Goal: Task Accomplishment & Management: Complete application form

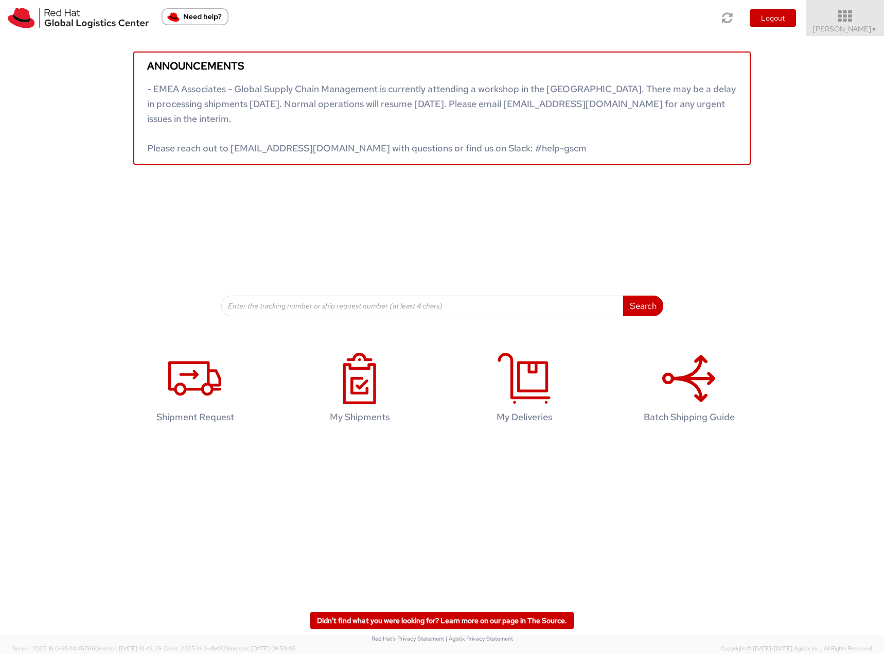
click at [846, 19] on icon at bounding box center [845, 16] width 90 height 14
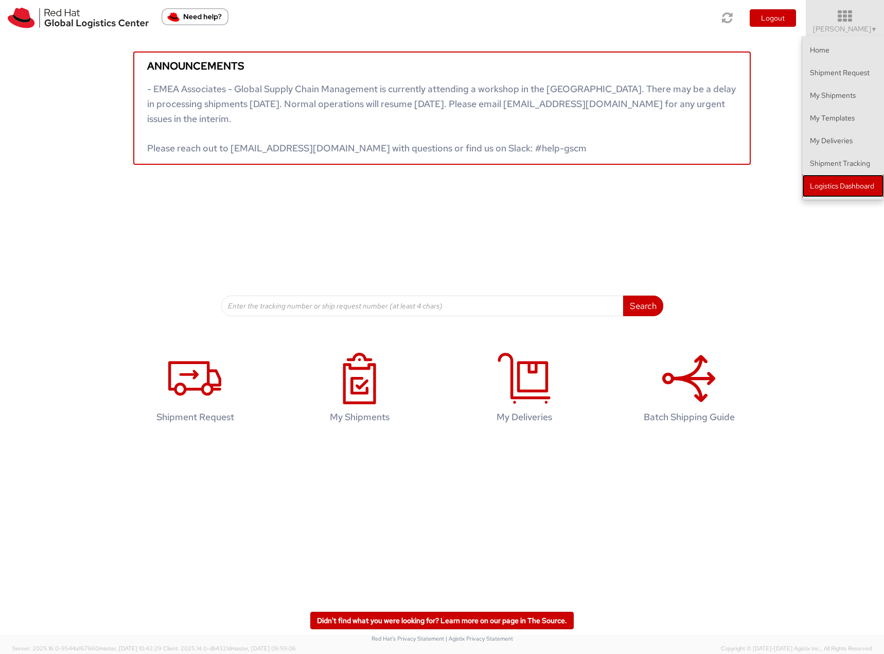
click at [832, 185] on link "Logistics Dashboard" at bounding box center [843, 185] width 82 height 23
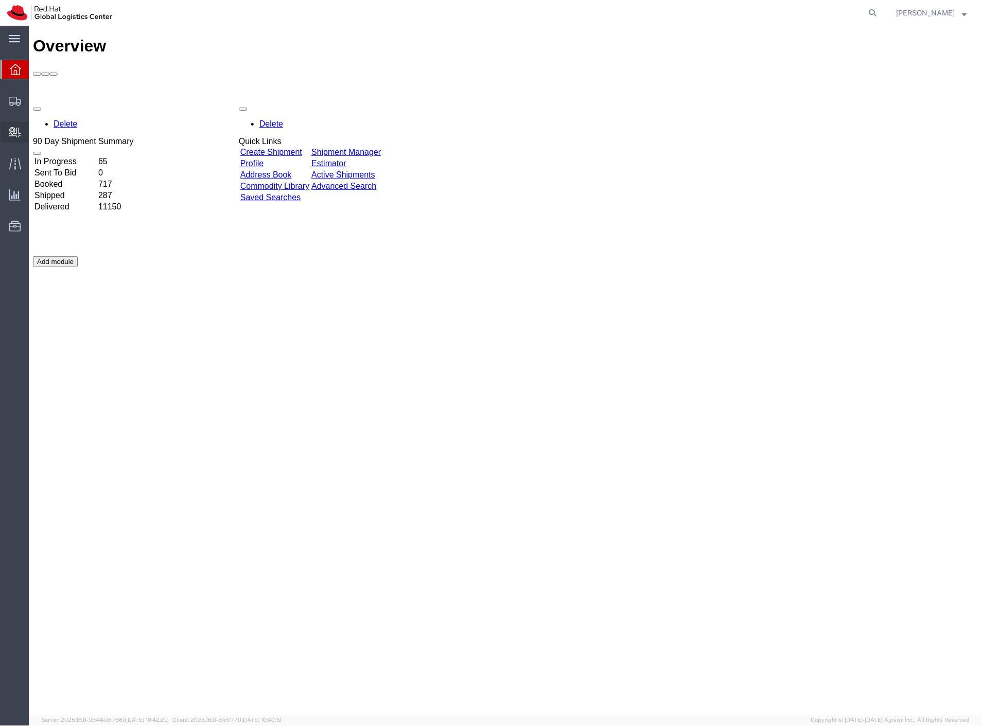
click at [0, 0] on span "Create Internal Batch" at bounding box center [0, 0] width 0 height 0
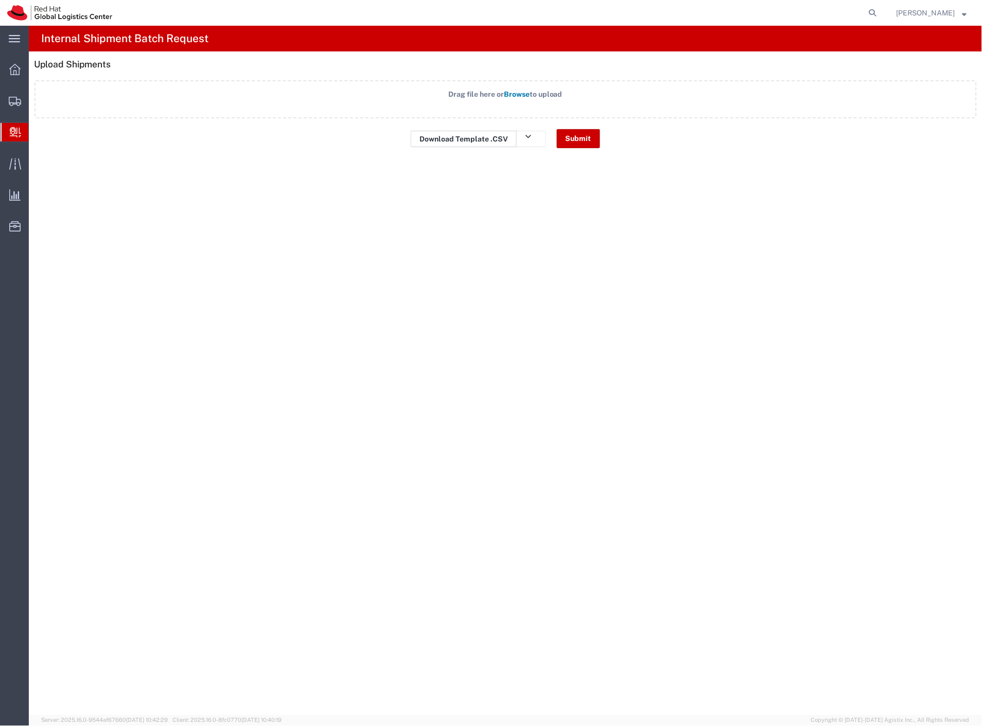
click at [476, 137] on link "Download Template .CSV" at bounding box center [464, 139] width 106 height 16
click at [450, 102] on label "Drag file here or Browse to upload" at bounding box center [505, 99] width 942 height 38
click at [0, 0] on input "Drag file here or Browse to upload" at bounding box center [0, 0] width 0 height 0
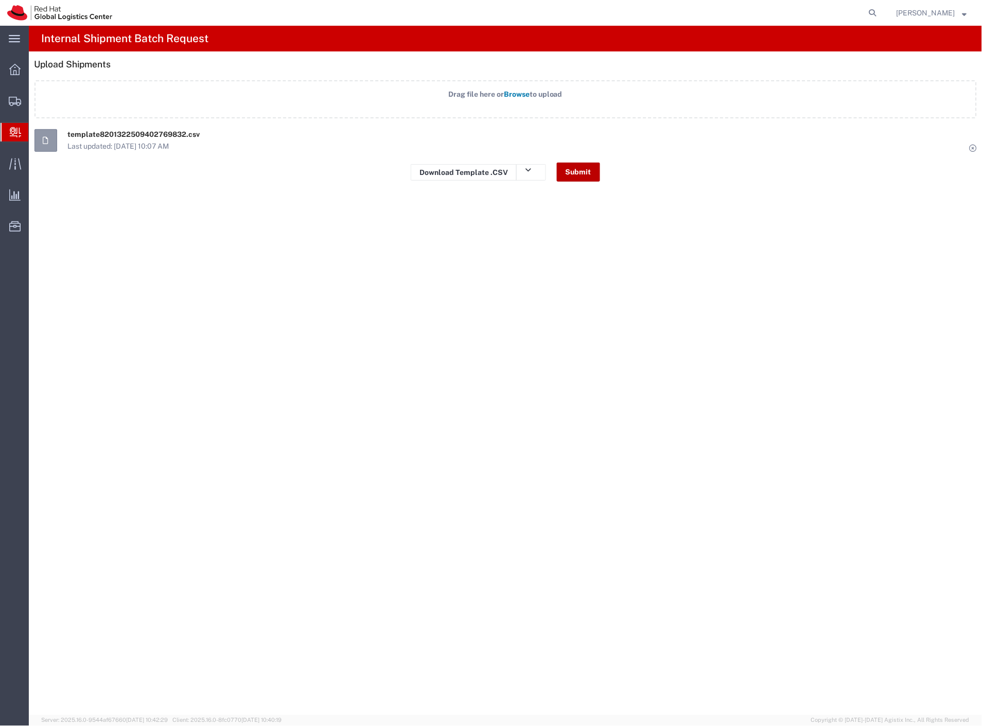
click at [576, 170] on button "Submit" at bounding box center [578, 172] width 43 height 19
click at [0, 0] on span "Create Delivery" at bounding box center [0, 0] width 0 height 0
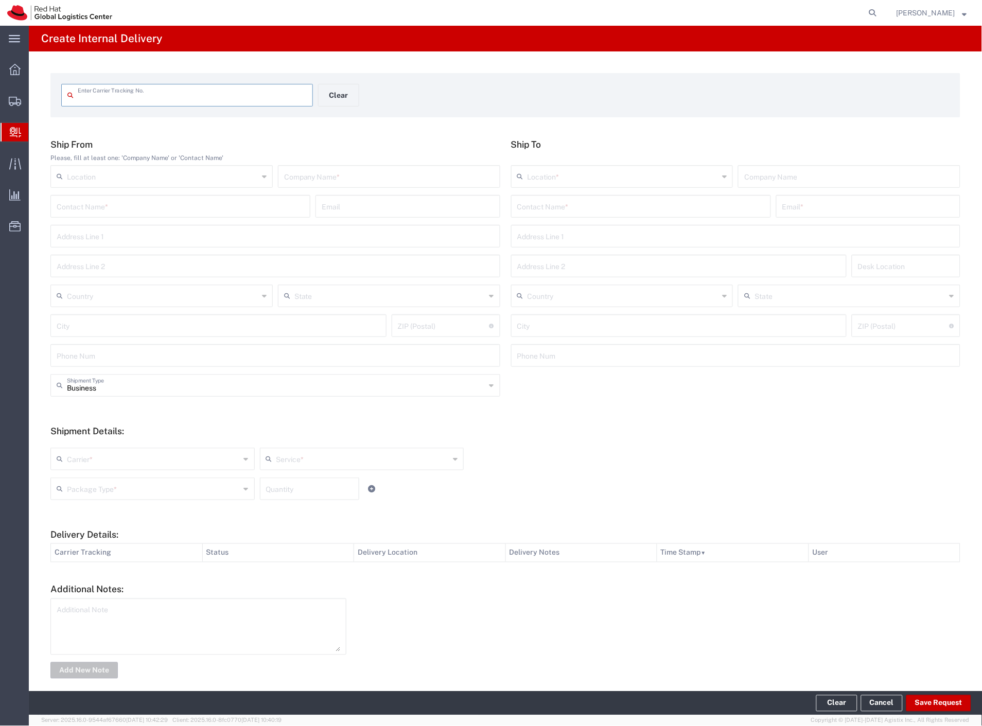
click at [146, 103] on div "Enter Carrier Tracking No." at bounding box center [187, 95] width 252 height 23
paste input "56481978"
type input "56481978"
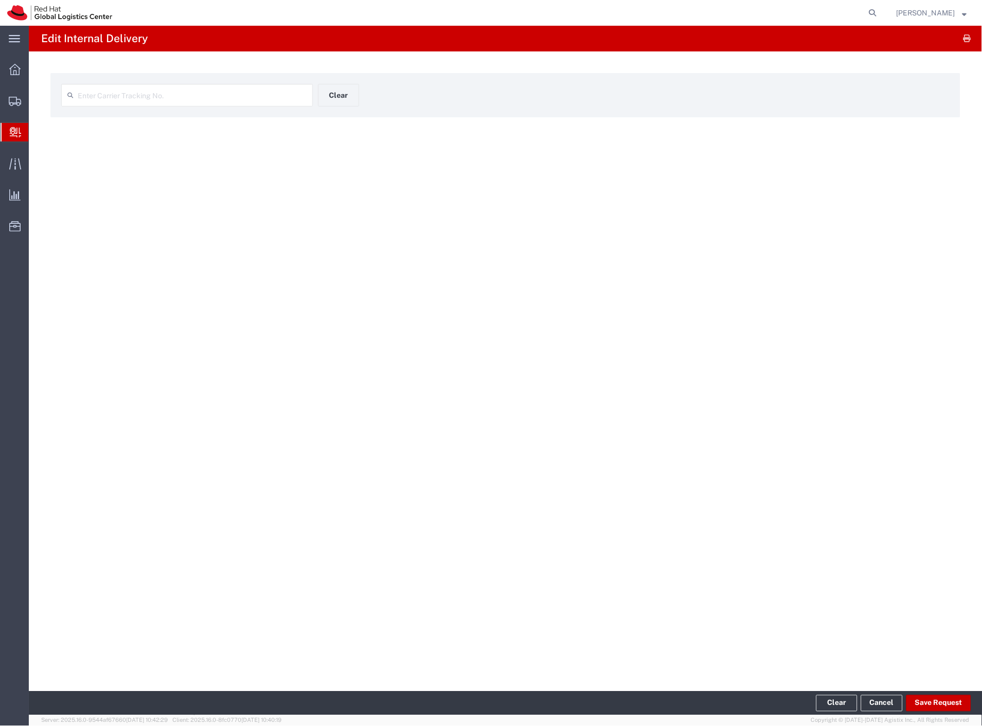
type input "56481978"
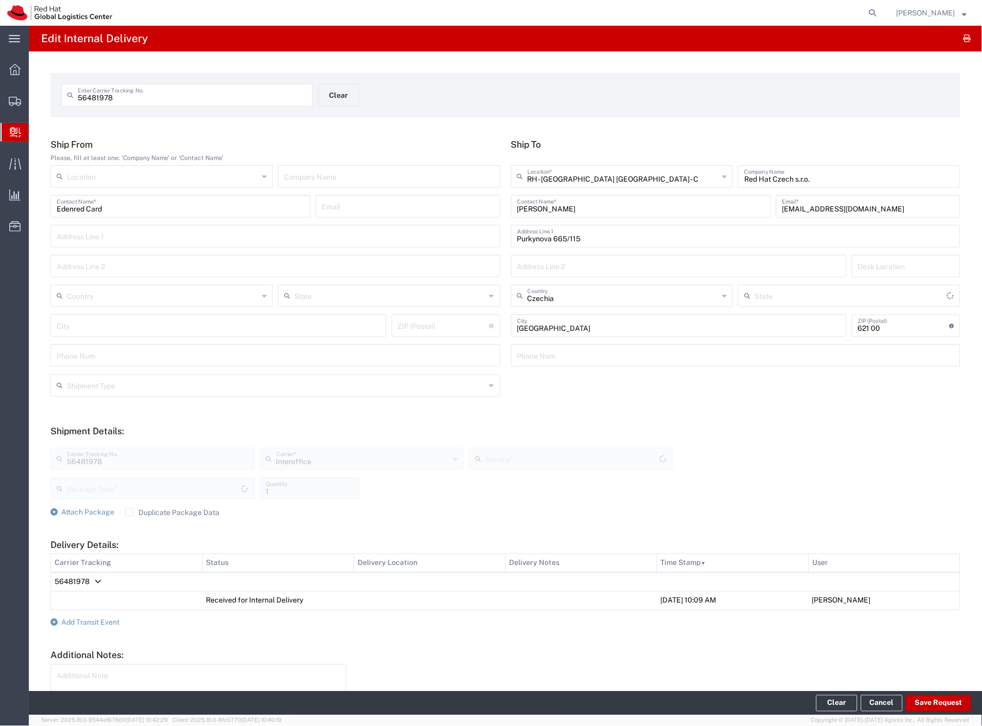
type input "Your Packaging"
type input "IO_Ground"
click at [101, 619] on span "Add Transit Event" at bounding box center [90, 623] width 58 height 8
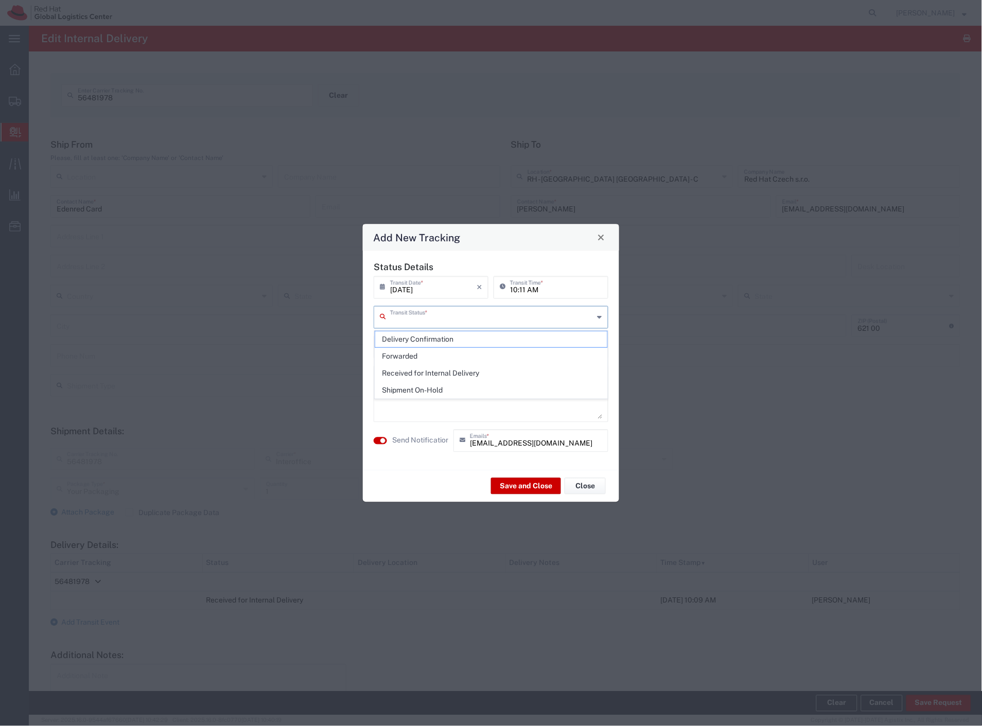
drag, startPoint x: 450, startPoint y: 320, endPoint x: 442, endPoint y: 337, distance: 19.3
click at [448, 326] on div "Transit Status *" at bounding box center [491, 317] width 235 height 23
drag, startPoint x: 441, startPoint y: 338, endPoint x: 441, endPoint y: 356, distance: 18.0
click at [441, 338] on span "Delivery Confirmation" at bounding box center [491, 339] width 233 height 16
type input "Delivery Confirmation"
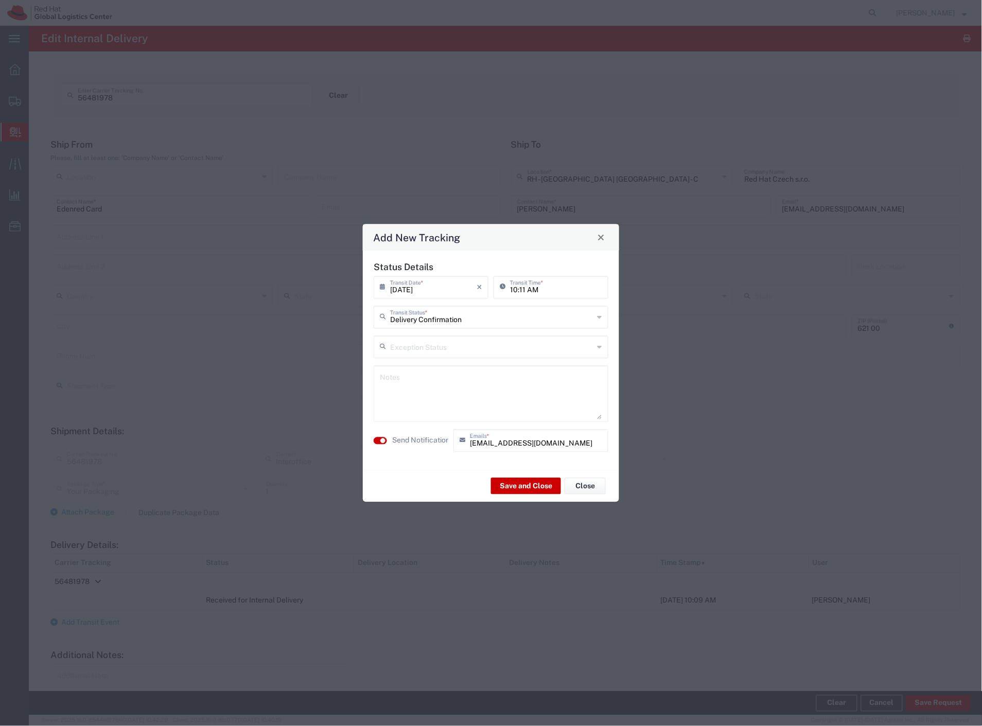
click at [439, 438] on label "Send Notification" at bounding box center [421, 440] width 58 height 11
click at [519, 483] on button "Save and Close" at bounding box center [526, 486] width 70 height 16
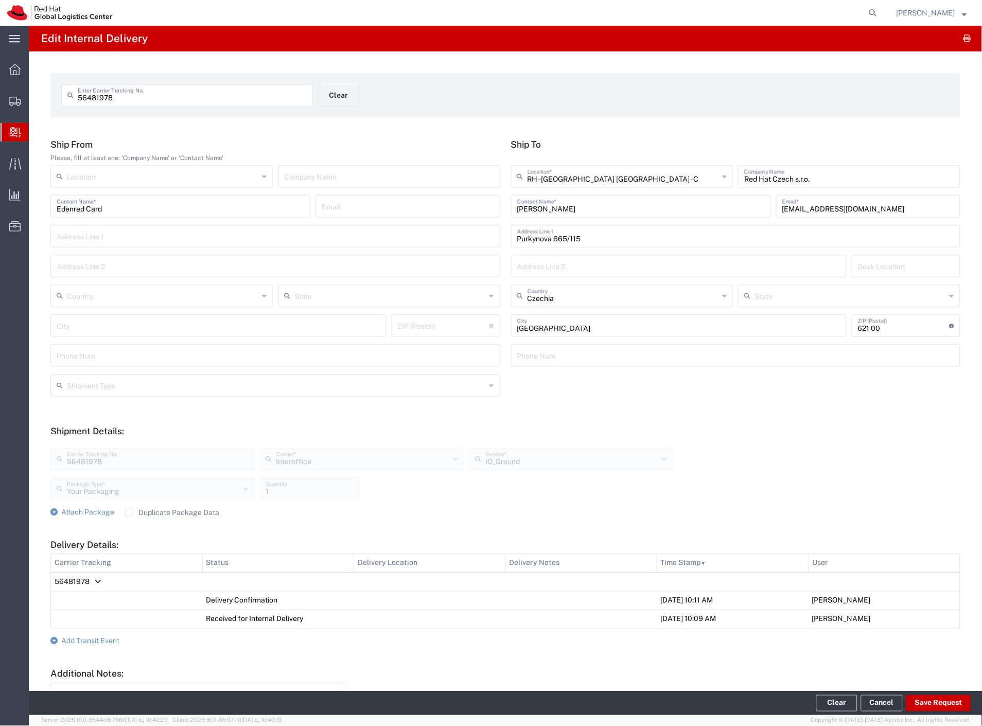
click at [171, 100] on input "56481978" at bounding box center [192, 94] width 229 height 18
paste input "69"
type input "56481969"
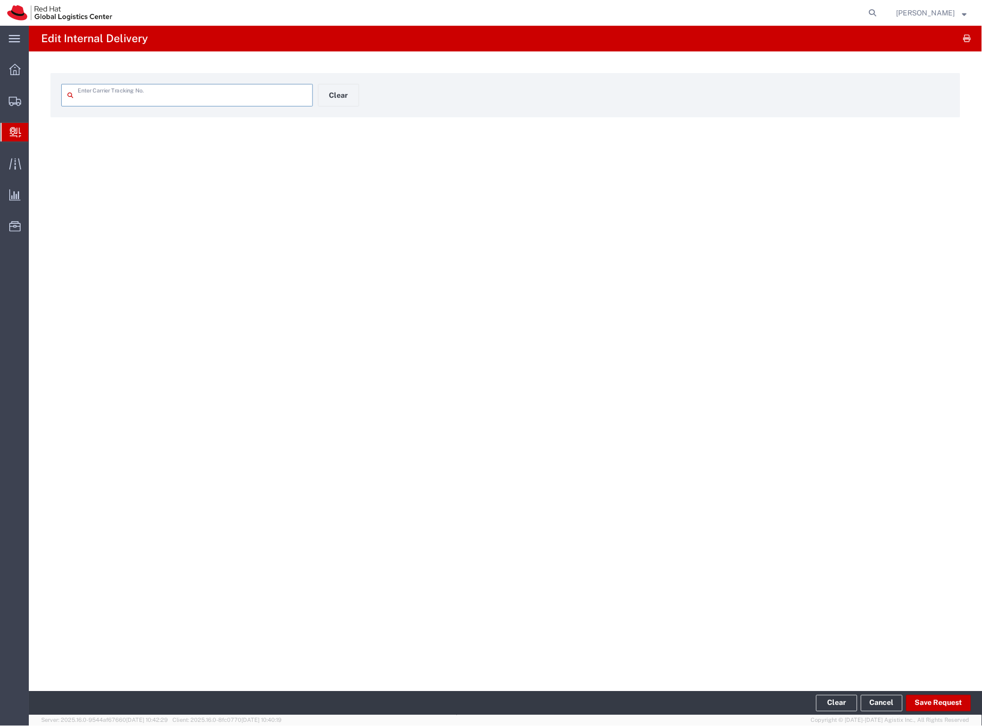
type input "56481969"
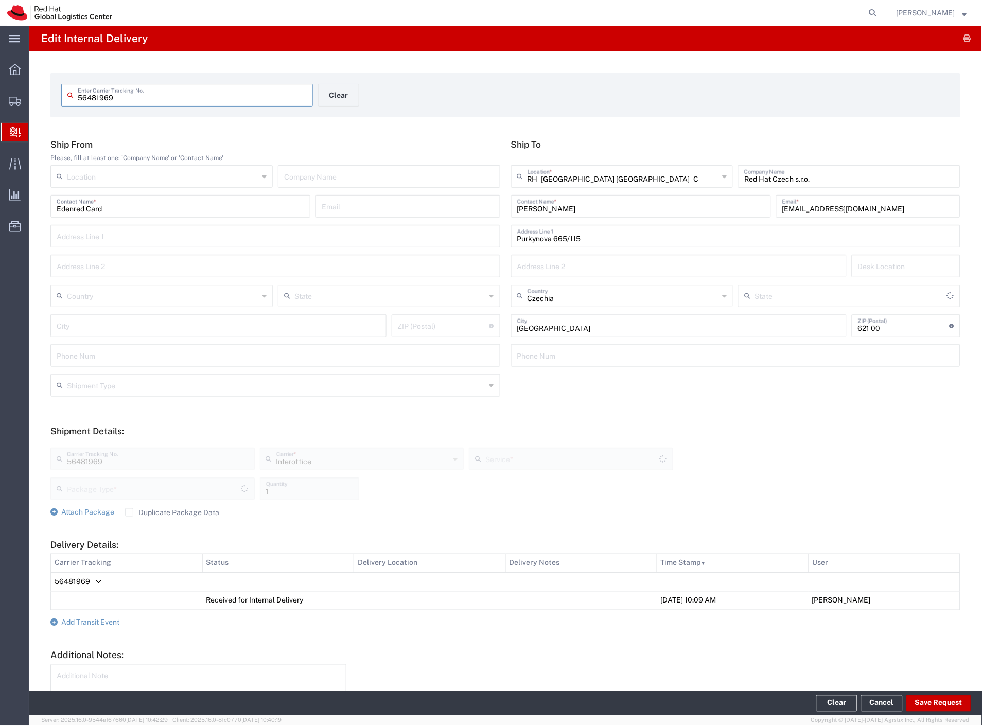
type input "Your Packaging"
type input "IO_Ground"
click at [106, 619] on span "Add Transit Event" at bounding box center [90, 623] width 58 height 8
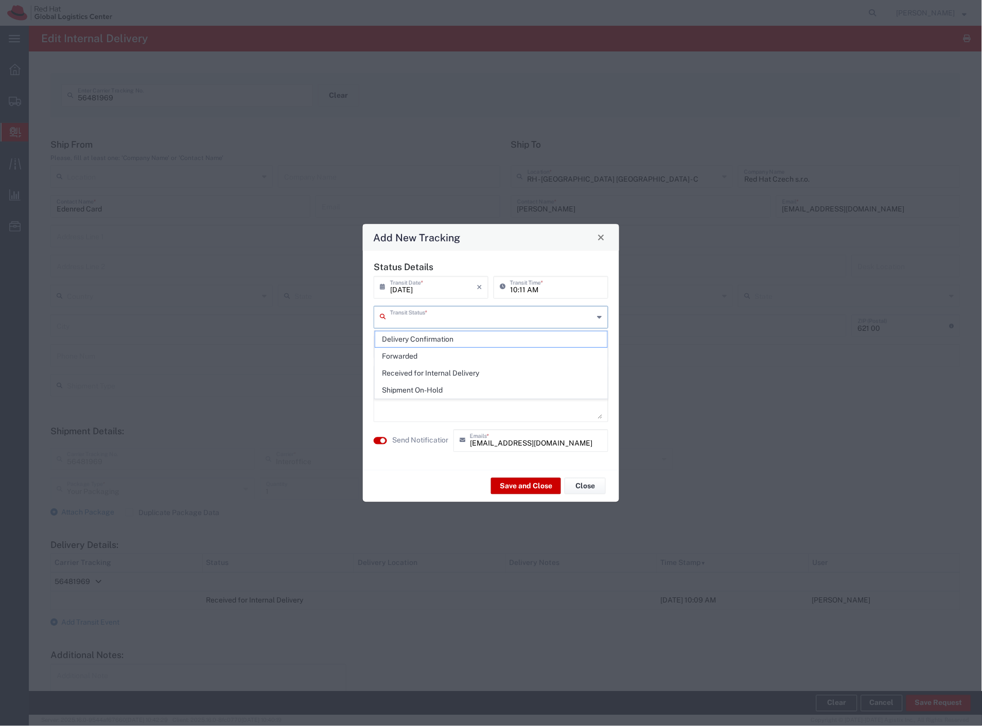
click at [443, 322] on input "text" at bounding box center [492, 316] width 204 height 18
click at [436, 337] on span "Delivery Confirmation" at bounding box center [491, 339] width 233 height 16
type input "Delivery Confirmation"
click at [413, 444] on label "Send Notification" at bounding box center [421, 440] width 58 height 11
click at [508, 485] on button "Save and Close" at bounding box center [526, 486] width 70 height 16
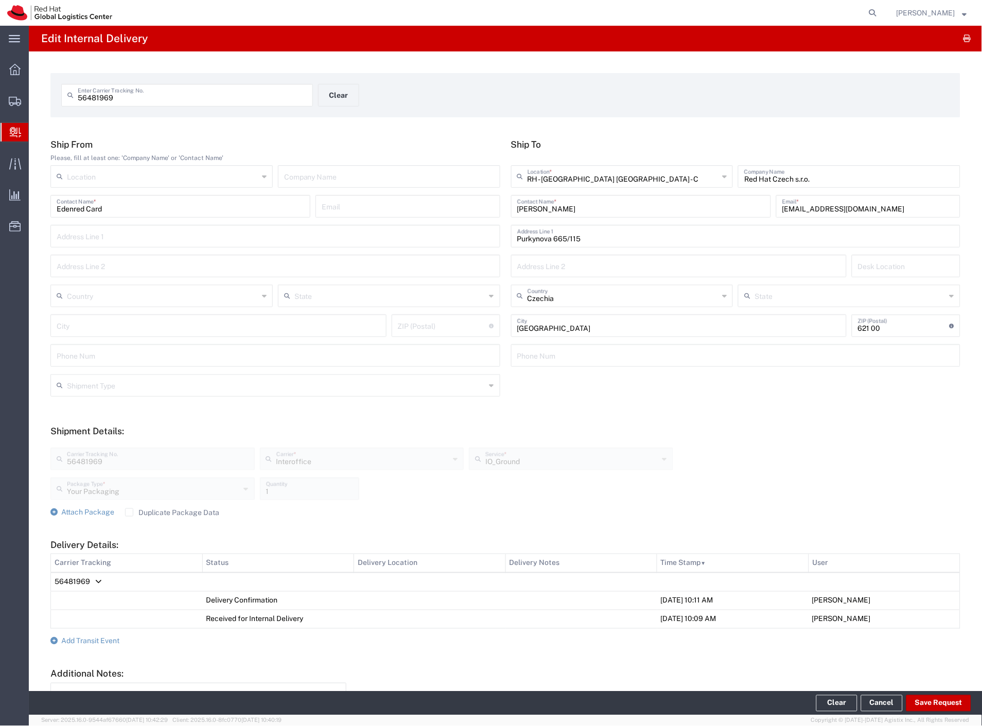
click at [37, 135] on span "Internal Delivery" at bounding box center [32, 132] width 8 height 21
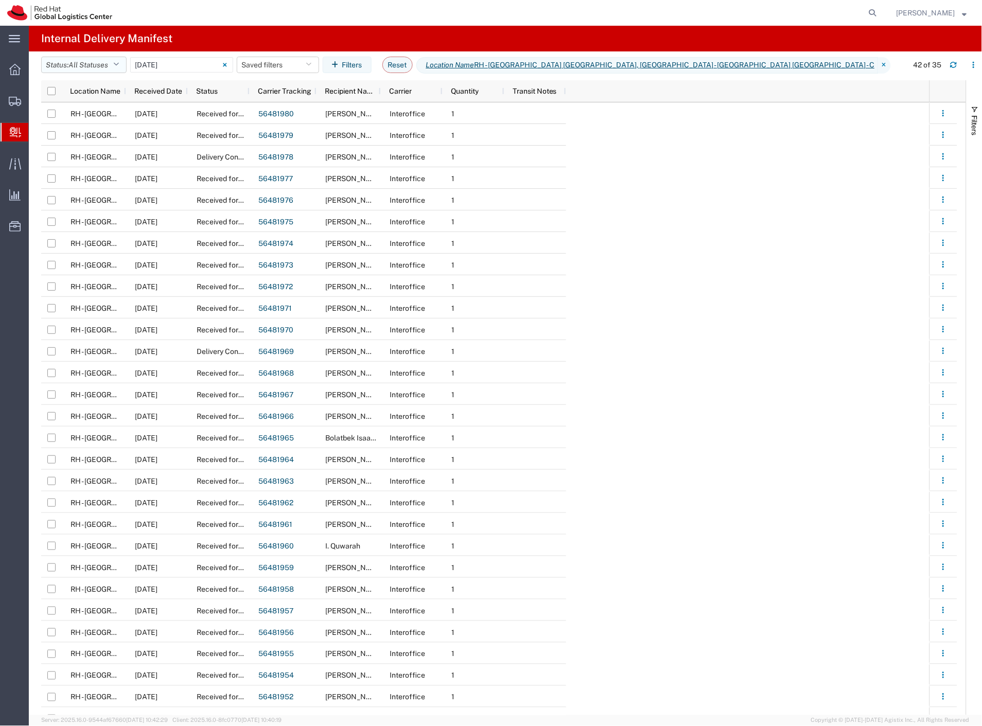
click at [107, 66] on span "All Statuses" at bounding box center [88, 65] width 40 height 8
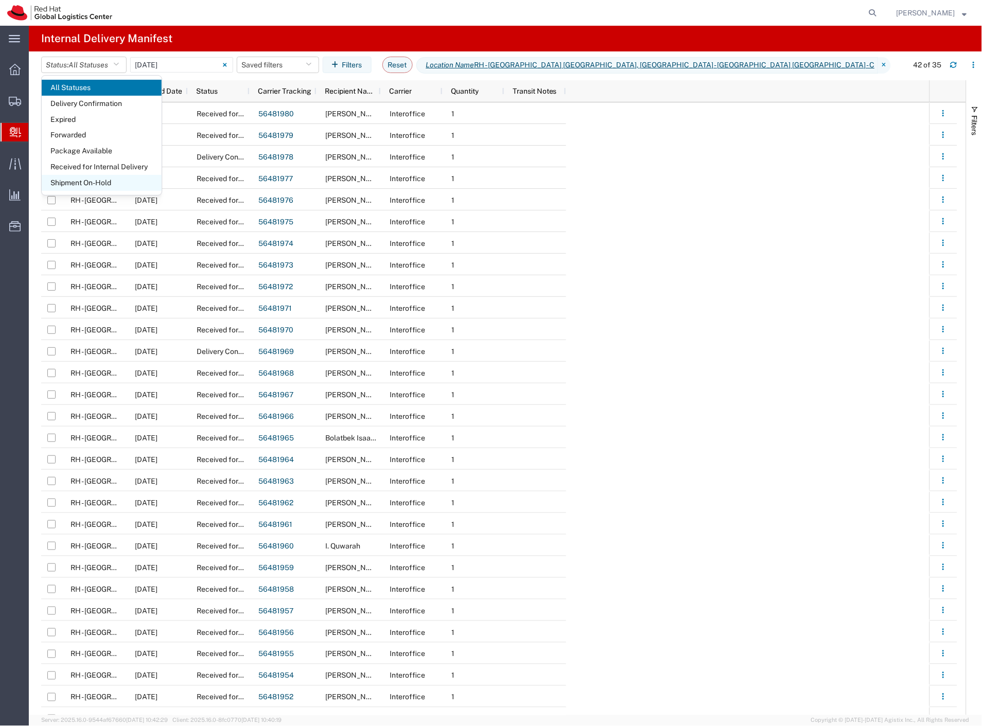
click at [98, 183] on span "Shipment On-Hold" at bounding box center [102, 183] width 120 height 16
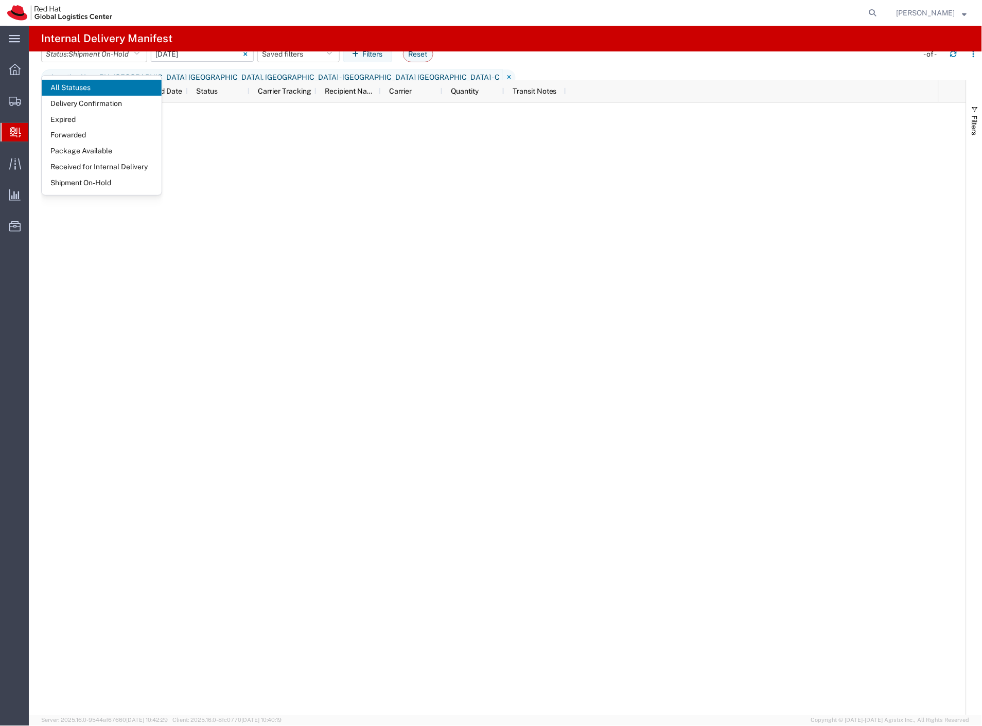
click at [201, 62] on input "08/13/2025 - 08/13/2025" at bounding box center [202, 53] width 103 height 15
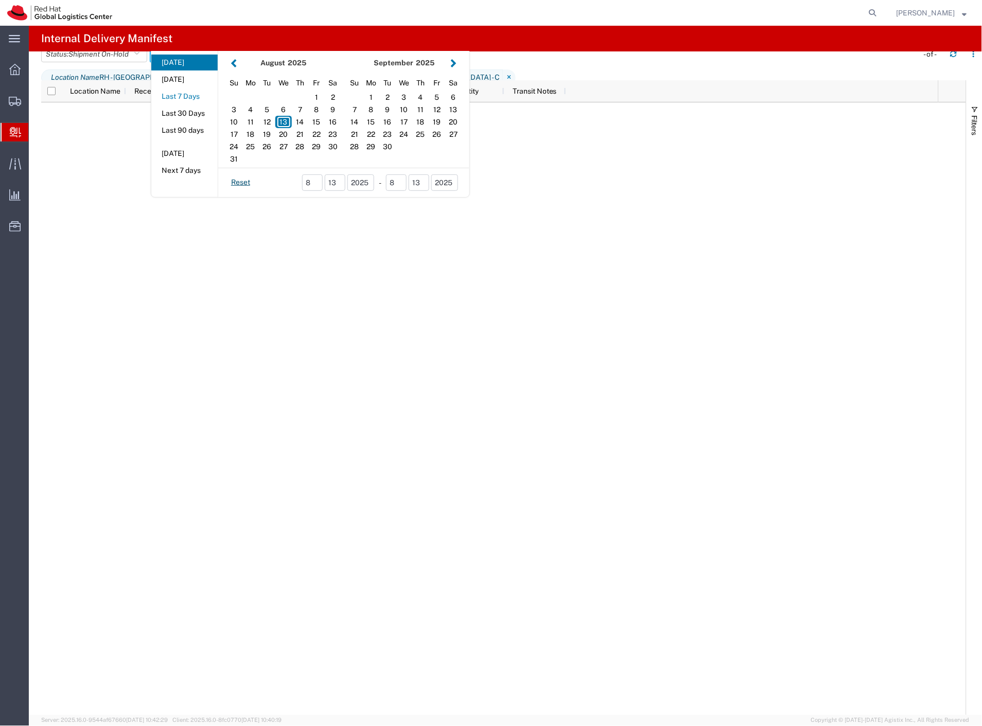
click at [200, 104] on button "Last 7 Days" at bounding box center [184, 97] width 66 height 16
type input "Last 7 Days"
type input "08/07/2025 - 08/13/2025"
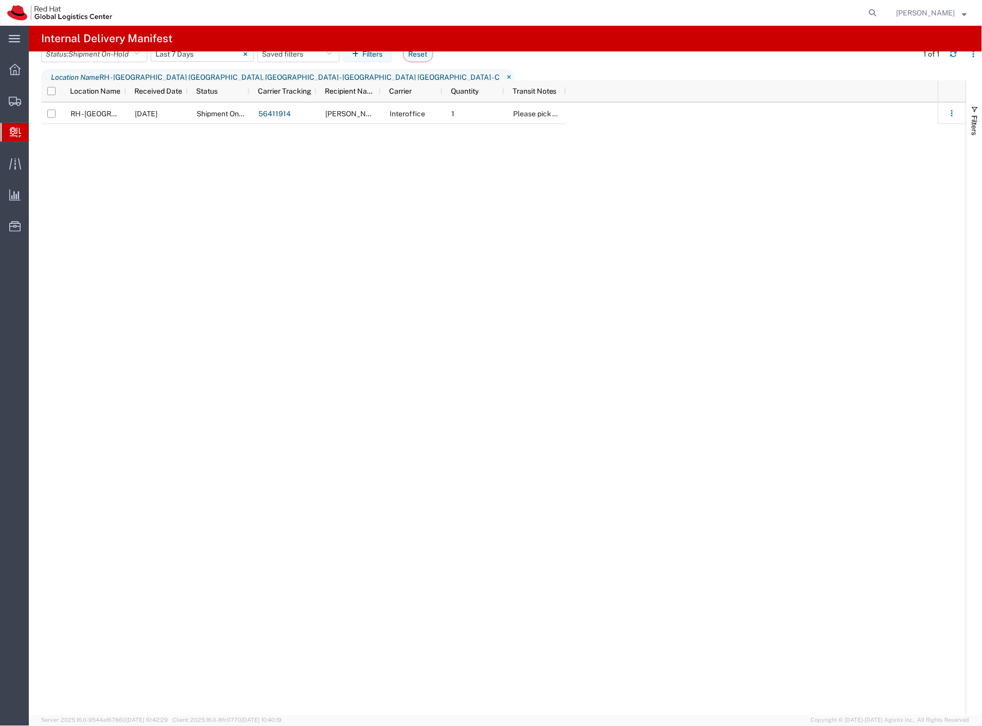
click at [178, 62] on input "08/07/2025 - 08/13/2025" at bounding box center [202, 53] width 103 height 15
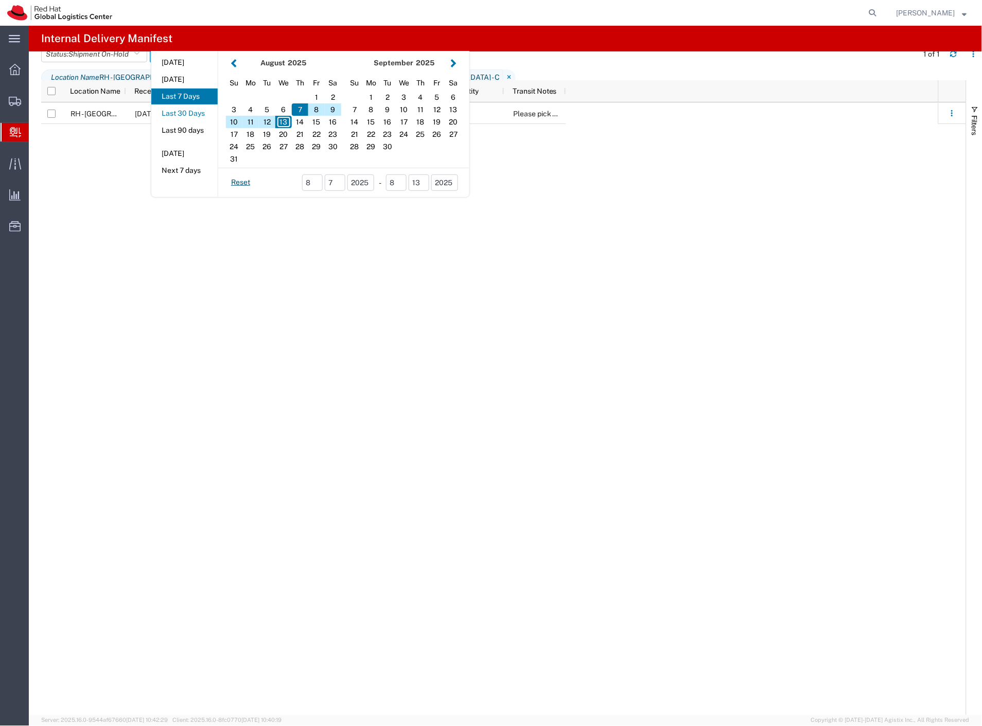
click at [191, 121] on button "Last 30 Days" at bounding box center [184, 114] width 66 height 16
type input "Last 30 Days"
type input "07/15/2025 - 08/13/2025"
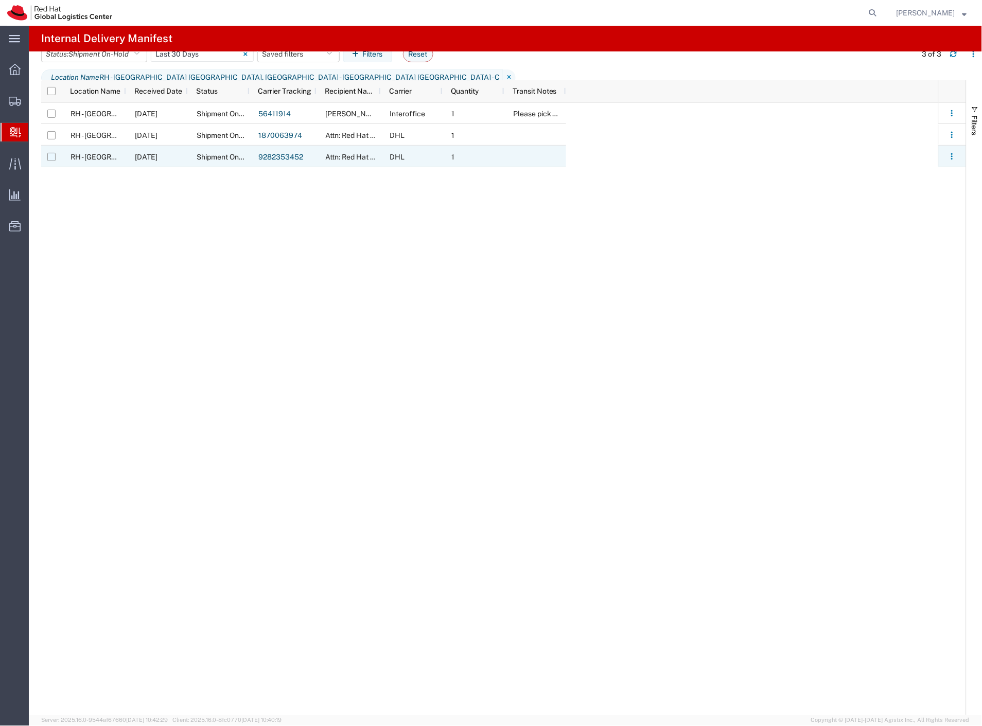
click at [52, 155] on input "Press Space to toggle row selection (unchecked)" at bounding box center [51, 157] width 8 height 8
checkbox input "true"
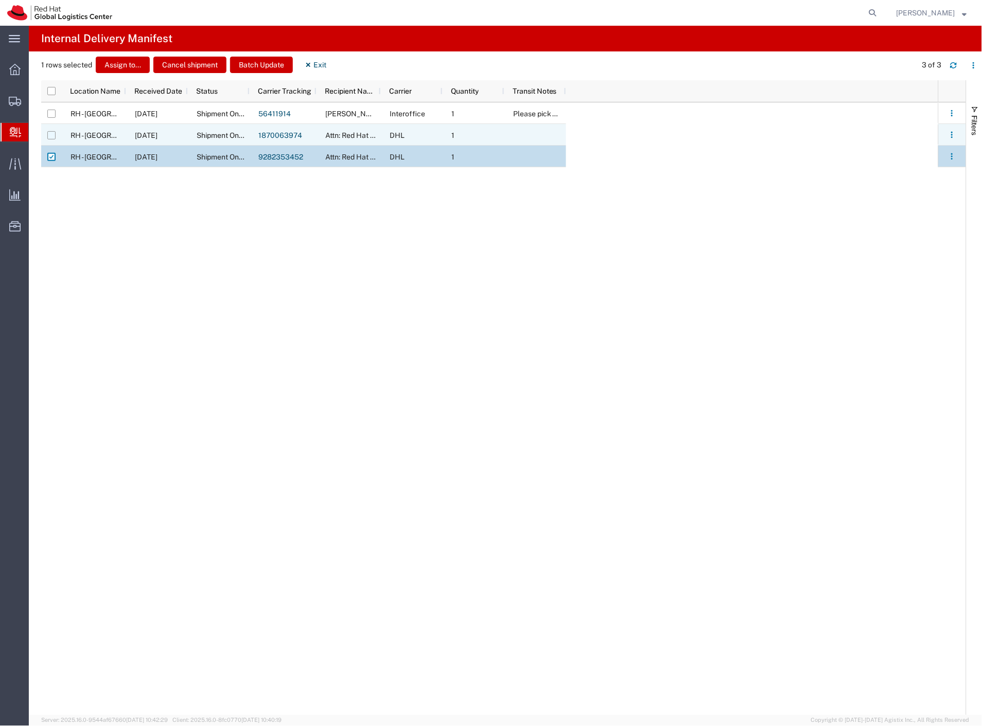
click at [52, 135] on input "Press Space to toggle row selection (unchecked)" at bounding box center [51, 135] width 8 height 8
checkbox input "true"
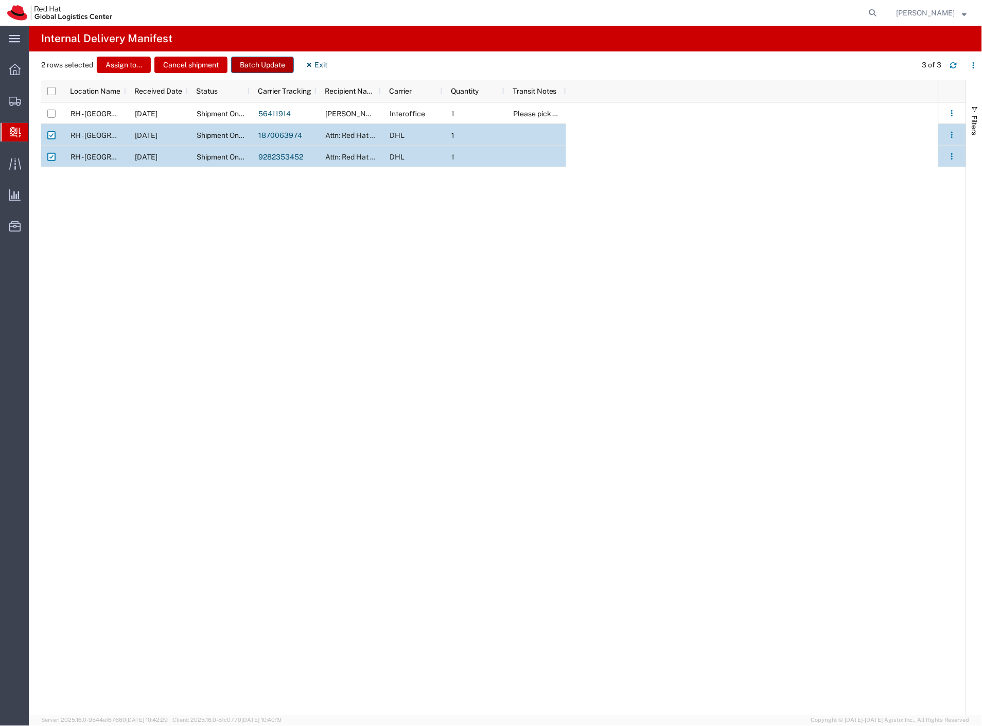
click at [259, 67] on button "Batch Update" at bounding box center [262, 65] width 63 height 16
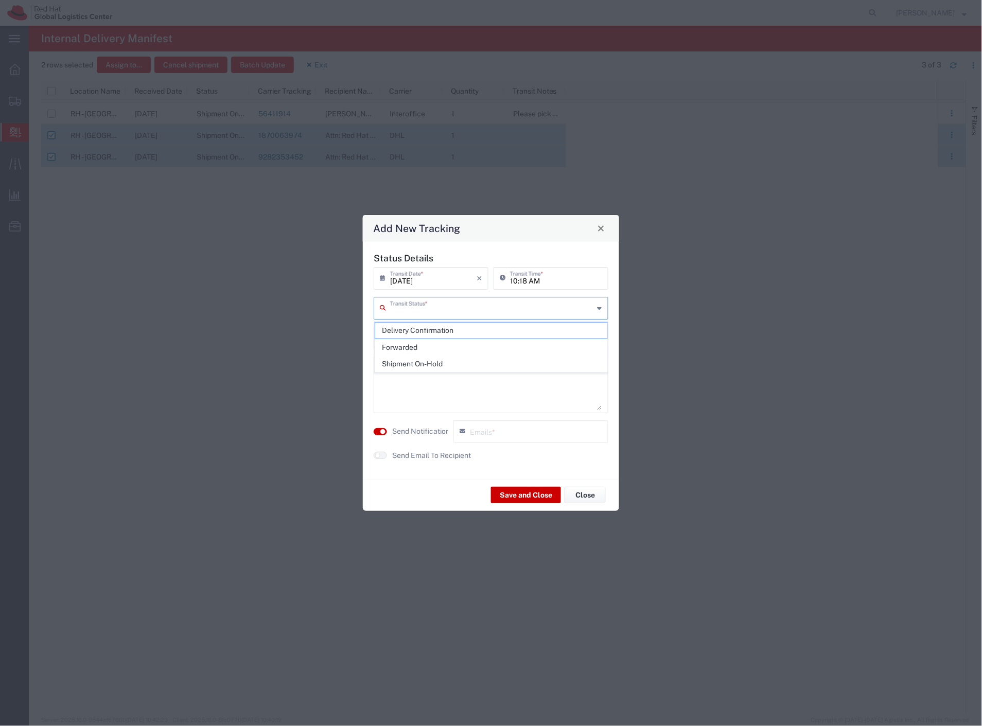
click at [405, 314] on input "text" at bounding box center [492, 308] width 204 height 18
click at [409, 332] on span "Delivery Confirmation" at bounding box center [491, 331] width 233 height 16
type input "Delivery Confirmation"
drag, startPoint x: 438, startPoint y: 429, endPoint x: 448, endPoint y: 449, distance: 22.6
click at [438, 429] on label "Send Notification" at bounding box center [421, 431] width 58 height 11
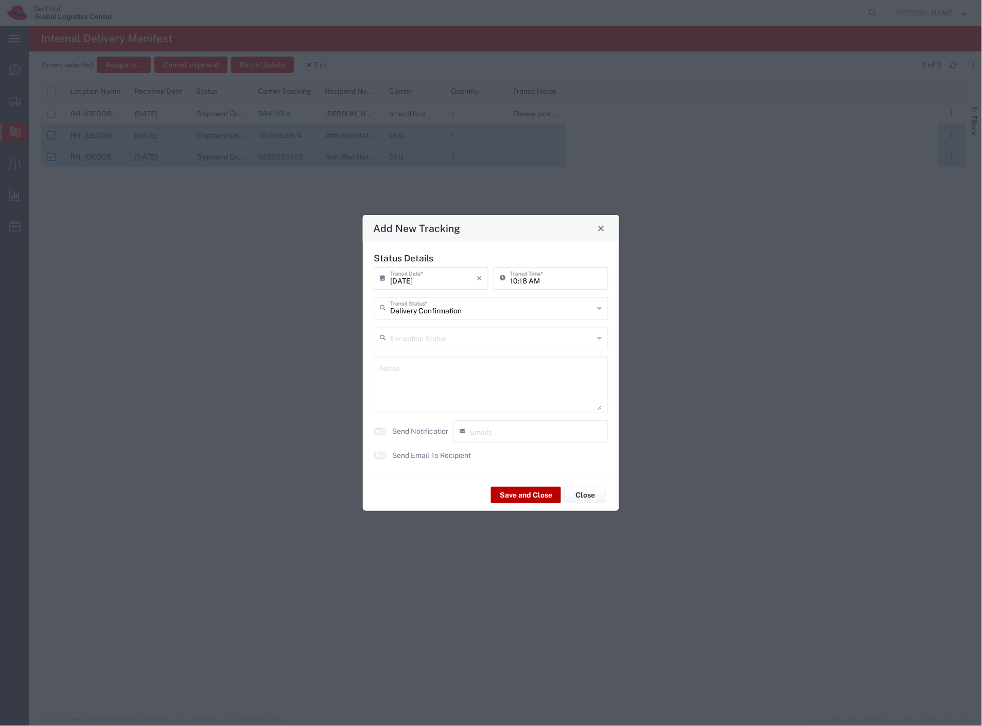
click at [507, 499] on button "Save and Close" at bounding box center [526, 495] width 70 height 16
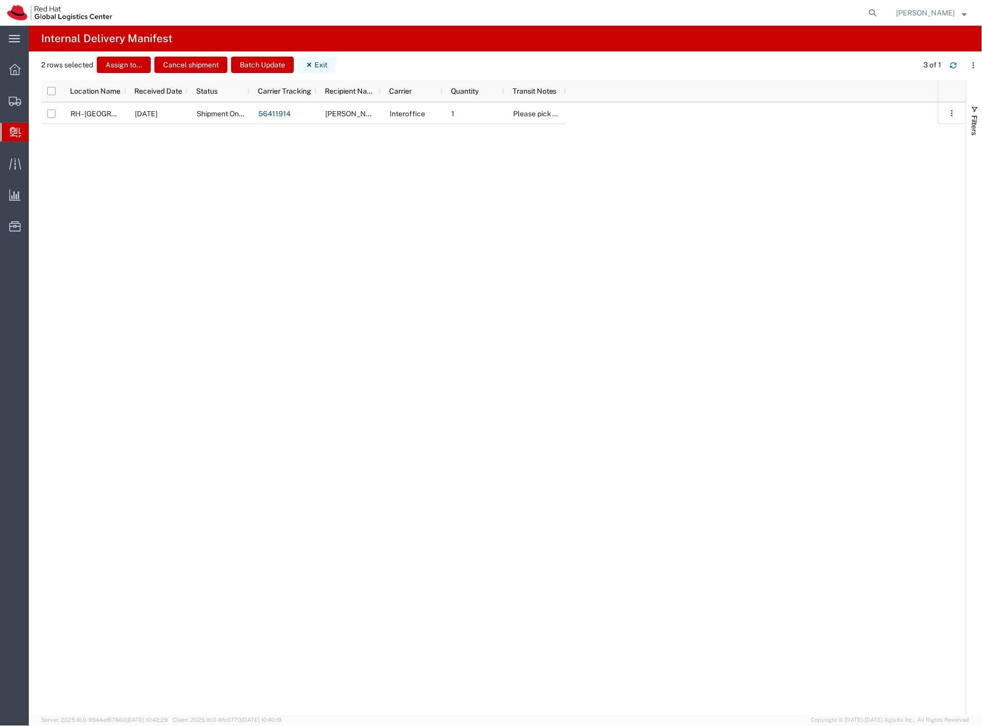
click at [310, 66] on icon "button" at bounding box center [309, 64] width 7 height 7
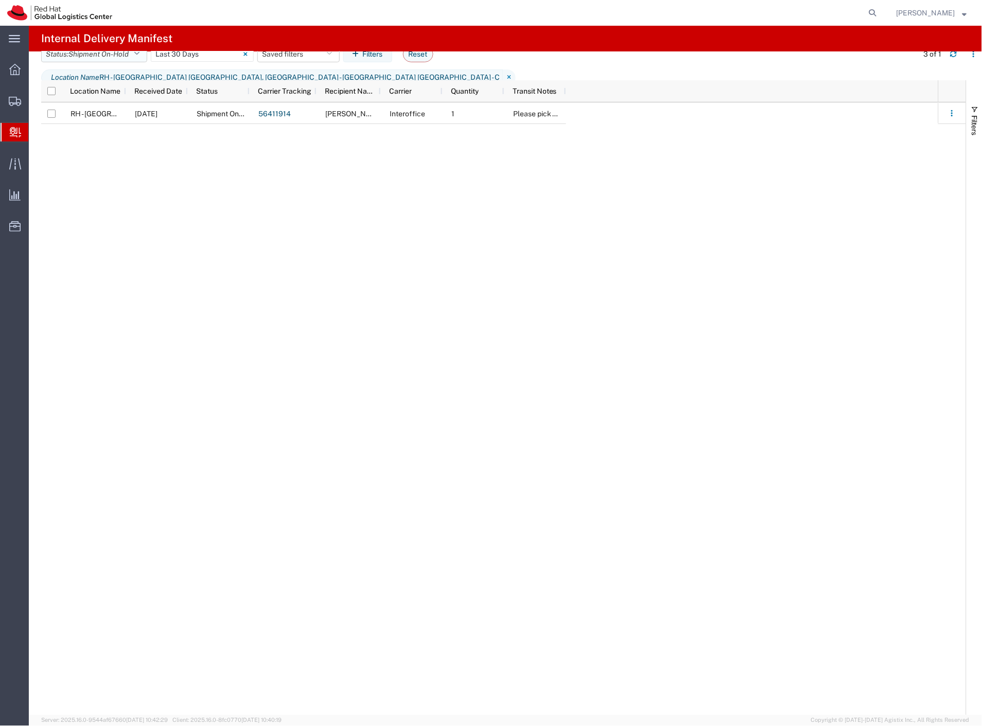
click at [113, 58] on span "Shipment On-Hold" at bounding box center [98, 54] width 60 height 8
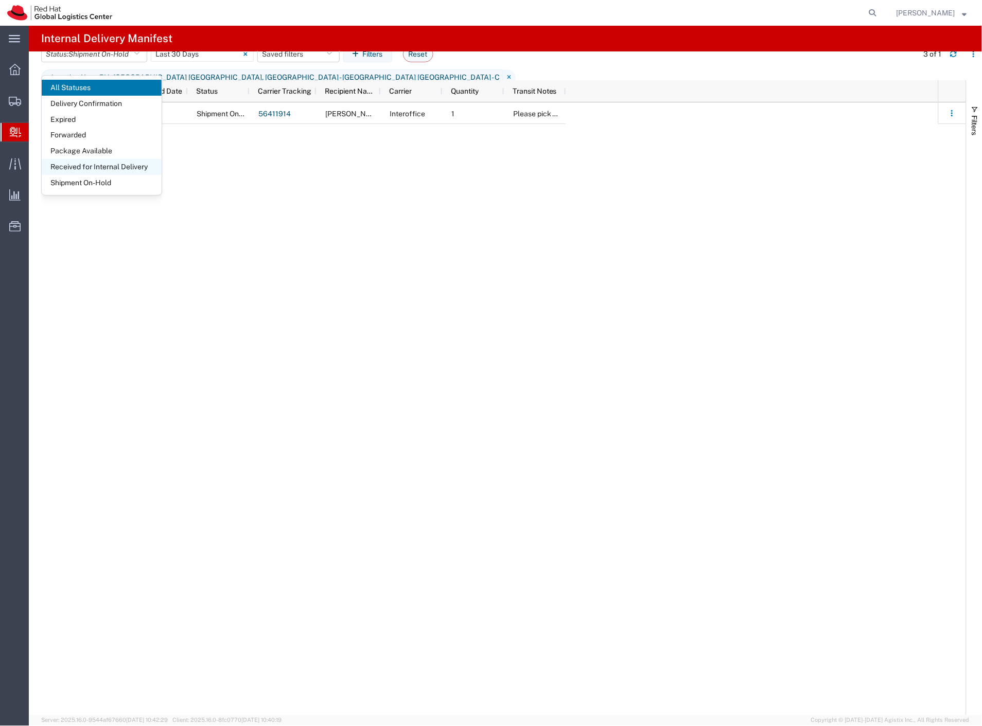
click at [124, 168] on span "Received for Internal Delivery" at bounding box center [102, 167] width 120 height 16
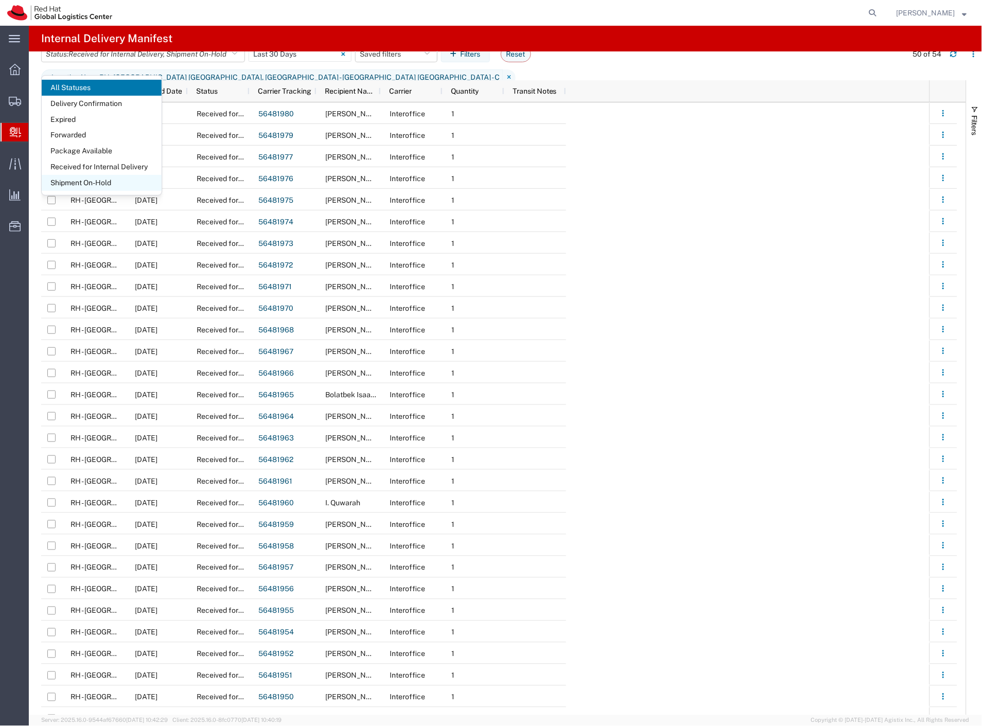
click at [139, 179] on span "Shipment On-Hold" at bounding box center [102, 183] width 120 height 16
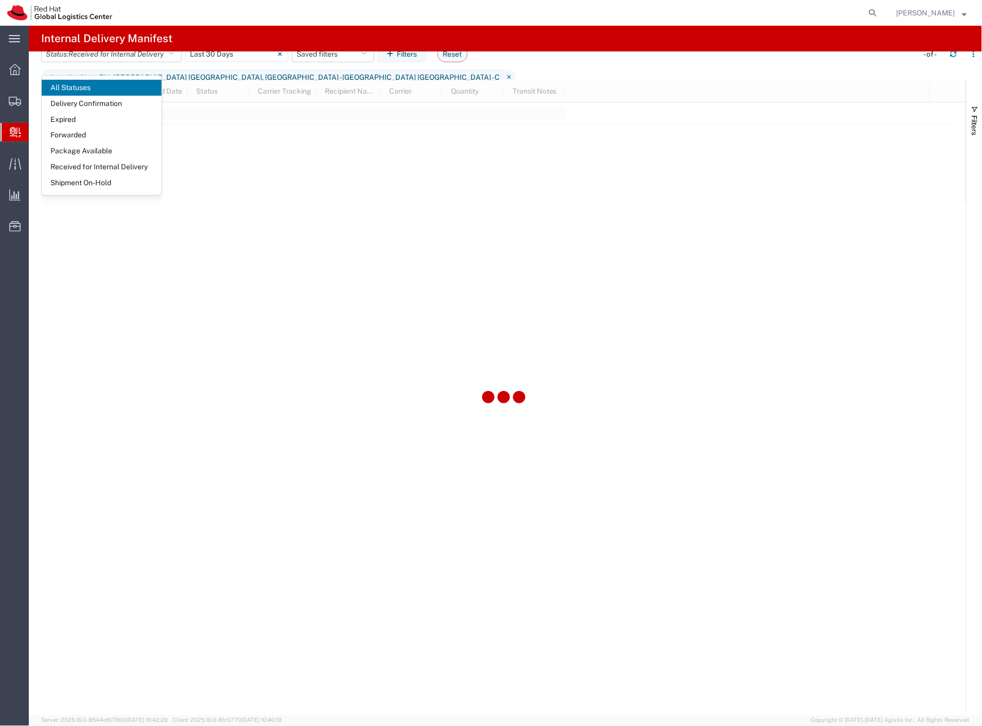
click at [282, 6] on div at bounding box center [500, 13] width 762 height 26
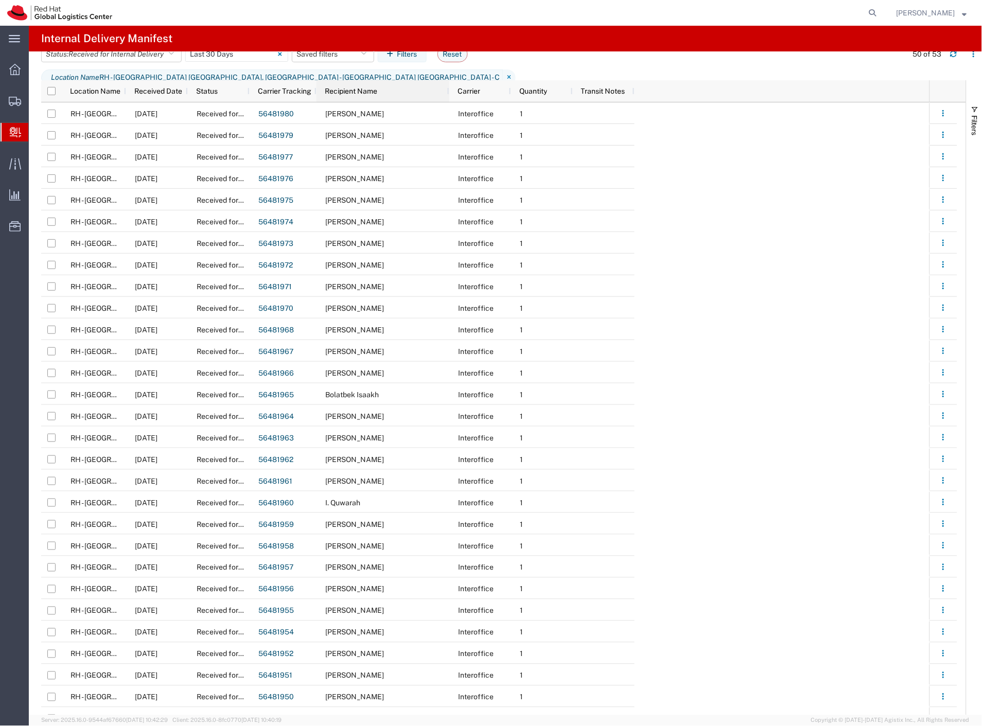
drag, startPoint x: 380, startPoint y: 92, endPoint x: 448, endPoint y: 93, distance: 68.5
click at [448, 93] on div at bounding box center [449, 91] width 4 height 22
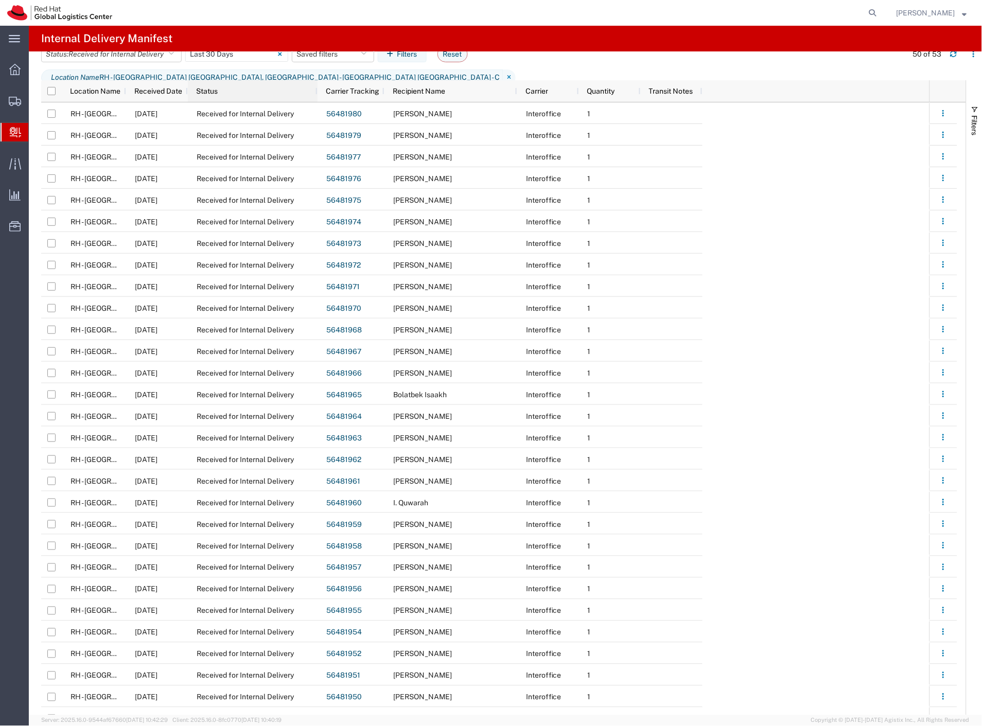
drag, startPoint x: 248, startPoint y: 93, endPoint x: 316, endPoint y: 97, distance: 68.0
click at [316, 97] on div at bounding box center [317, 91] width 4 height 22
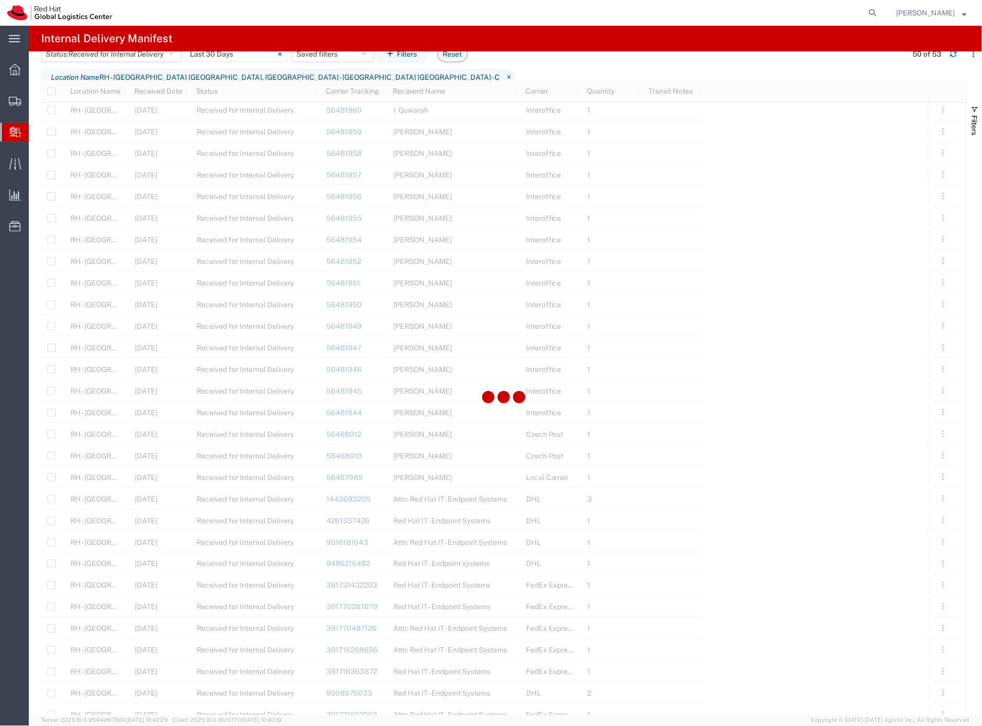
scroll to position [400, 0]
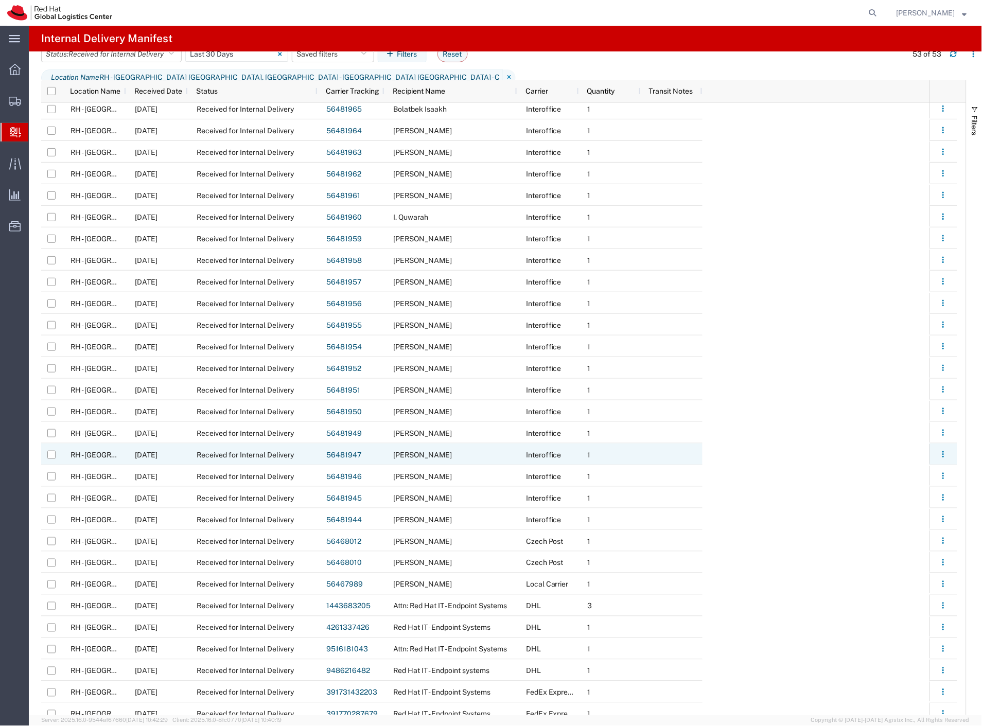
scroll to position [532, 0]
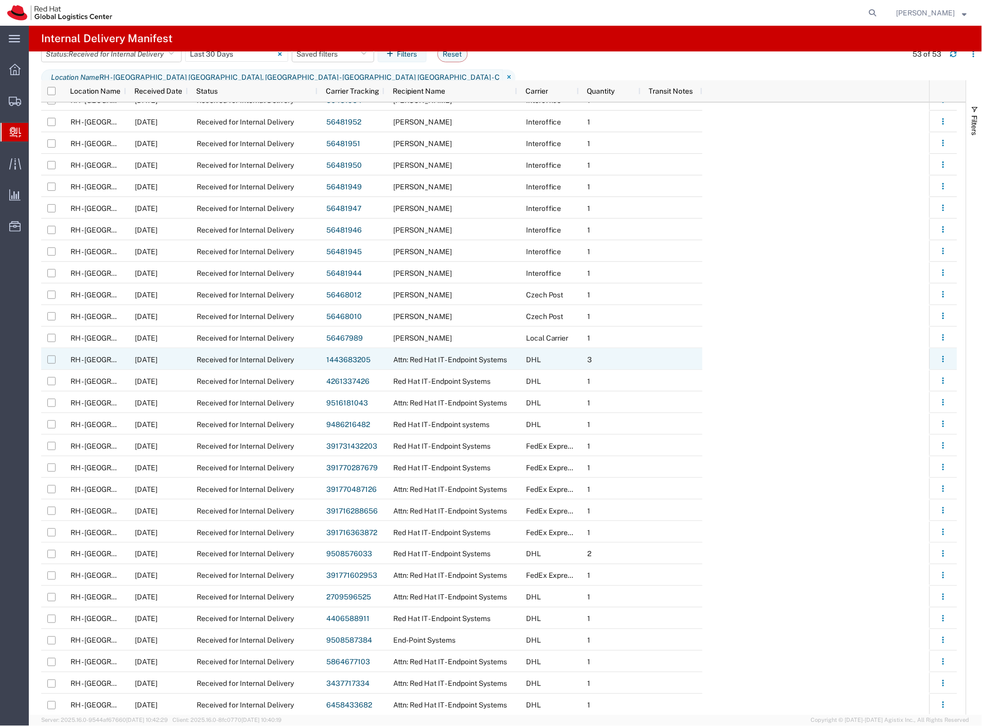
click at [52, 359] on input "Press Space to toggle row selection (unchecked)" at bounding box center [51, 360] width 8 height 8
checkbox input "true"
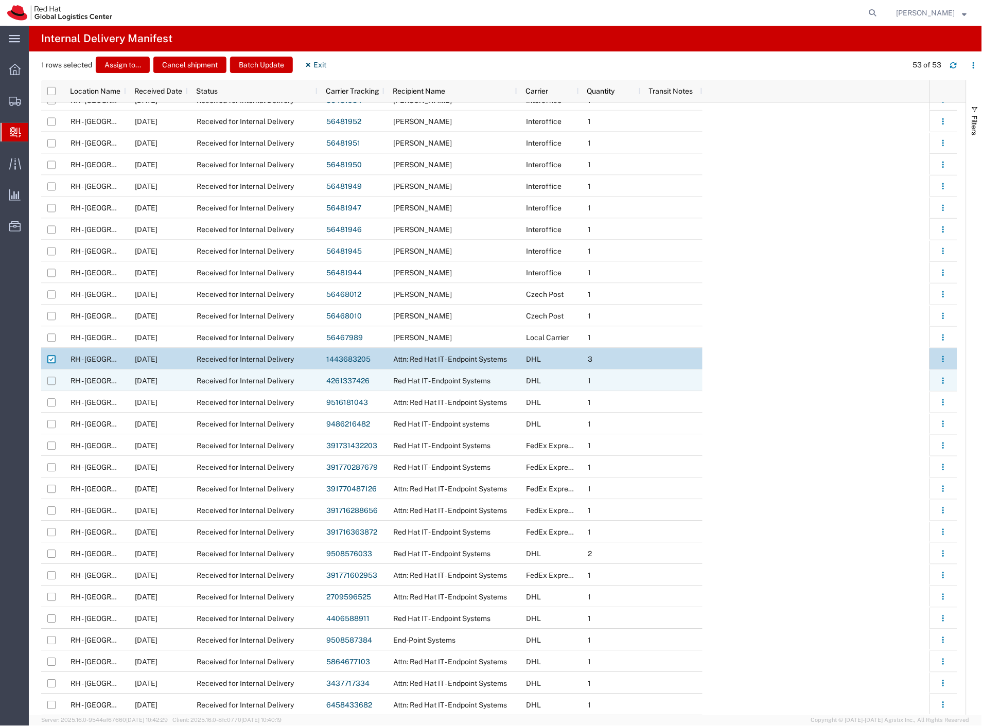
click at [50, 382] on input "Press Space to toggle row selection (unchecked)" at bounding box center [51, 381] width 8 height 8
checkbox input "true"
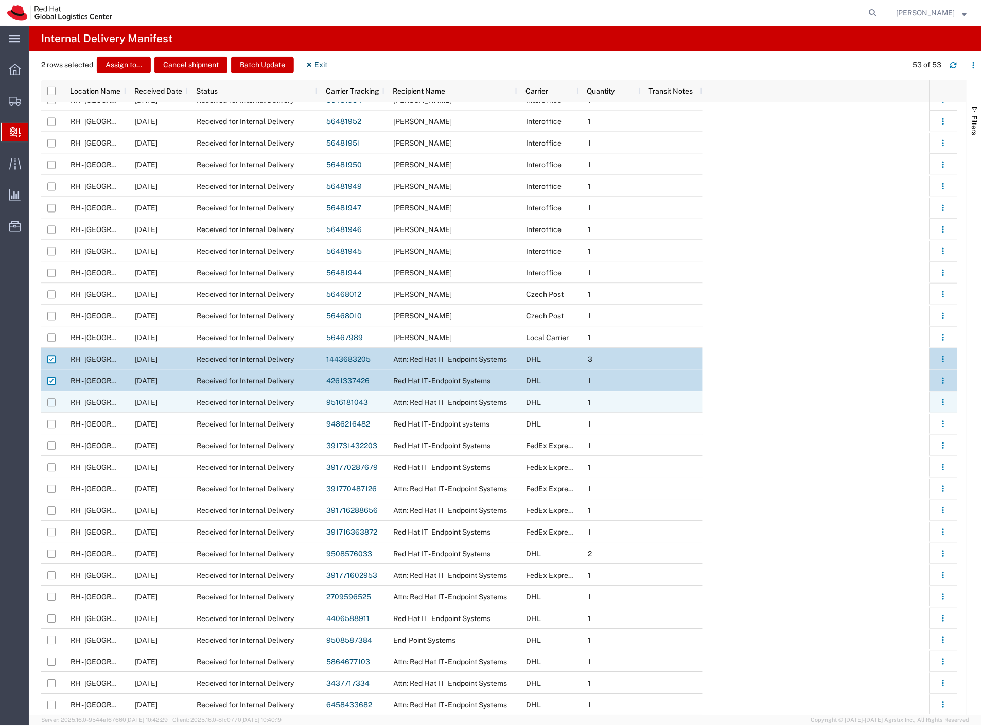
click at [50, 404] on input "Press Space to toggle row selection (unchecked)" at bounding box center [51, 403] width 8 height 8
checkbox input "true"
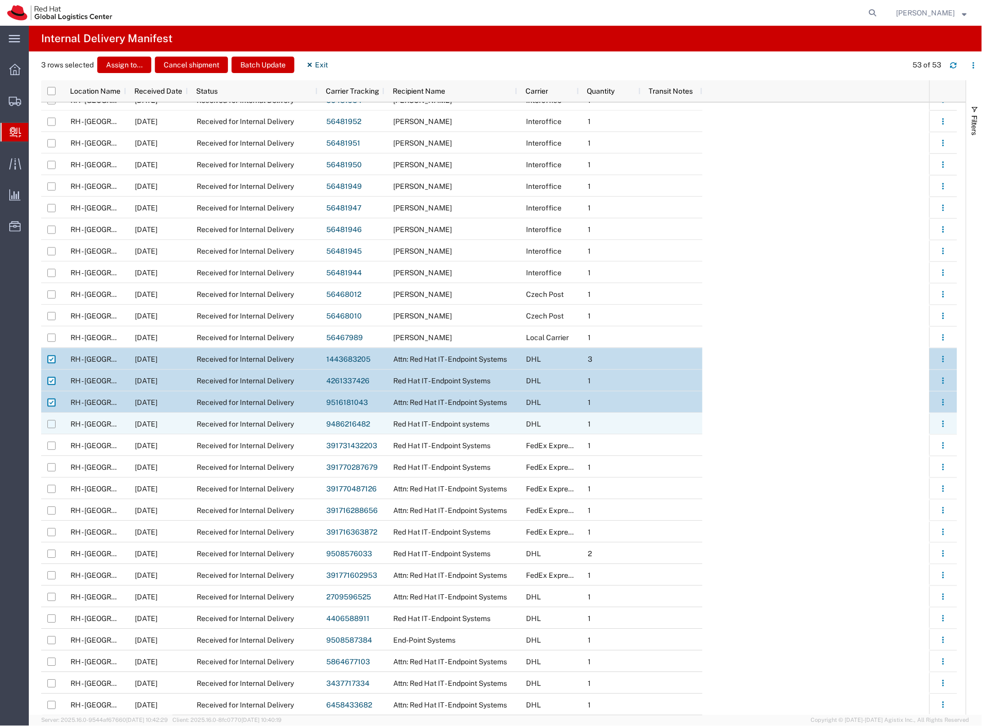
click at [53, 428] on input "Press Space to toggle row selection (unchecked)" at bounding box center [51, 425] width 8 height 8
checkbox input "true"
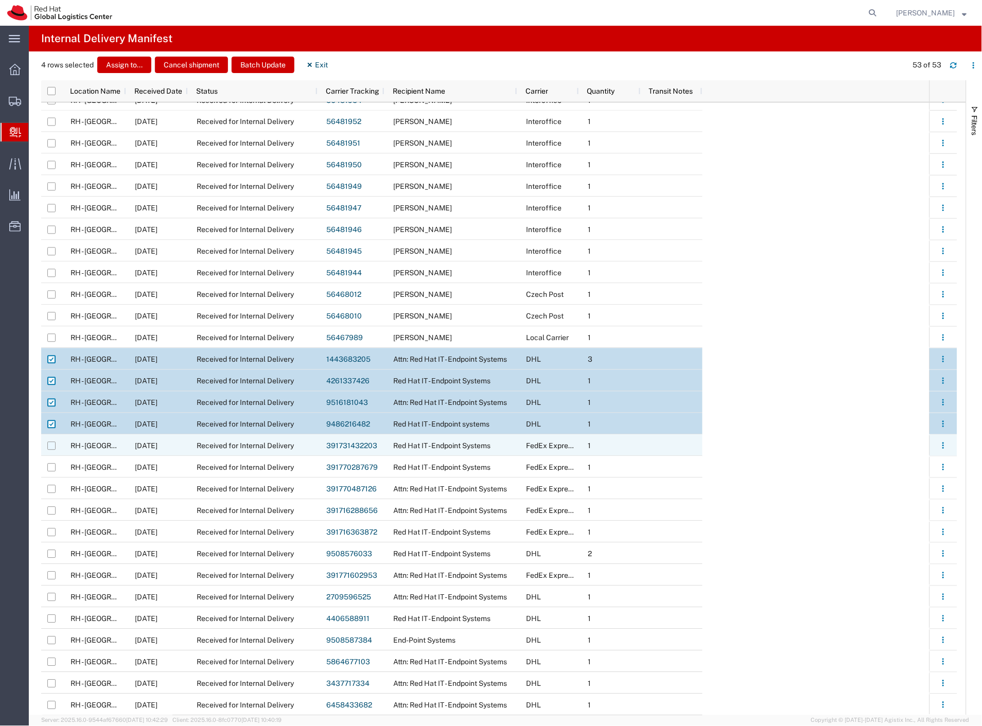
click at [53, 445] on input "Press Space to toggle row selection (unchecked)" at bounding box center [51, 446] width 8 height 8
checkbox input "true"
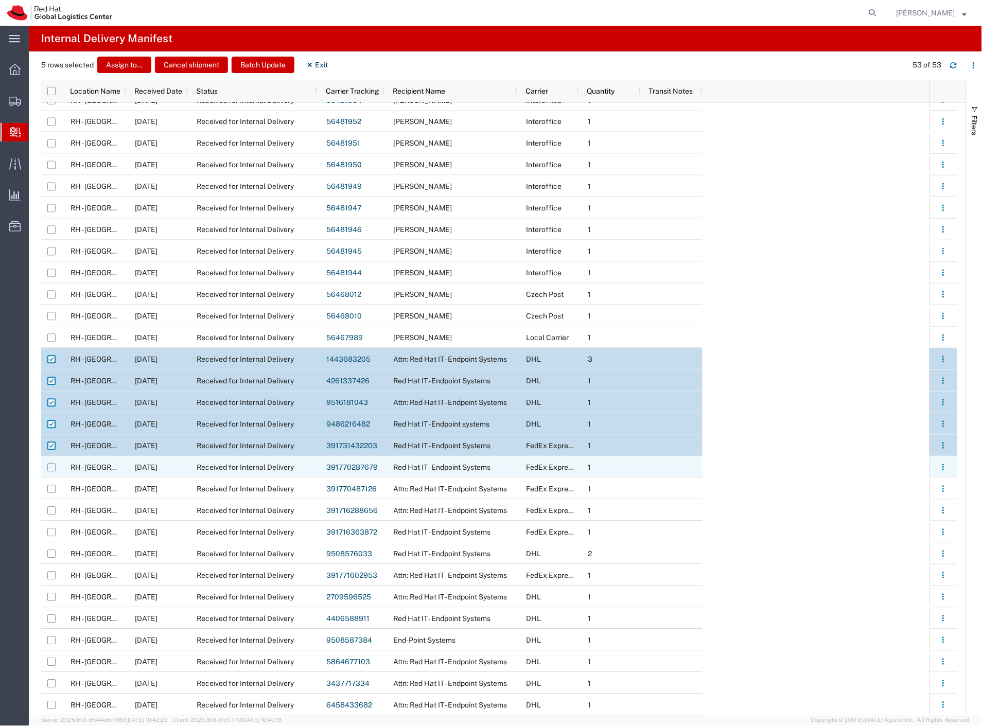
click at [52, 469] on input "Press Space to toggle row selection (unchecked)" at bounding box center [51, 468] width 8 height 8
checkbox input "true"
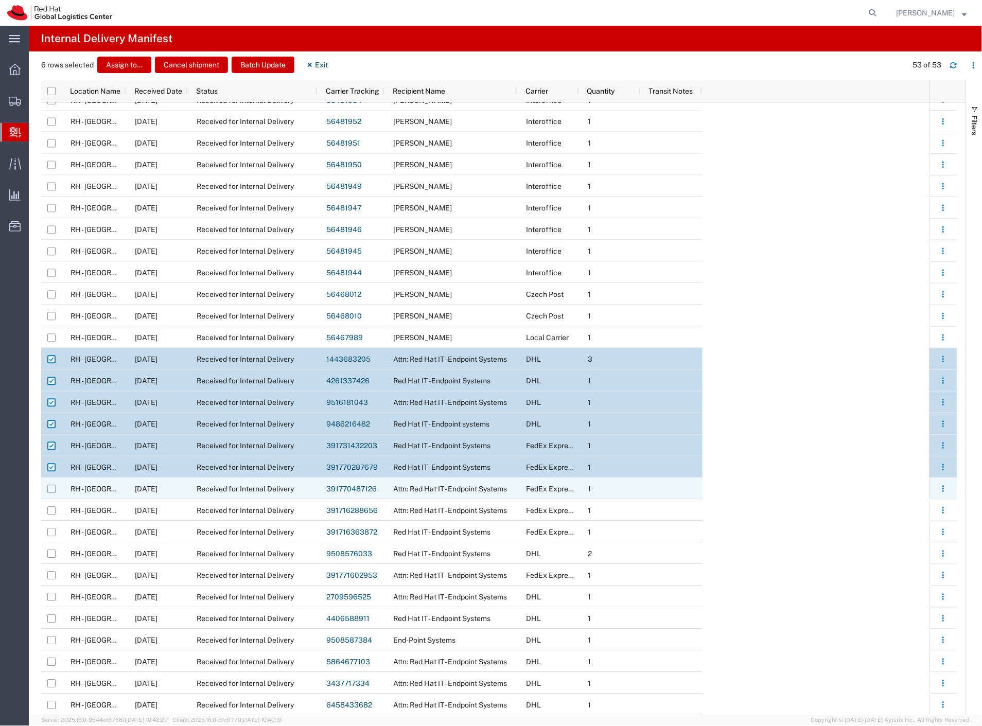
click at [52, 488] on input "Press Space to toggle row selection (unchecked)" at bounding box center [51, 489] width 8 height 8
checkbox input "true"
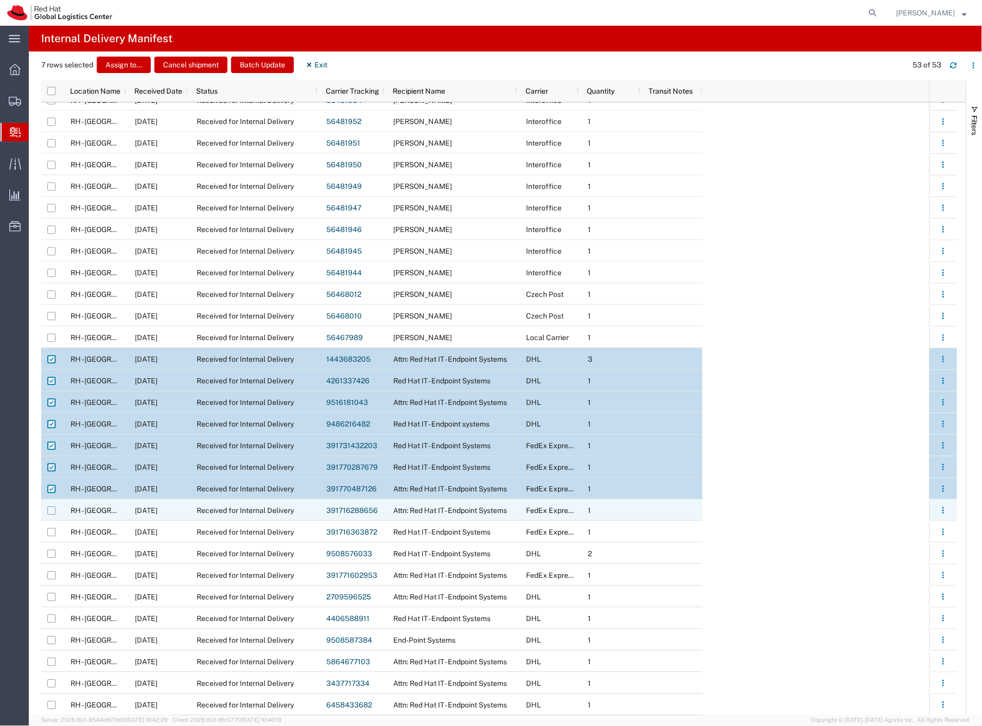
click at [53, 511] on input "Press Space to toggle row selection (unchecked)" at bounding box center [51, 511] width 8 height 8
checkbox input "true"
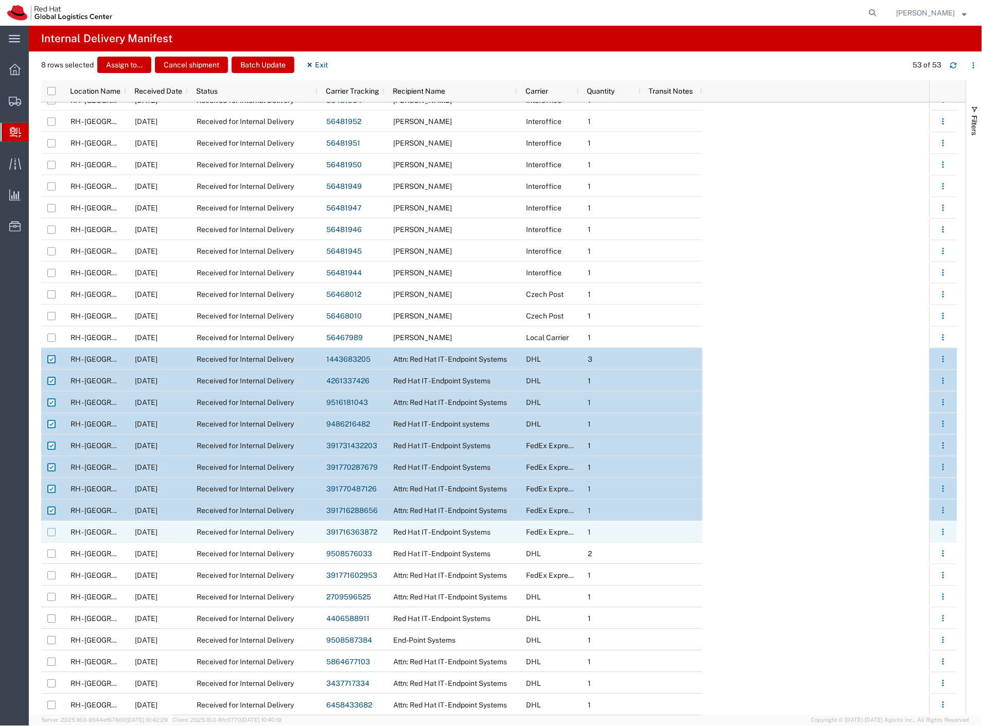
click at [53, 532] on input "Press Space to toggle row selection (unchecked)" at bounding box center [51, 533] width 8 height 8
checkbox input "true"
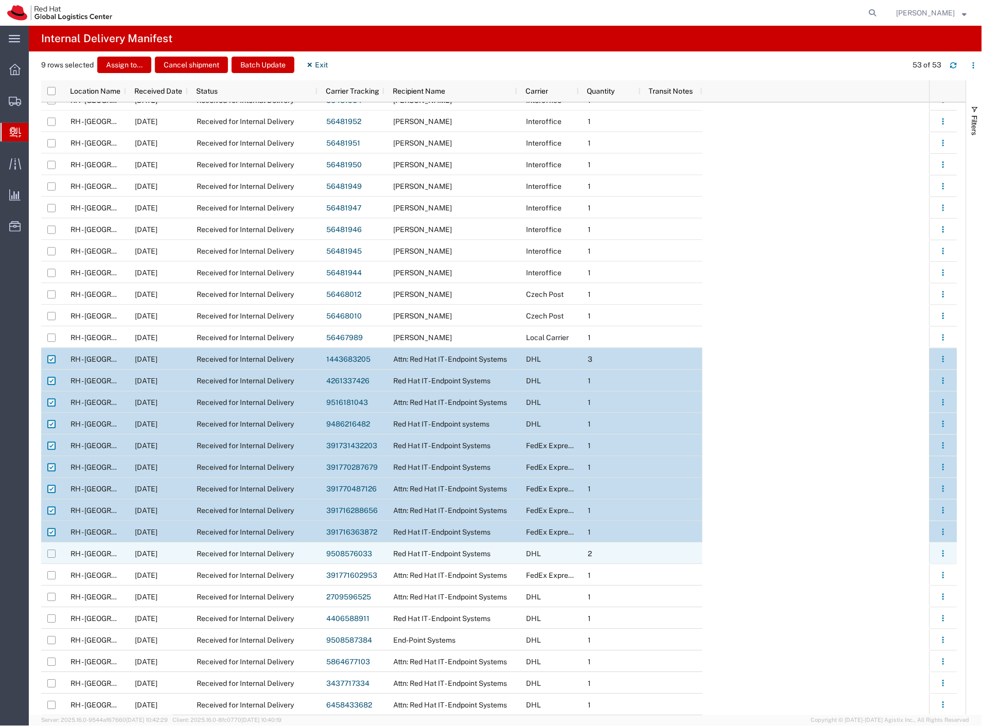
click at [48, 556] on input "Press Space to toggle row selection (unchecked)" at bounding box center [51, 554] width 8 height 8
checkbox input "true"
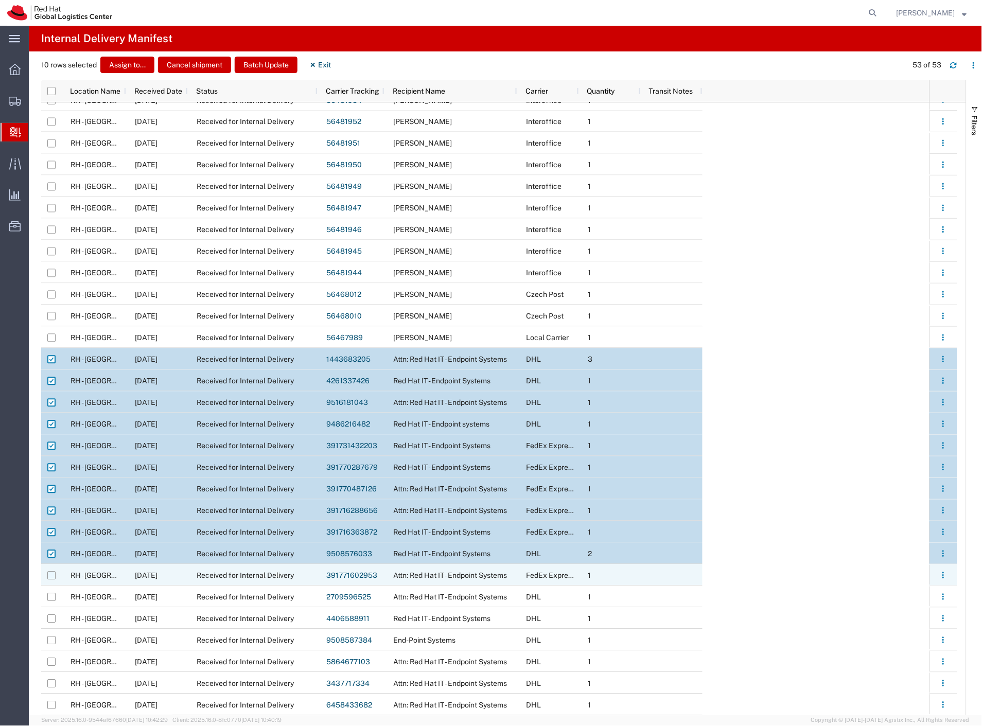
click at [49, 574] on input "Press Space to toggle row selection (unchecked)" at bounding box center [51, 576] width 8 height 8
checkbox input "true"
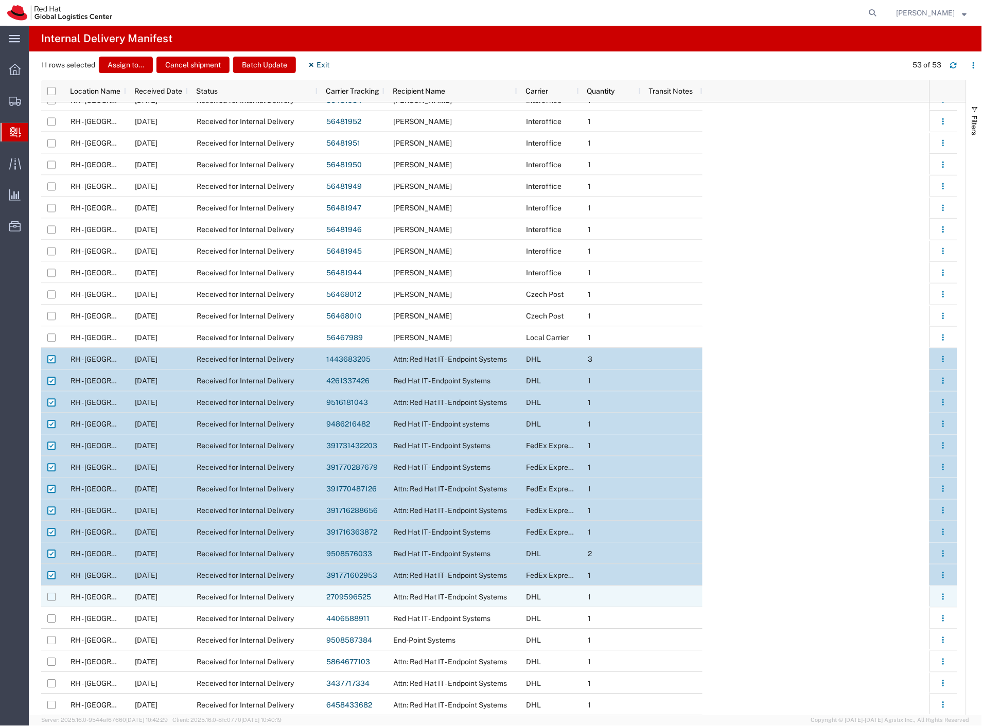
click at [51, 598] on input "Press Space to toggle row selection (unchecked)" at bounding box center [51, 597] width 8 height 8
checkbox input "true"
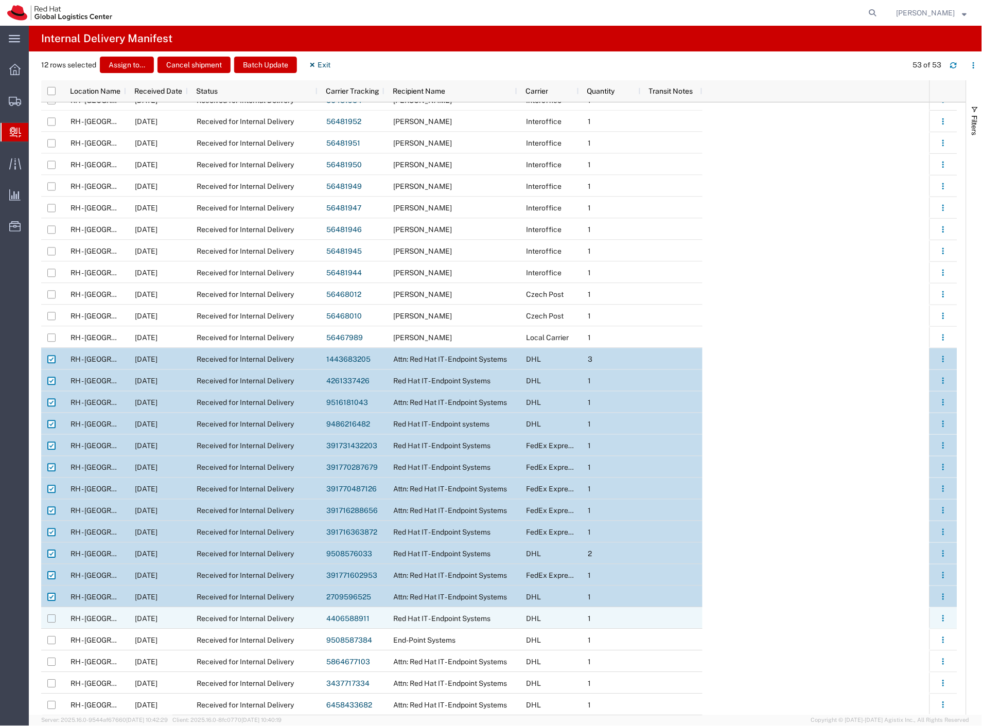
click at [50, 619] on input "Press Space to toggle row selection (unchecked)" at bounding box center [51, 619] width 8 height 8
checkbox input "true"
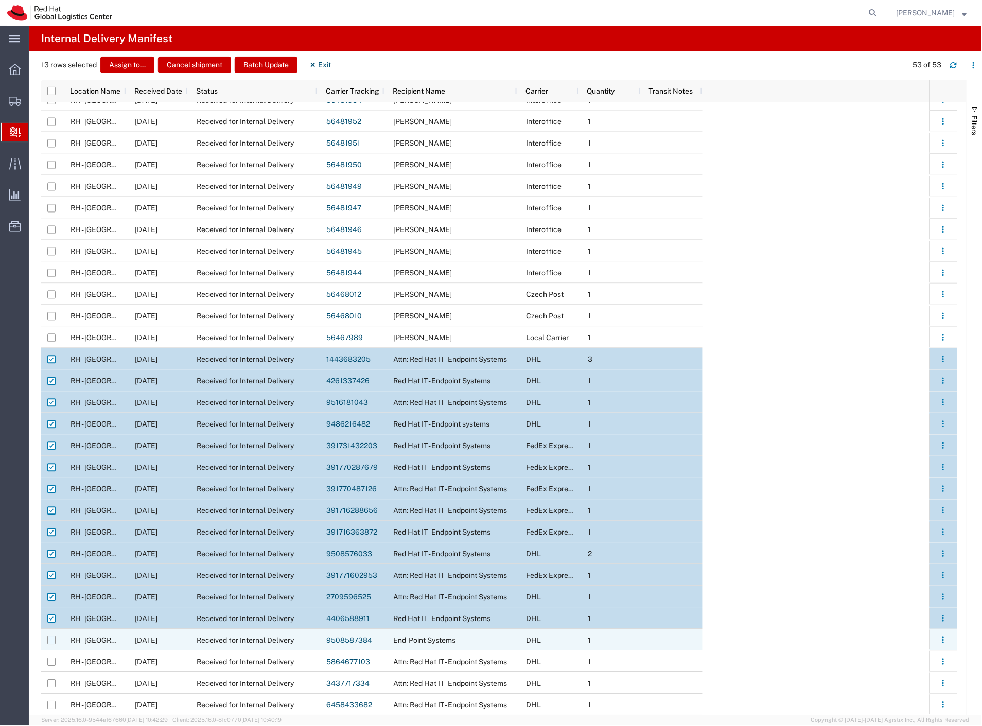
click at [50, 642] on input "Press Space to toggle row selection (unchecked)" at bounding box center [51, 641] width 8 height 8
checkbox input "true"
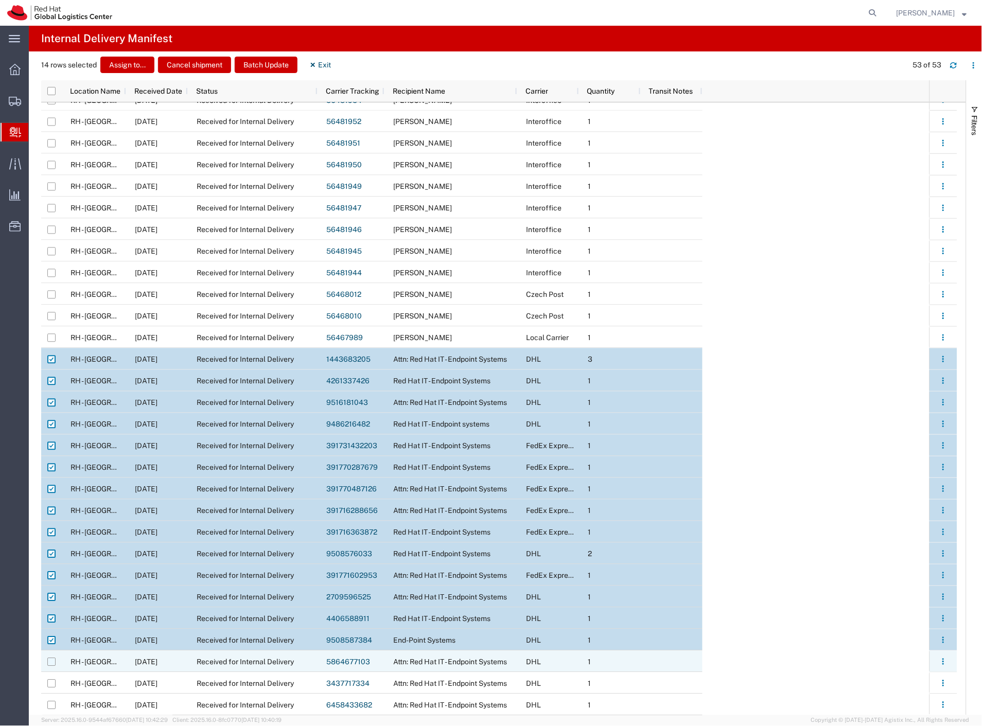
click at [51, 664] on input "Press Space to toggle row selection (unchecked)" at bounding box center [51, 662] width 8 height 8
checkbox input "true"
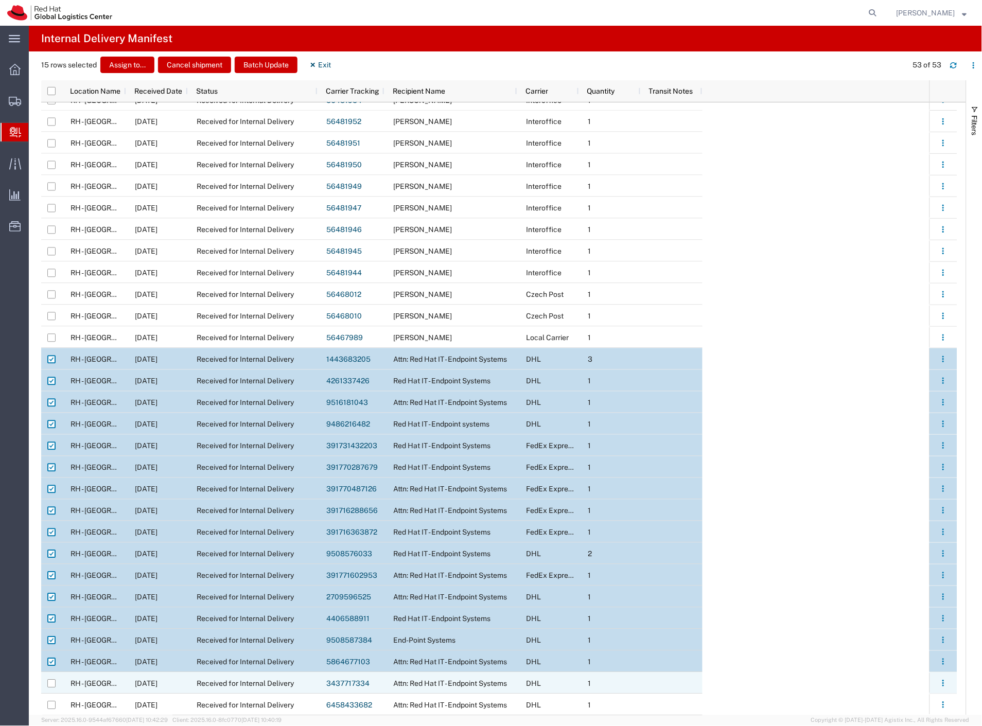
click at [52, 688] on div at bounding box center [51, 684] width 8 height 22
click at [49, 684] on input "Press Space to toggle row selection (unchecked)" at bounding box center [51, 684] width 8 height 8
checkbox input "true"
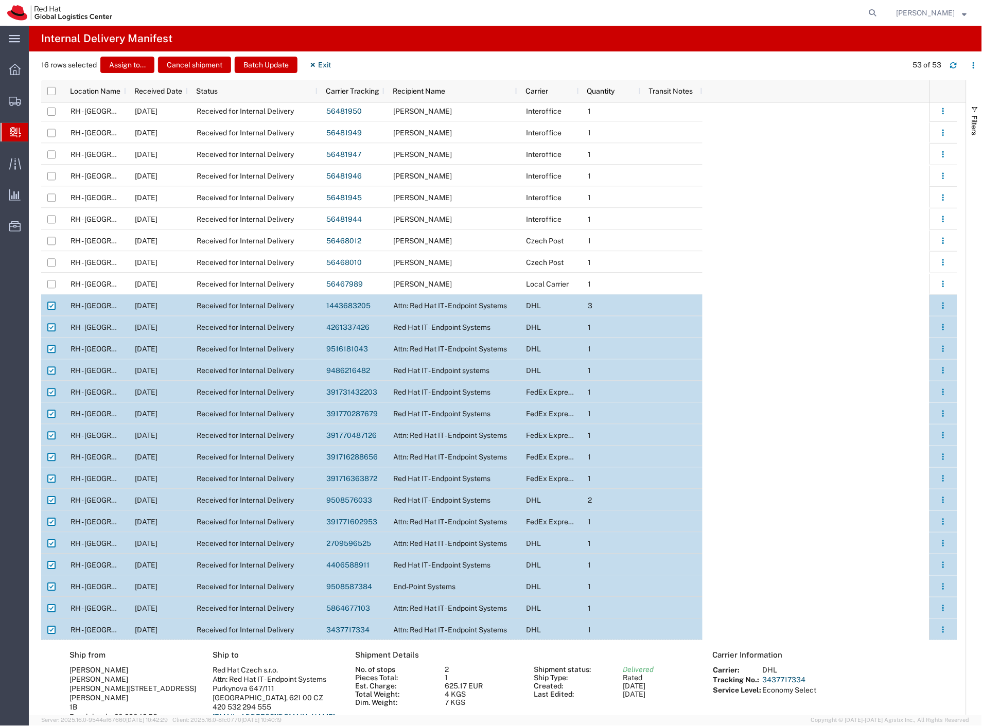
scroll to position [645, 0]
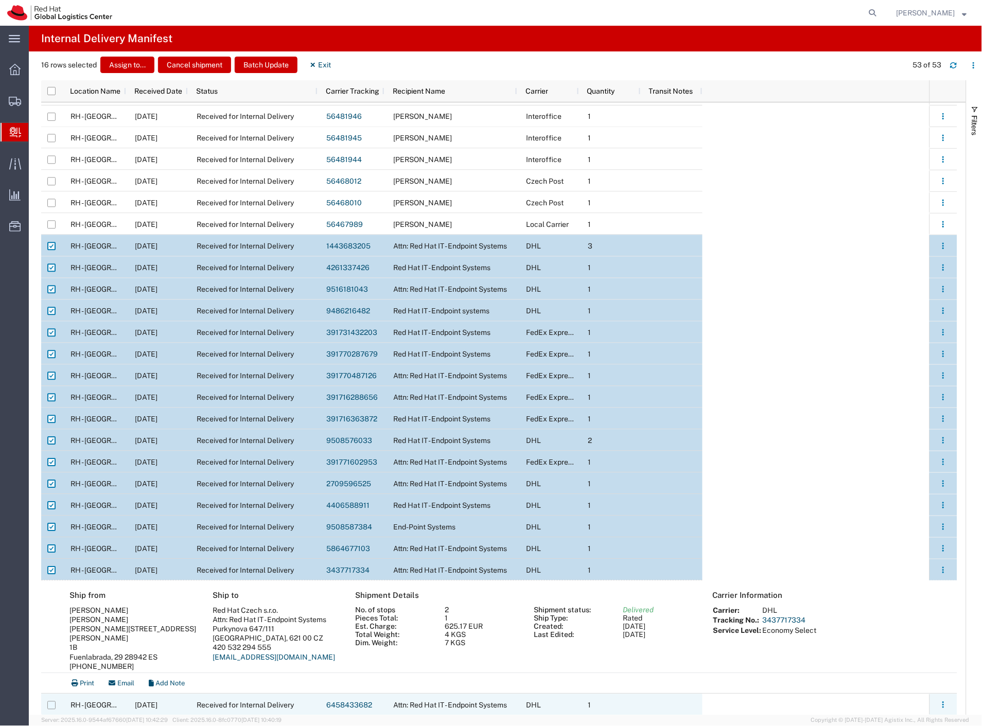
click at [50, 708] on input "Press Space to toggle row selection (unchecked)" at bounding box center [51, 706] width 8 height 8
checkbox input "true"
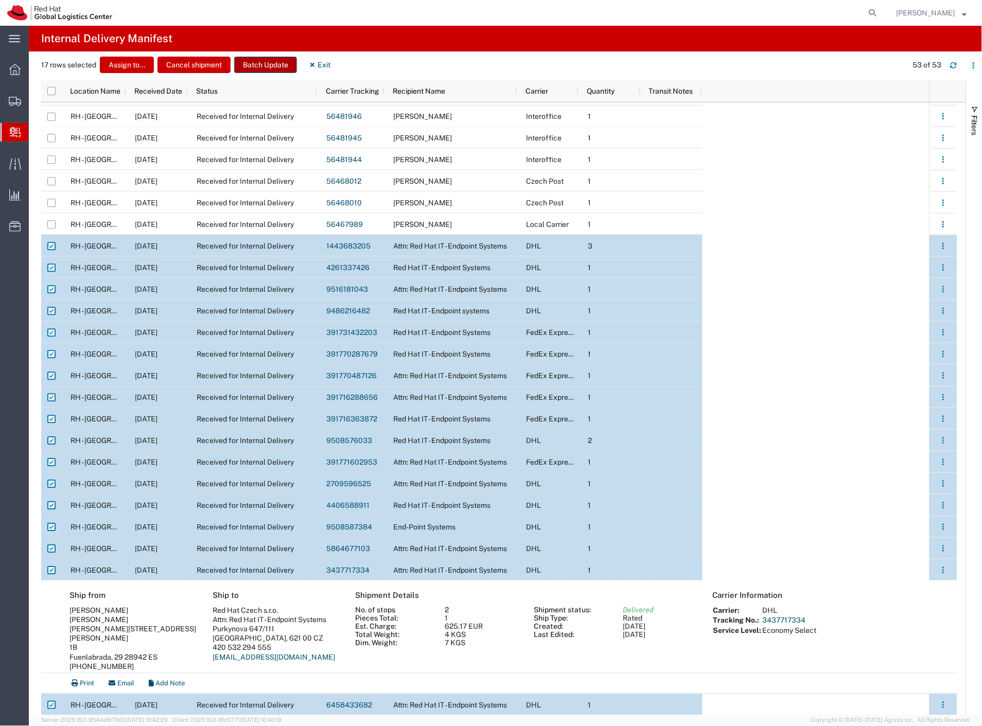
click at [275, 62] on button "Batch Update" at bounding box center [265, 65] width 63 height 16
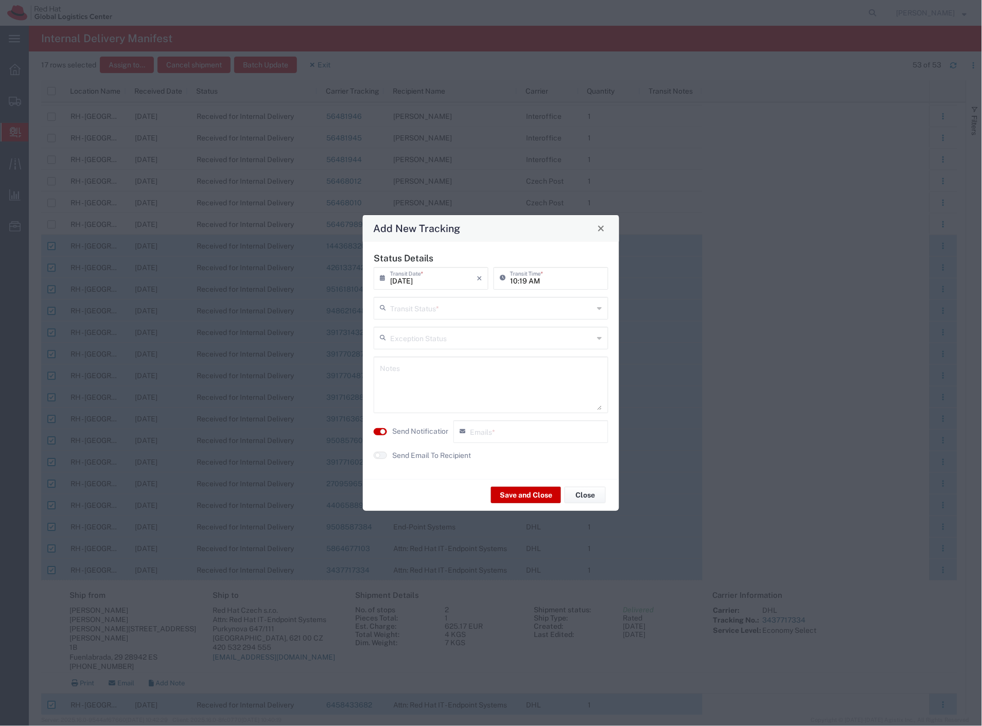
click at [474, 309] on input "text" at bounding box center [492, 308] width 204 height 18
drag, startPoint x: 453, startPoint y: 326, endPoint x: 444, endPoint y: 347, distance: 22.4
click at [453, 327] on span "Delivery Confirmation" at bounding box center [491, 331] width 233 height 16
type input "Delivery Confirmation"
click at [419, 432] on label "Send Notification" at bounding box center [421, 431] width 58 height 11
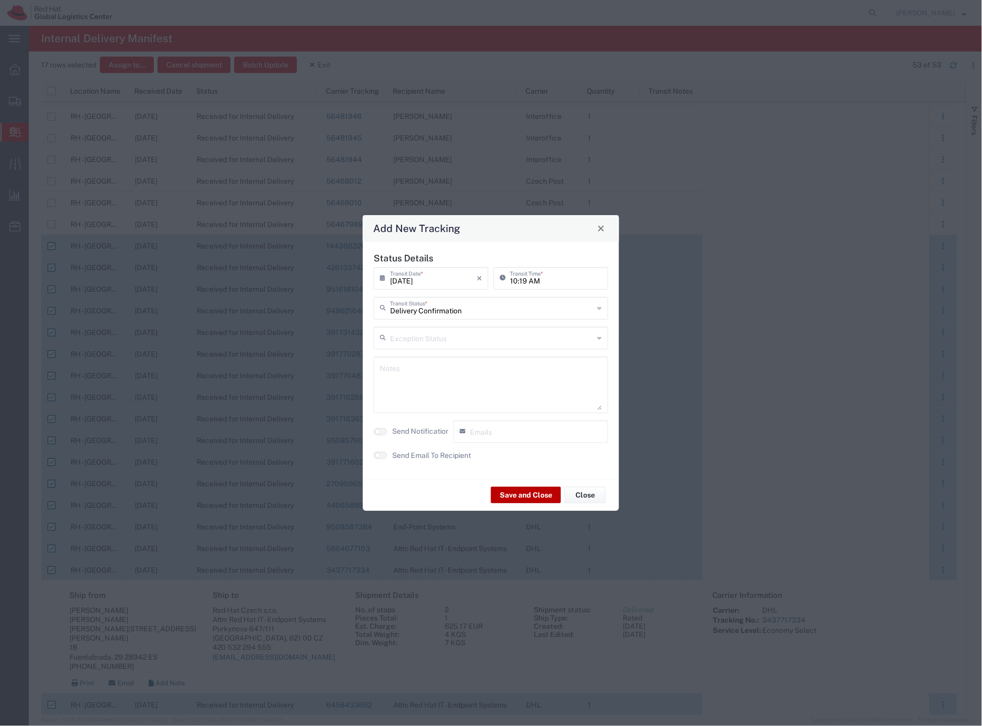
click at [518, 492] on button "Save and Close" at bounding box center [526, 495] width 70 height 16
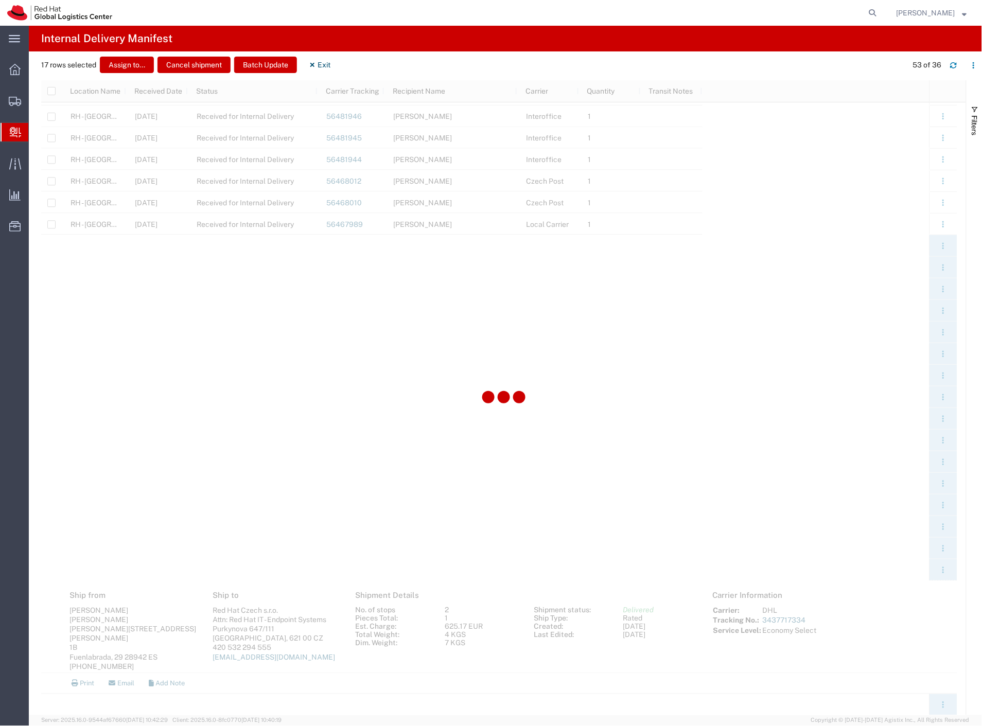
scroll to position [165, 0]
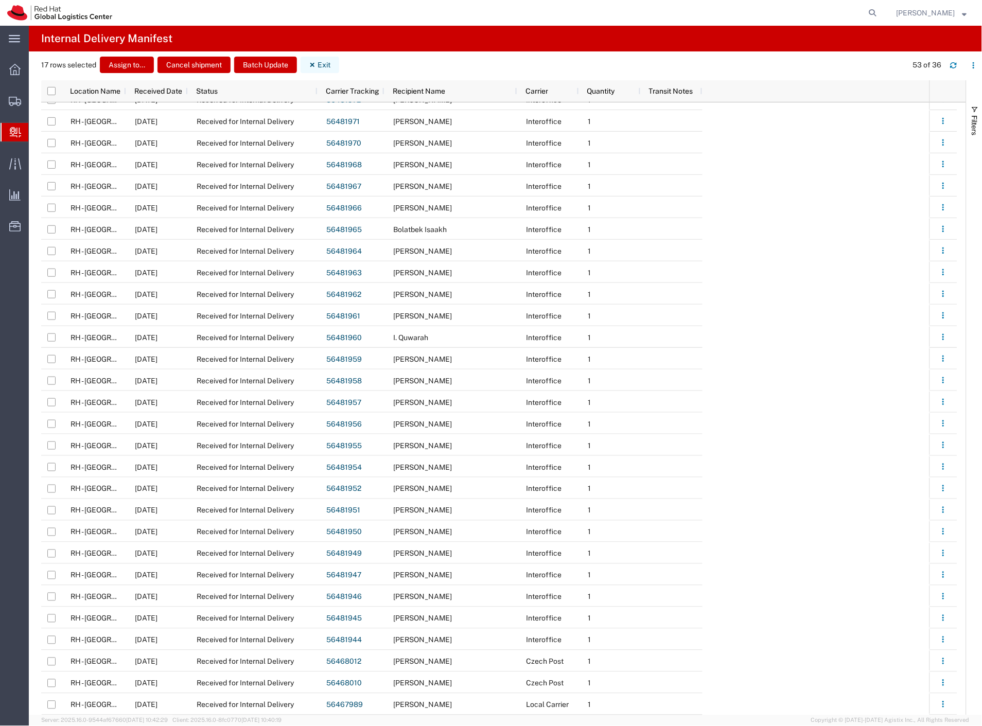
click at [316, 67] on icon "button" at bounding box center [312, 64] width 7 height 7
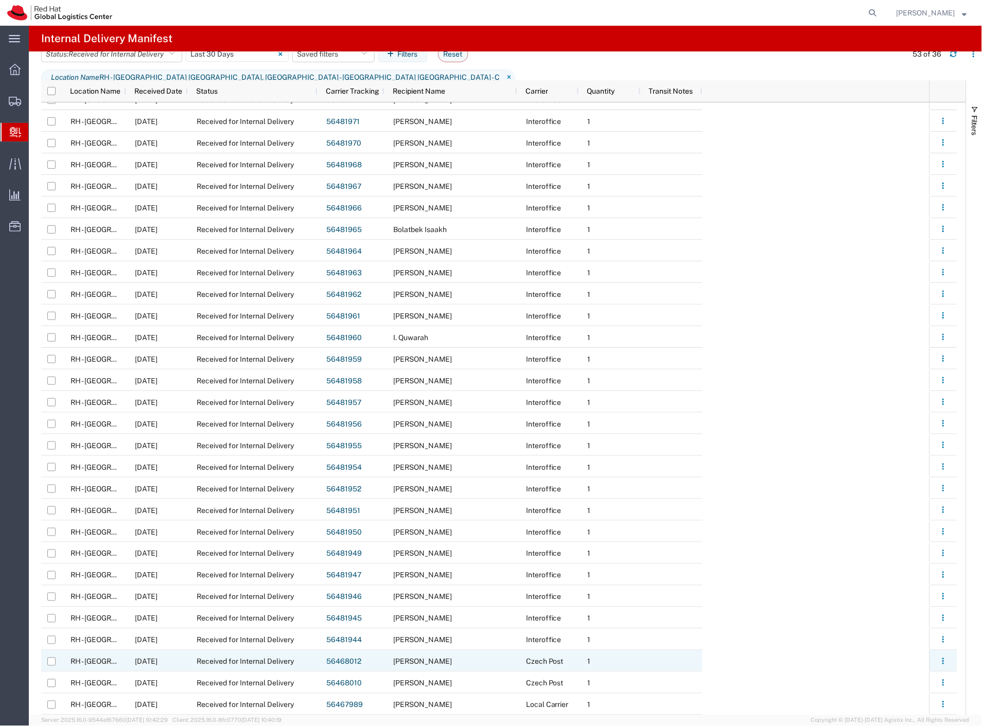
click at [249, 665] on span "Received for Internal Delivery" at bounding box center [245, 662] width 97 height 8
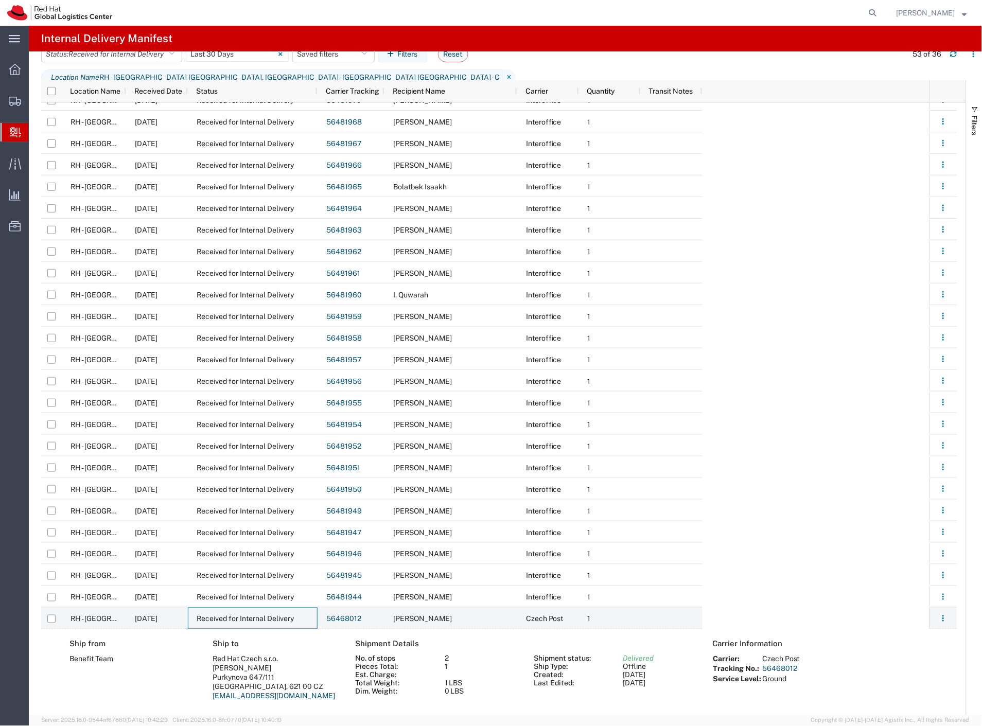
scroll to position [278, 0]
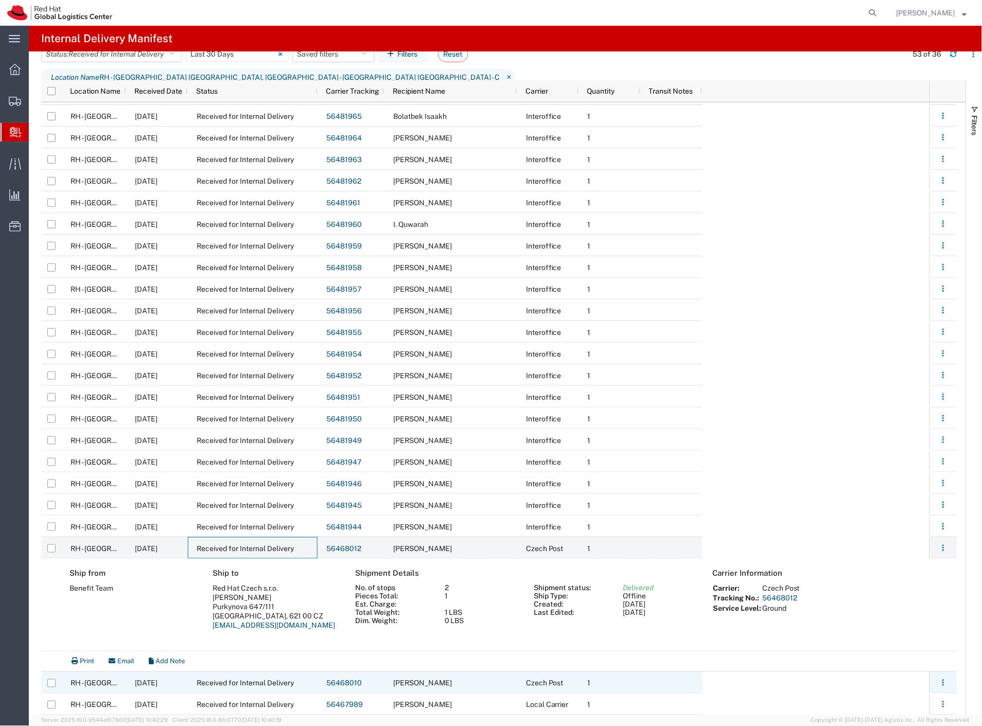
click at [244, 693] on div "Received for Internal Delivery" at bounding box center [253, 683] width 130 height 22
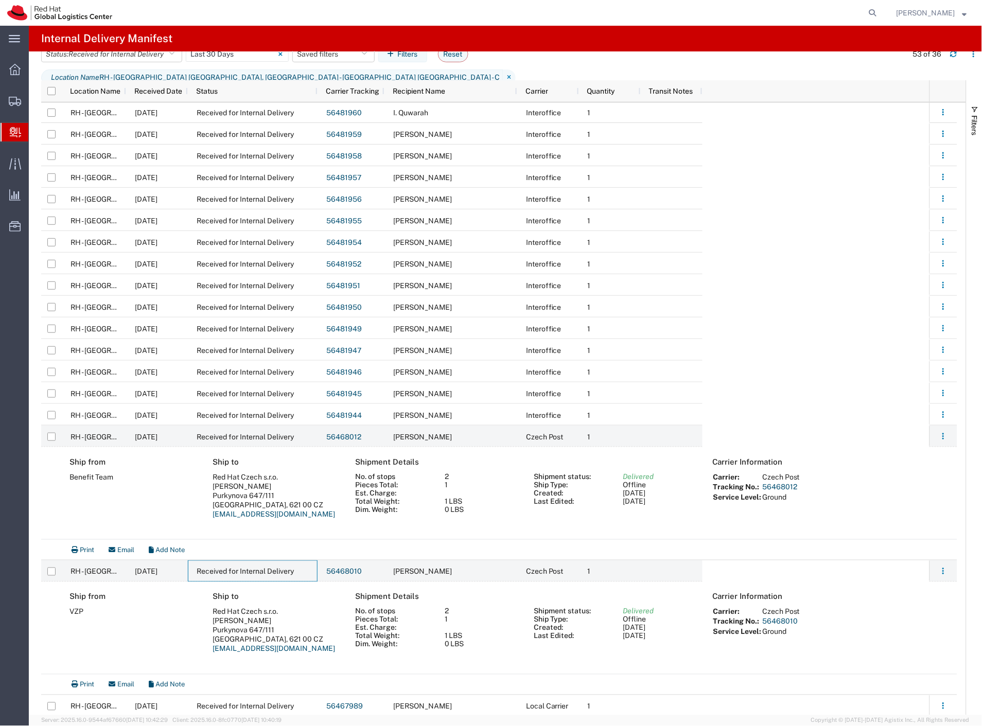
scroll to position [392, 0]
click at [53, 435] on input "Press Space to toggle row selection (unchecked)" at bounding box center [51, 435] width 8 height 8
checkbox input "true"
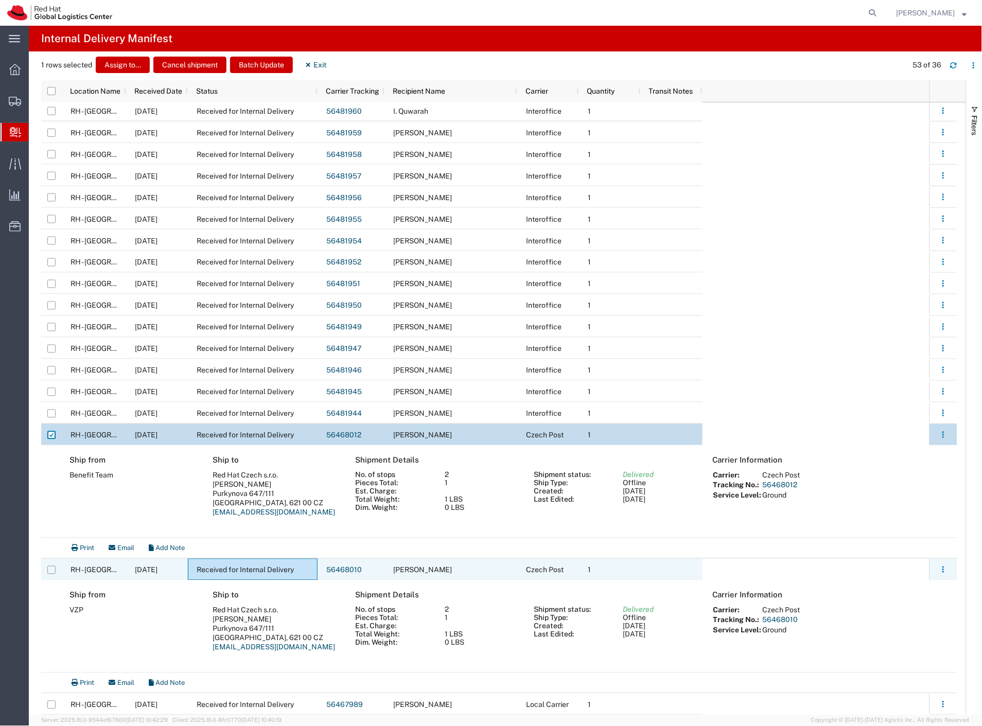
click at [53, 568] on input "Press Space to toggle row selection (unchecked)" at bounding box center [51, 570] width 8 height 8
checkbox input "true"
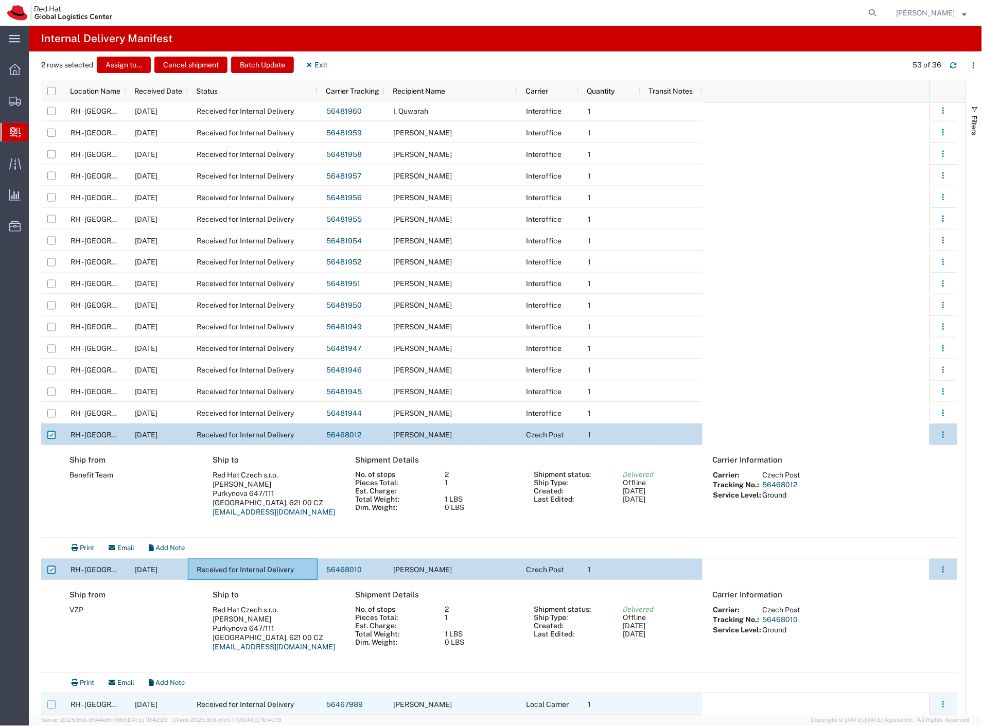
click at [51, 706] on input "Press Space to toggle row selection (unchecked)" at bounding box center [51, 705] width 8 height 8
checkbox input "true"
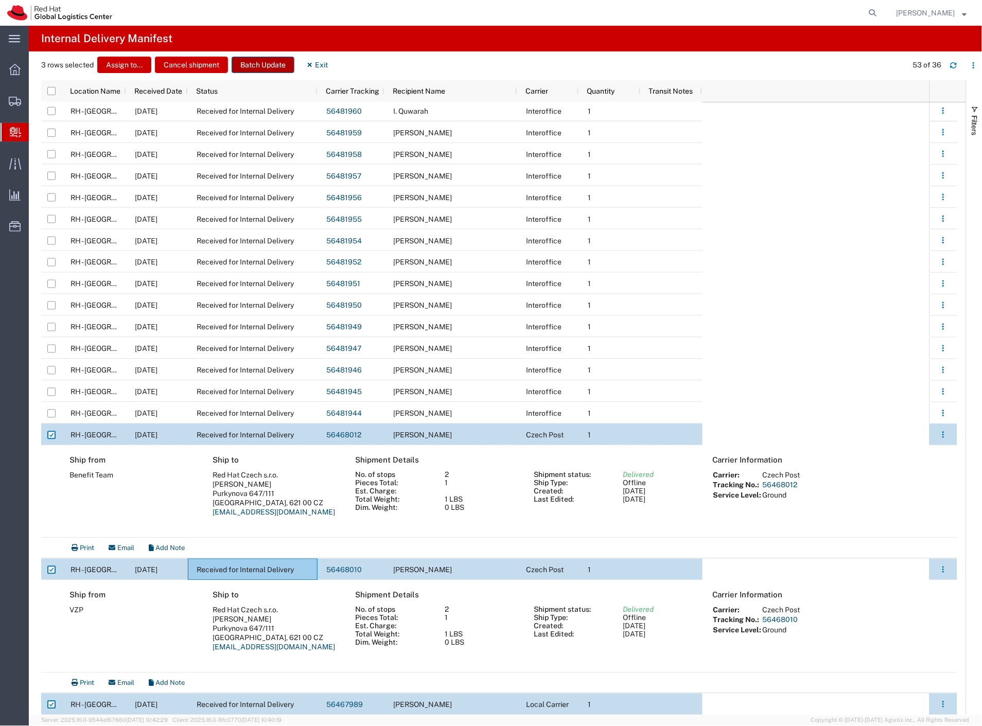
click at [282, 69] on button "Batch Update" at bounding box center [263, 65] width 63 height 16
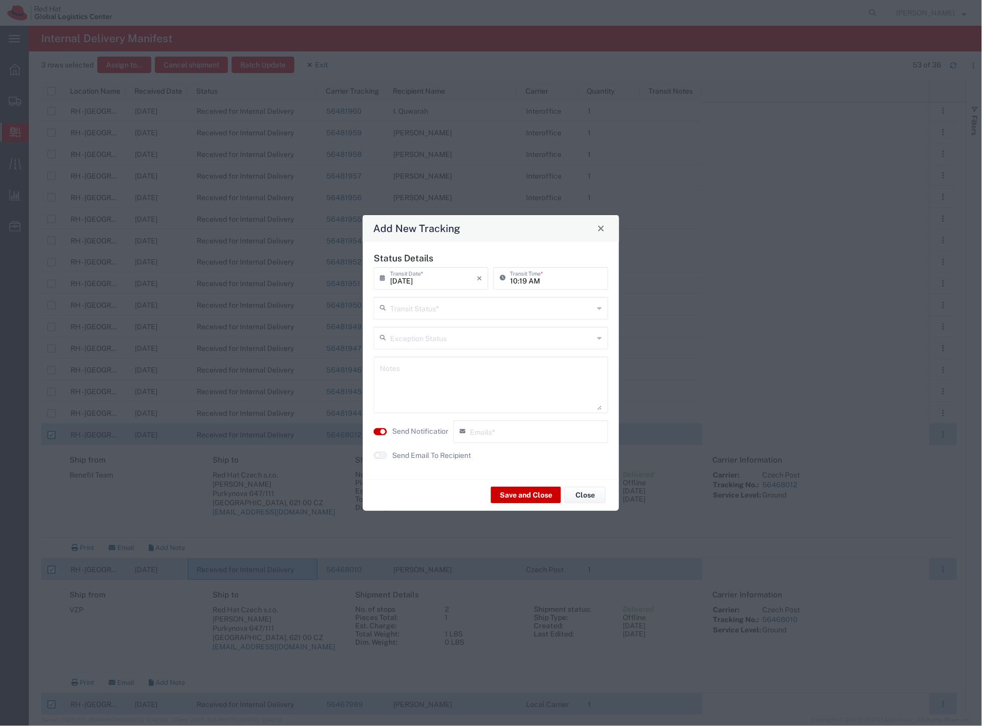
click at [417, 305] on input "text" at bounding box center [492, 308] width 204 height 18
click at [423, 326] on span "Delivery Confirmation" at bounding box center [491, 331] width 233 height 16
type input "Delivery Confirmation"
click at [440, 383] on textarea at bounding box center [491, 385] width 222 height 50
type textarea "folders hr"
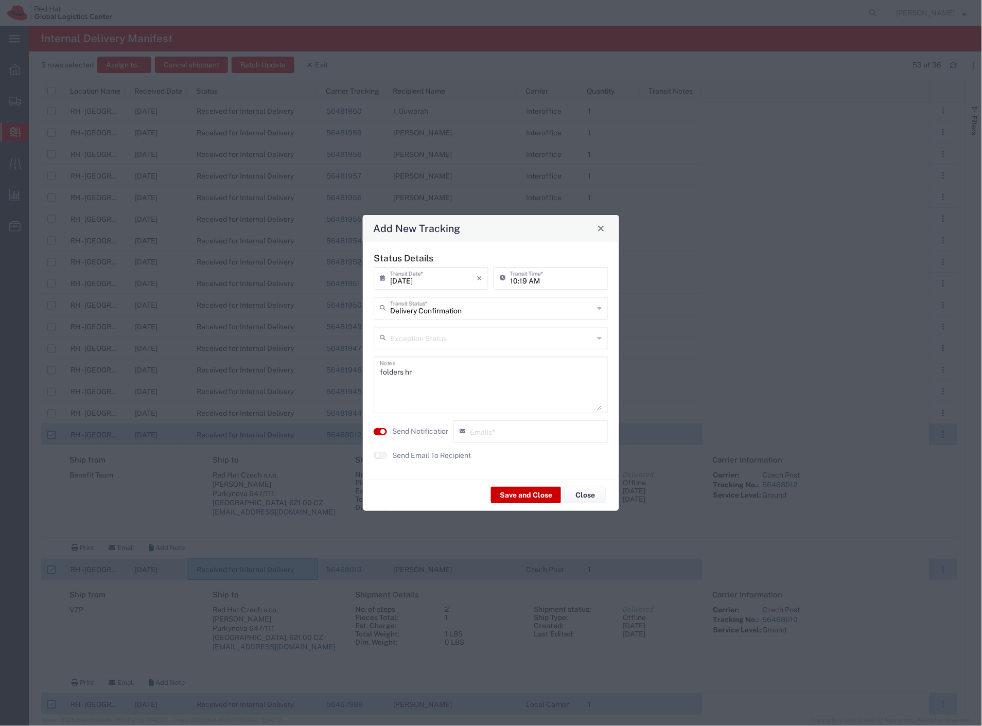
click at [424, 433] on label "Send Notification" at bounding box center [421, 431] width 58 height 11
click at [435, 461] on div "Status Details 08/13/2025 × Transit Date * Cancel Apply 10:19 AM Transit Time *…" at bounding box center [492, 361] width 246 height 216
click at [440, 457] on label "Send Email To Recipient" at bounding box center [431, 455] width 79 height 11
click at [518, 491] on button "Save and Close" at bounding box center [526, 495] width 70 height 16
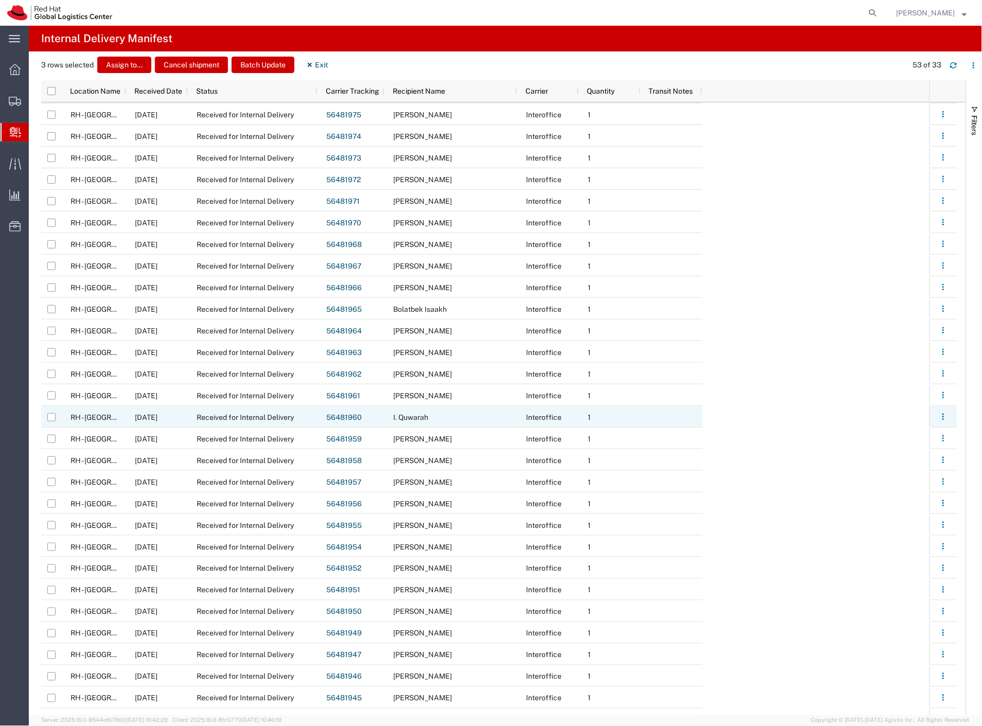
scroll to position [100, 0]
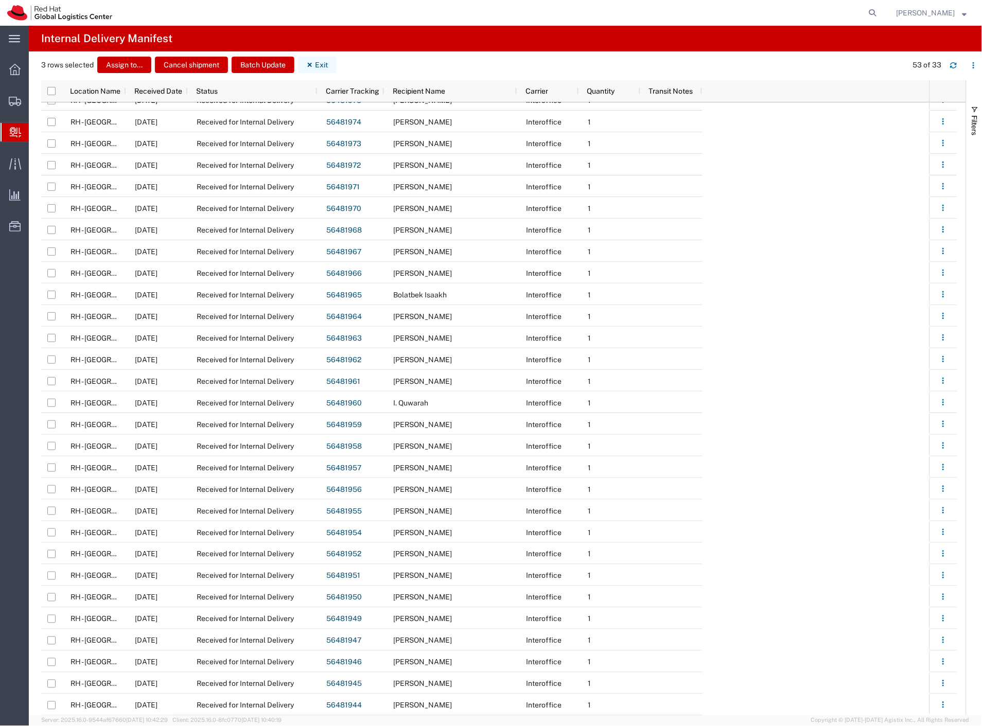
click at [320, 65] on button "Exit" at bounding box center [317, 65] width 39 height 16
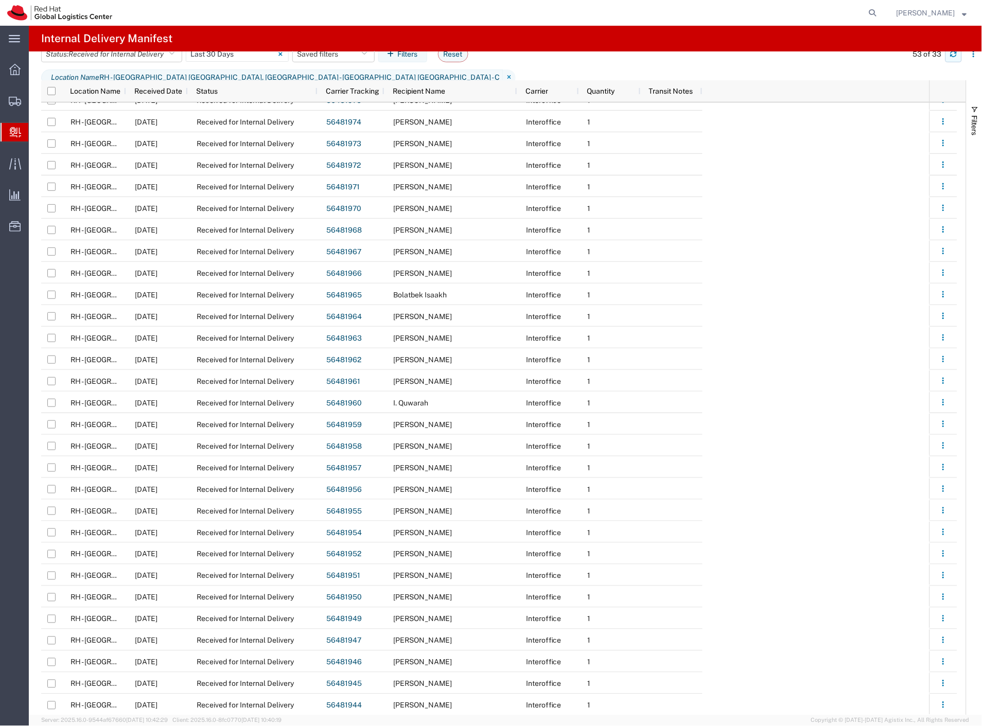
click at [951, 62] on button "button" at bounding box center [954, 54] width 16 height 16
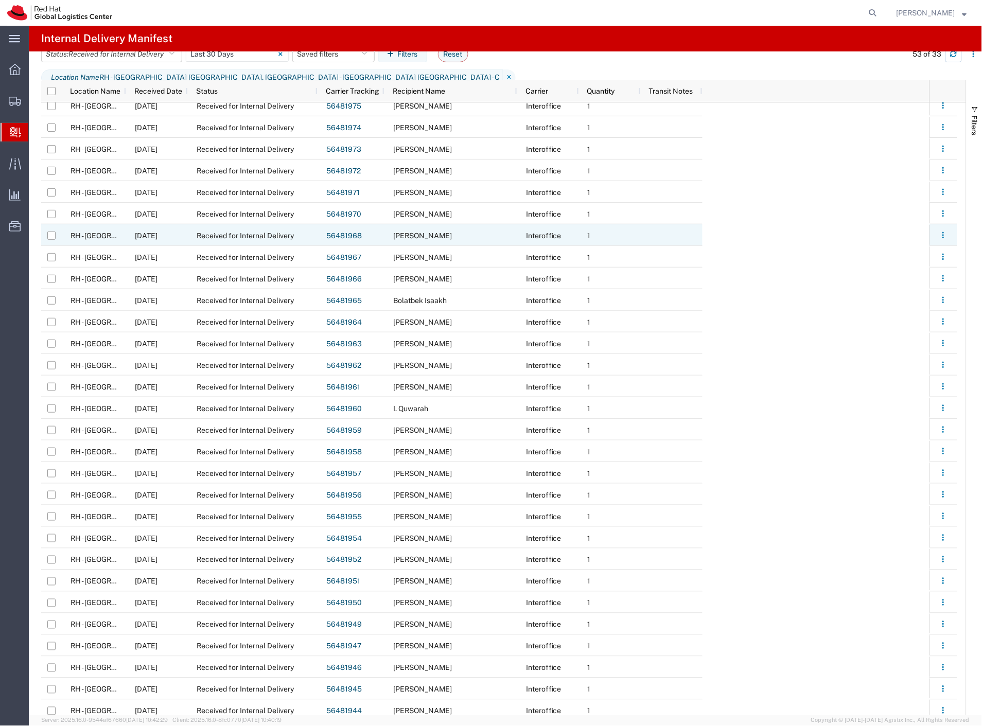
scroll to position [0, 0]
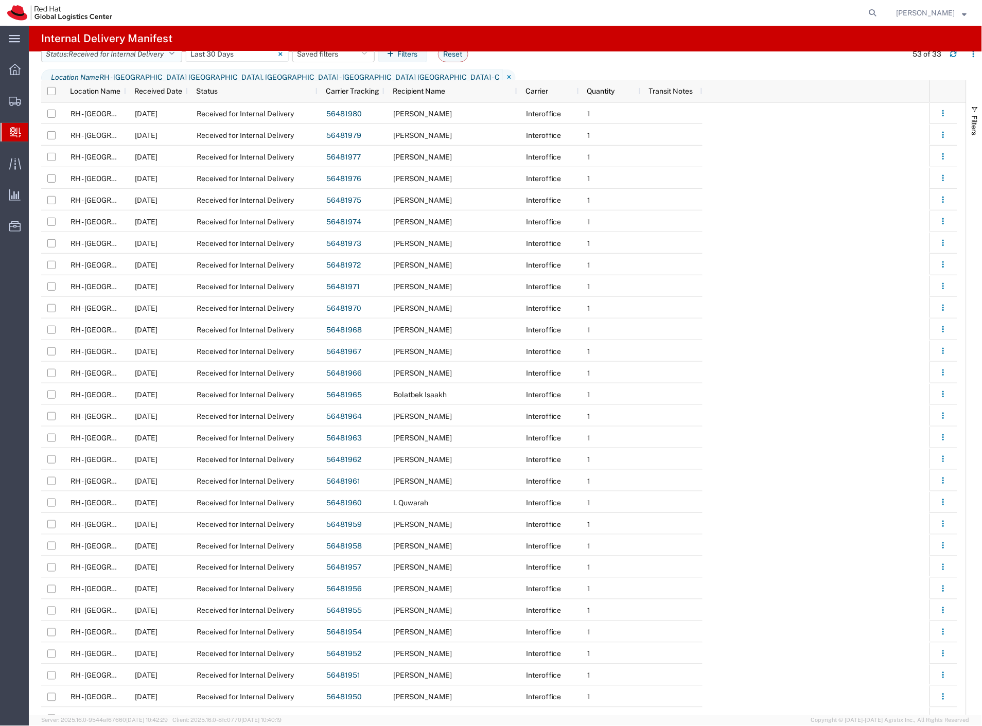
click at [86, 58] on span "Received for Internal Delivery" at bounding box center [115, 54] width 95 height 8
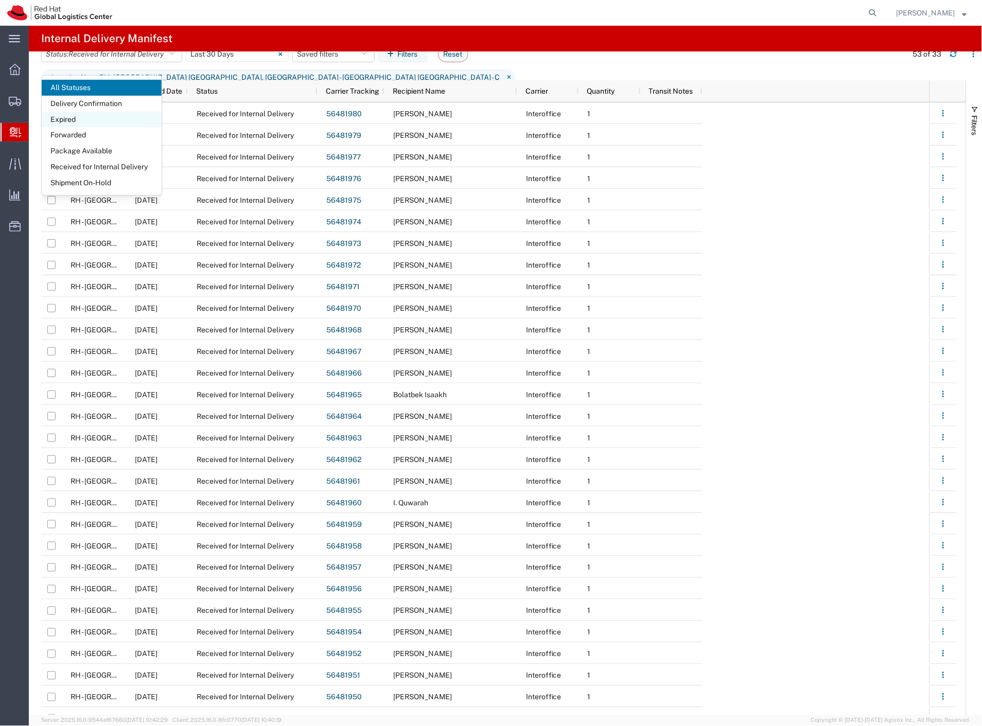
click at [112, 120] on span "Expired" at bounding box center [102, 120] width 120 height 16
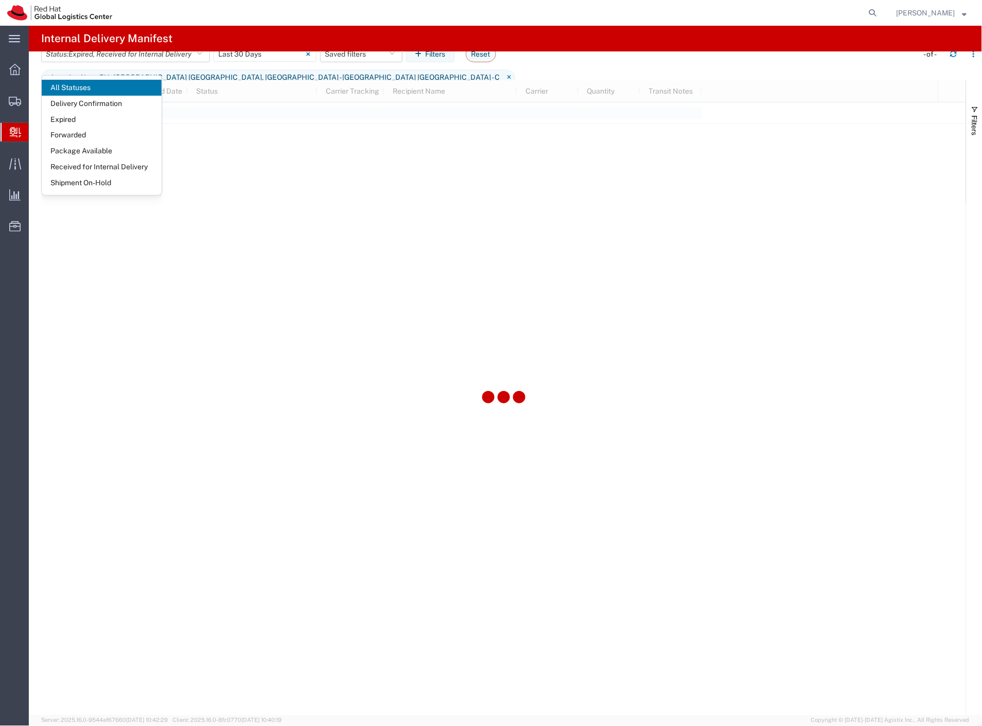
click at [312, 38] on agx-page-header "Internal Delivery Manifest" at bounding box center [505, 39] width 953 height 26
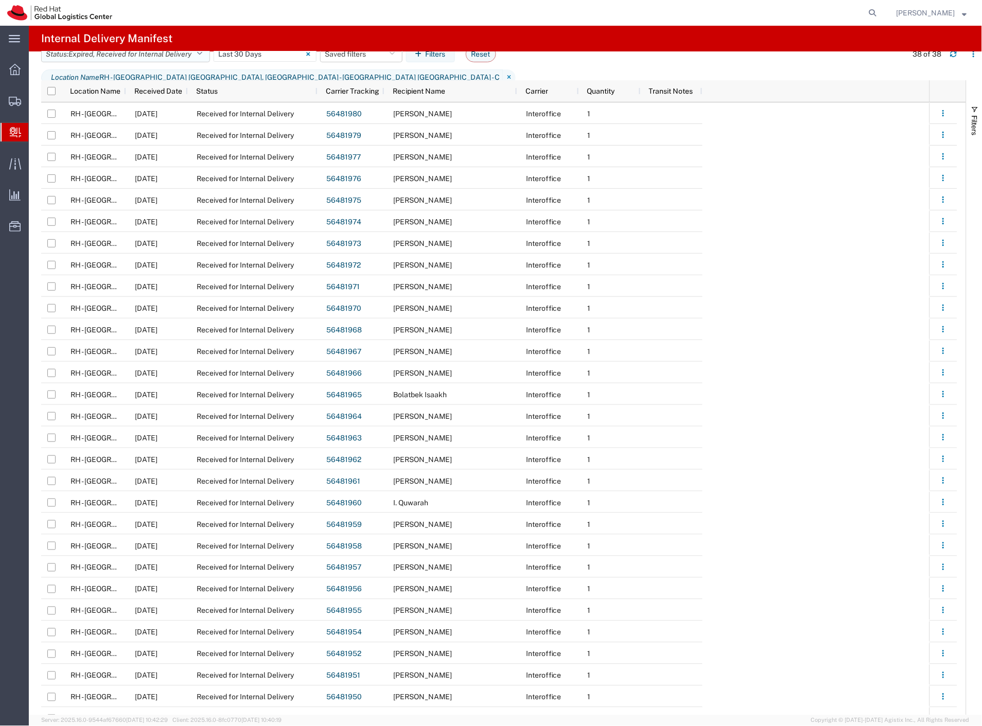
click at [166, 58] on span ", Received for Internal Delivery" at bounding box center [142, 54] width 98 height 8
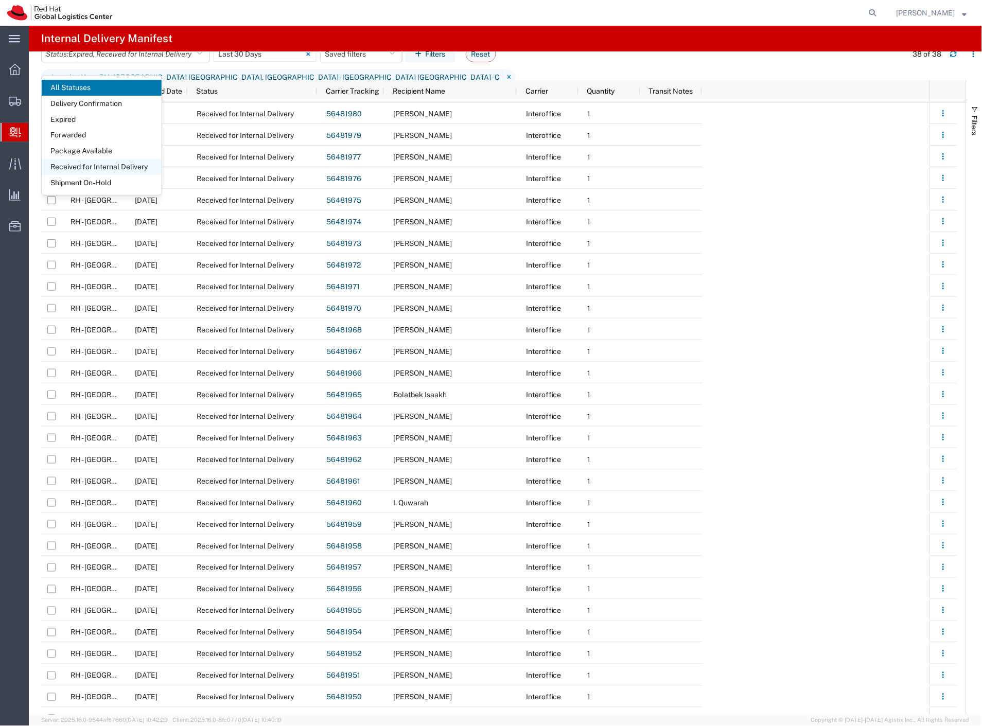
click at [126, 165] on span "Received for Internal Delivery" at bounding box center [102, 167] width 120 height 16
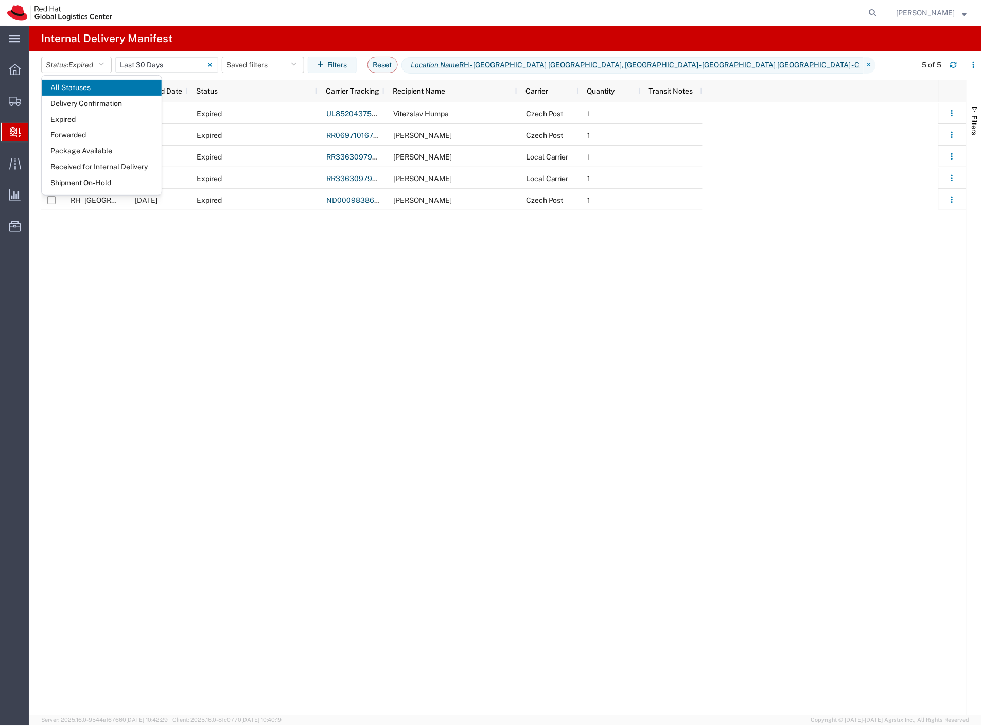
click at [314, 23] on div at bounding box center [500, 13] width 762 height 26
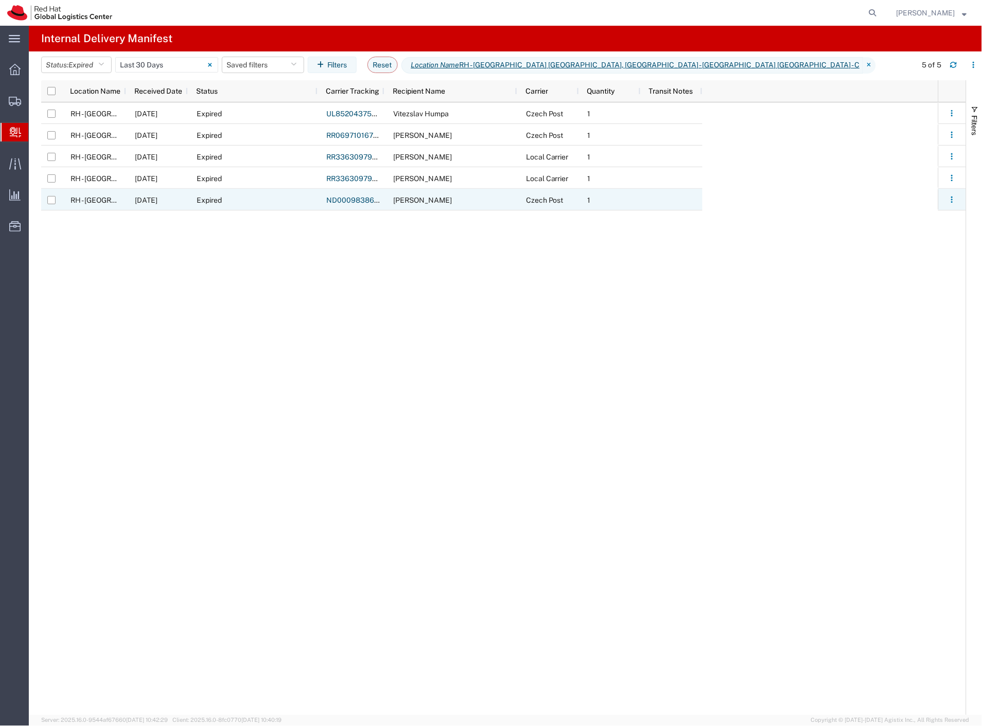
click at [650, 205] on div at bounding box center [672, 200] width 62 height 22
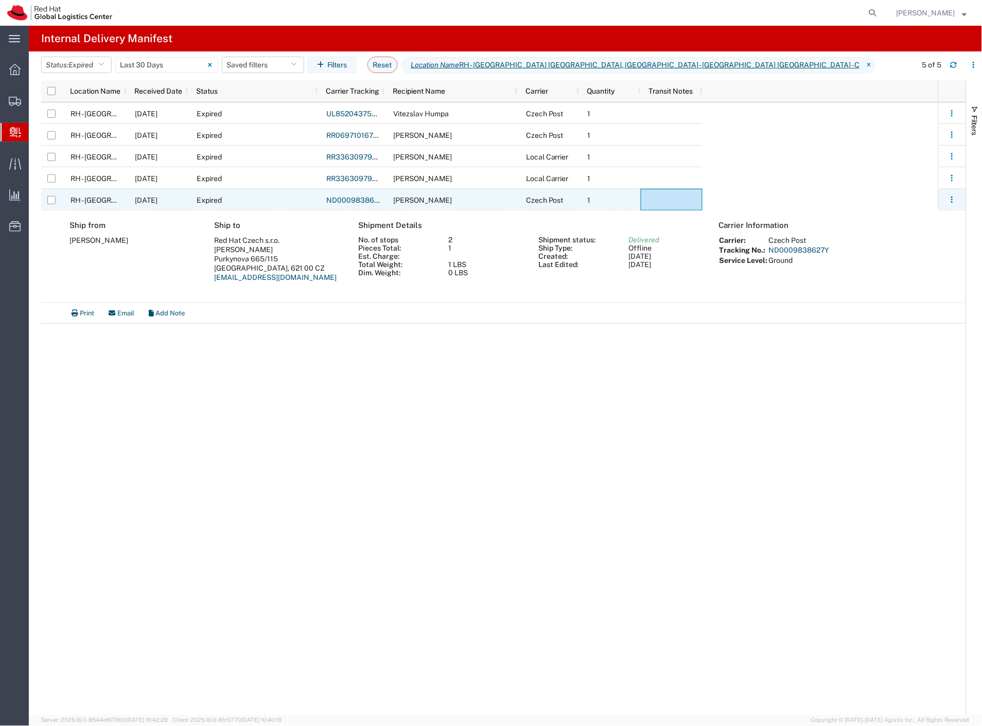
click at [342, 196] on link "ND0009838627Y" at bounding box center [356, 200] width 61 height 8
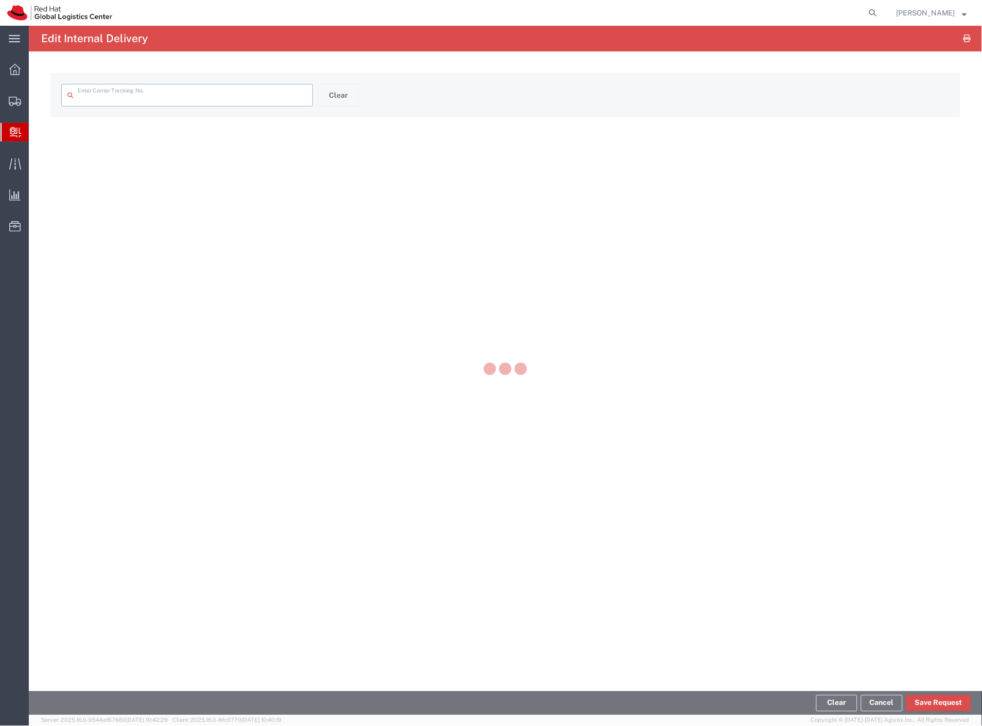
type input "ND0009838627Y"
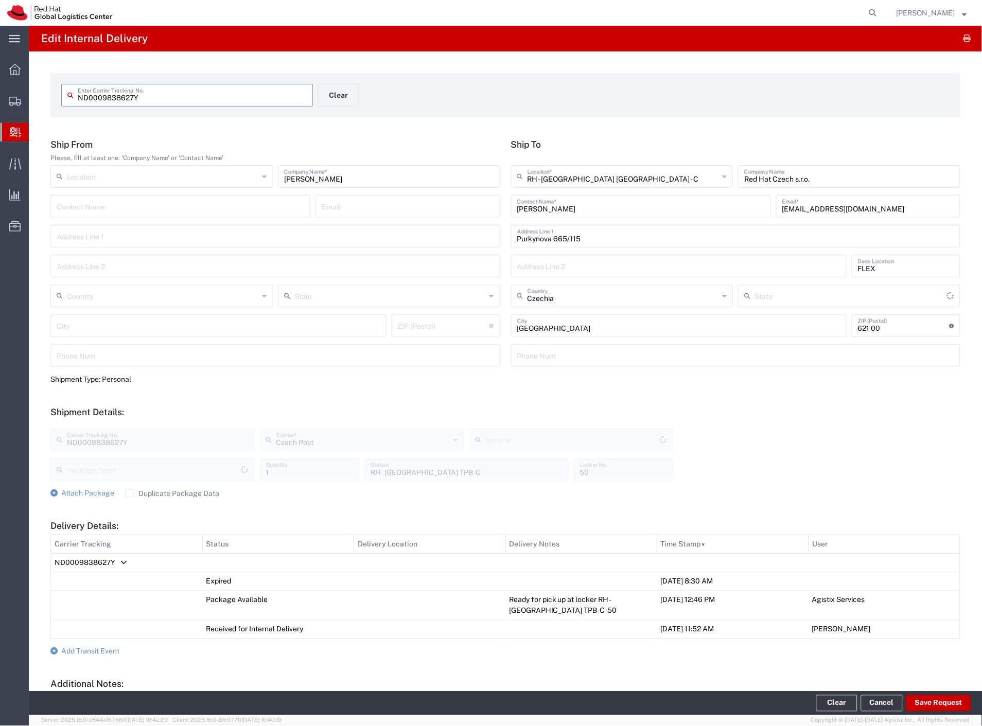
type input "Your Packaging"
type input "Ground"
click at [337, 102] on button "Clear" at bounding box center [338, 95] width 41 height 23
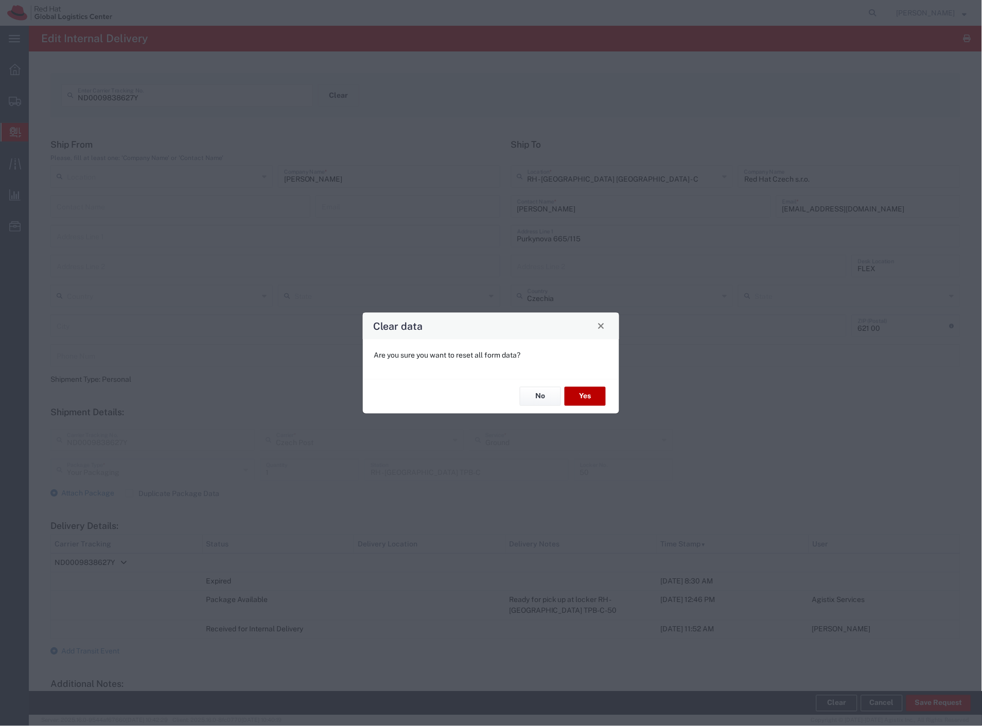
click at [588, 394] on button "Yes" at bounding box center [585, 396] width 41 height 19
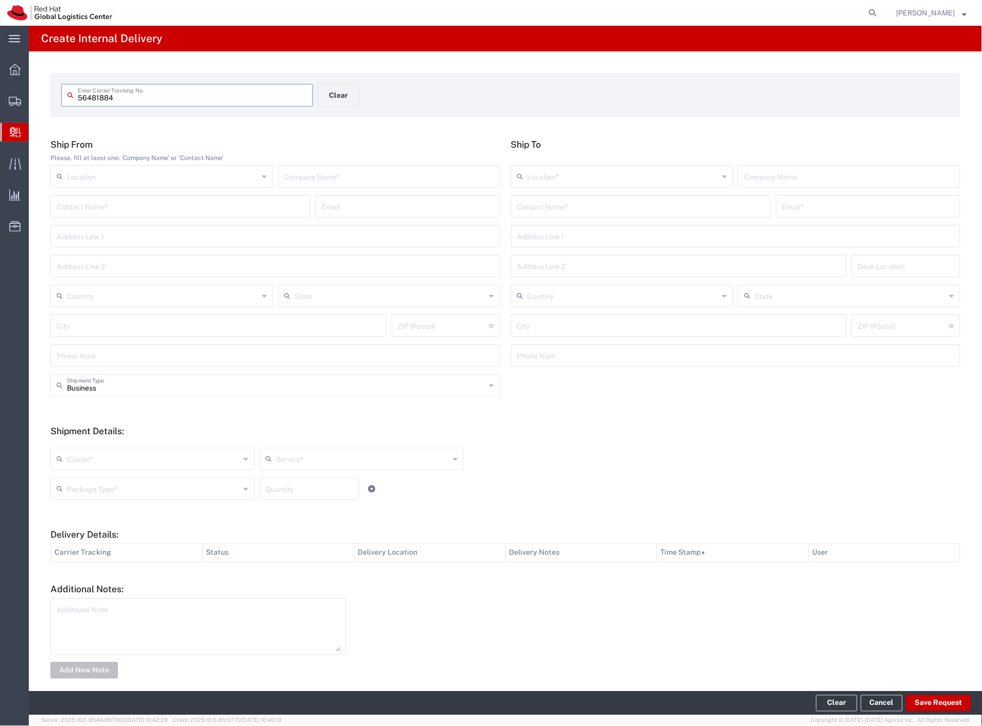
type input "56481884"
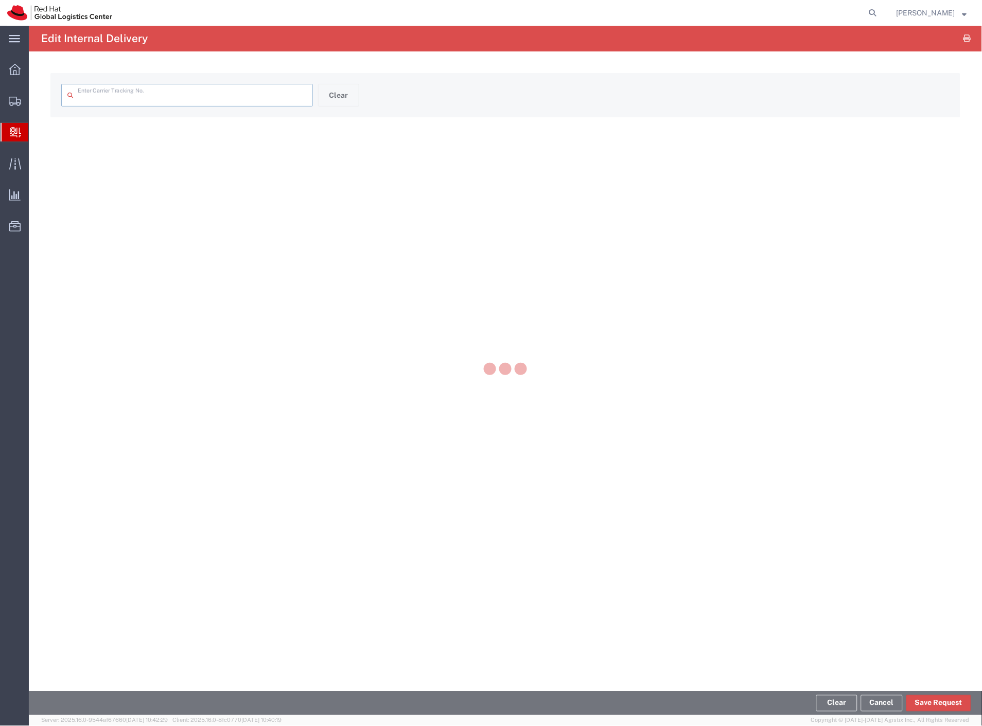
type input "56481884"
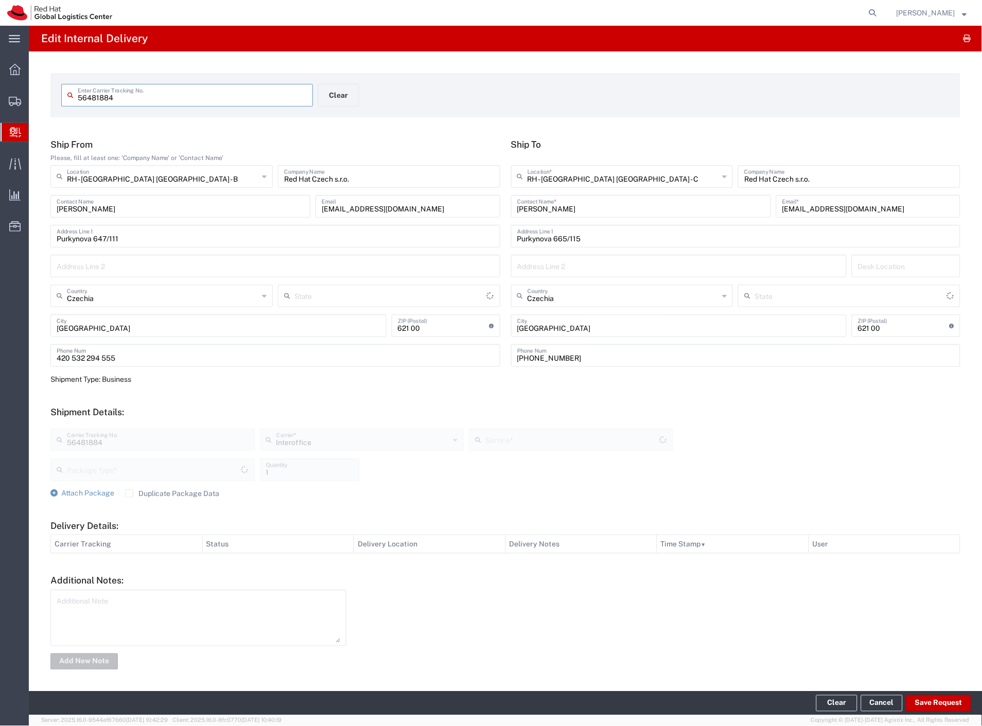
type input "Your Packaging"
type input "IO_Ground"
click at [953, 705] on button "Save Request" at bounding box center [938, 703] width 65 height 16
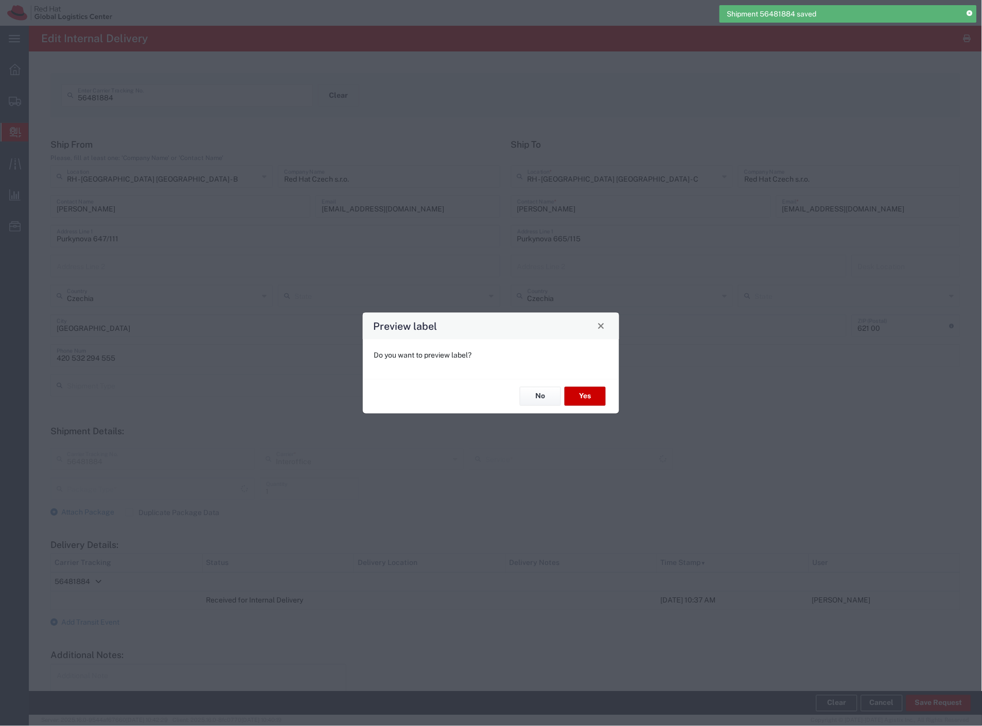
type input "Your Packaging"
type input "IO_Ground"
click at [544, 398] on button "No" at bounding box center [540, 396] width 41 height 19
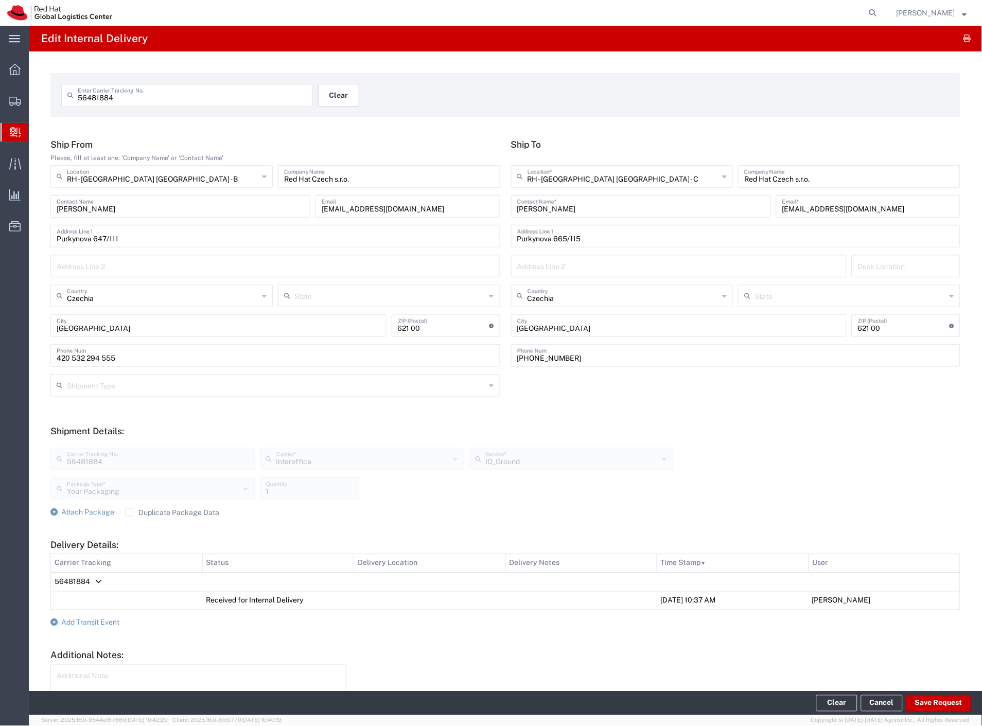
click at [340, 98] on button "Clear" at bounding box center [338, 95] width 41 height 23
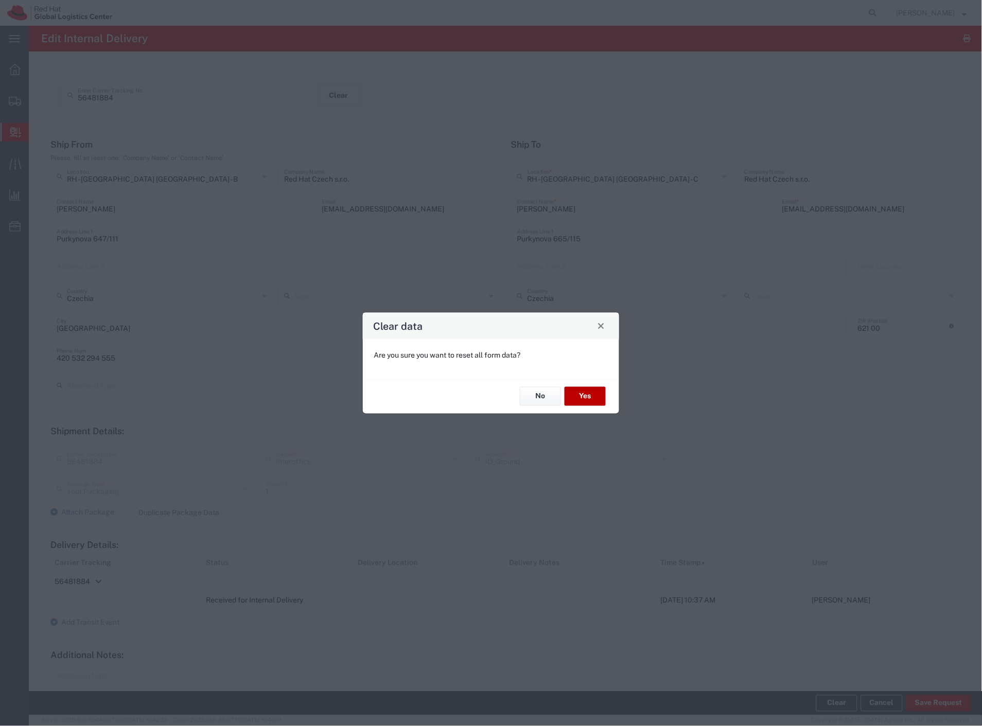
click at [575, 399] on button "Yes" at bounding box center [585, 396] width 41 height 19
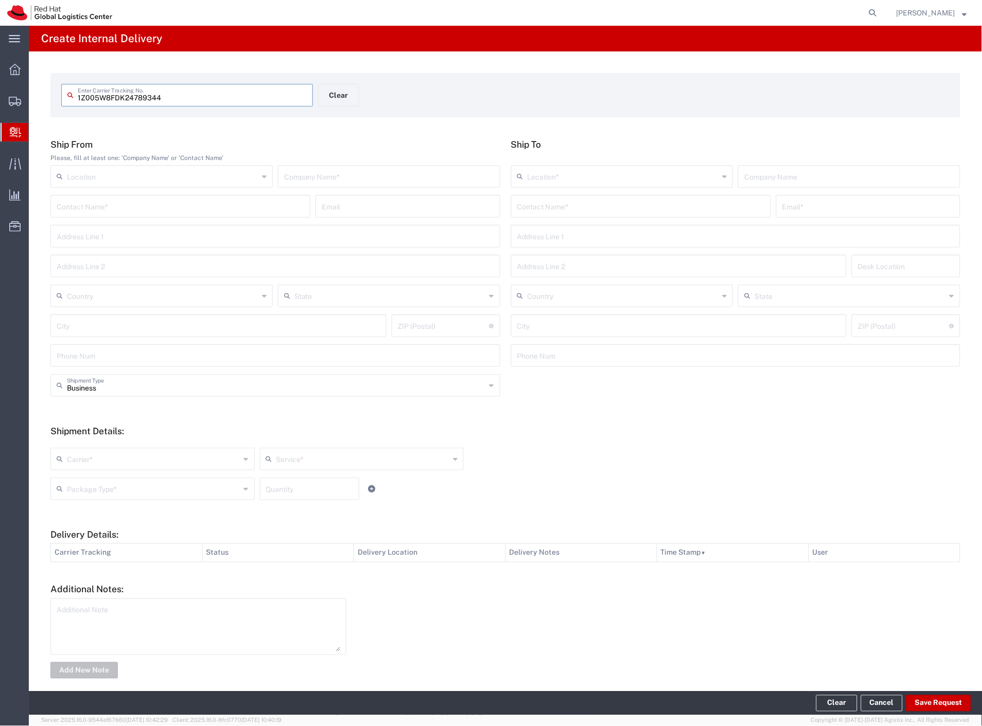
type input "1Z005W8FDK24789344"
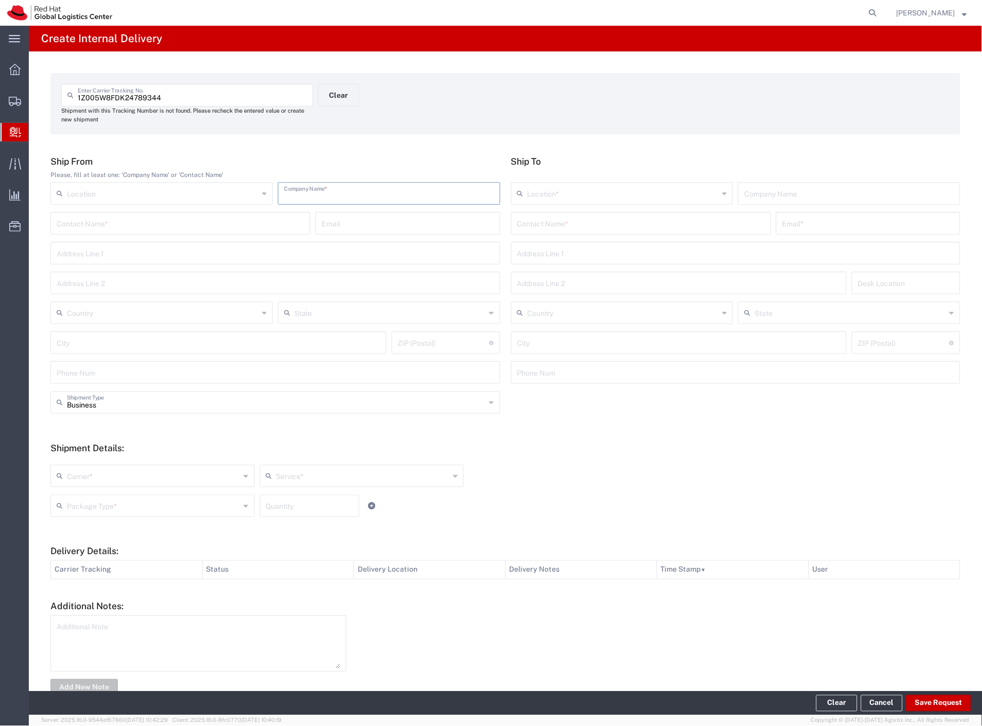
click at [316, 200] on input "text" at bounding box center [389, 193] width 210 height 18
type input "UPS"
click at [531, 230] on input "text" at bounding box center [641, 223] width 248 height 18
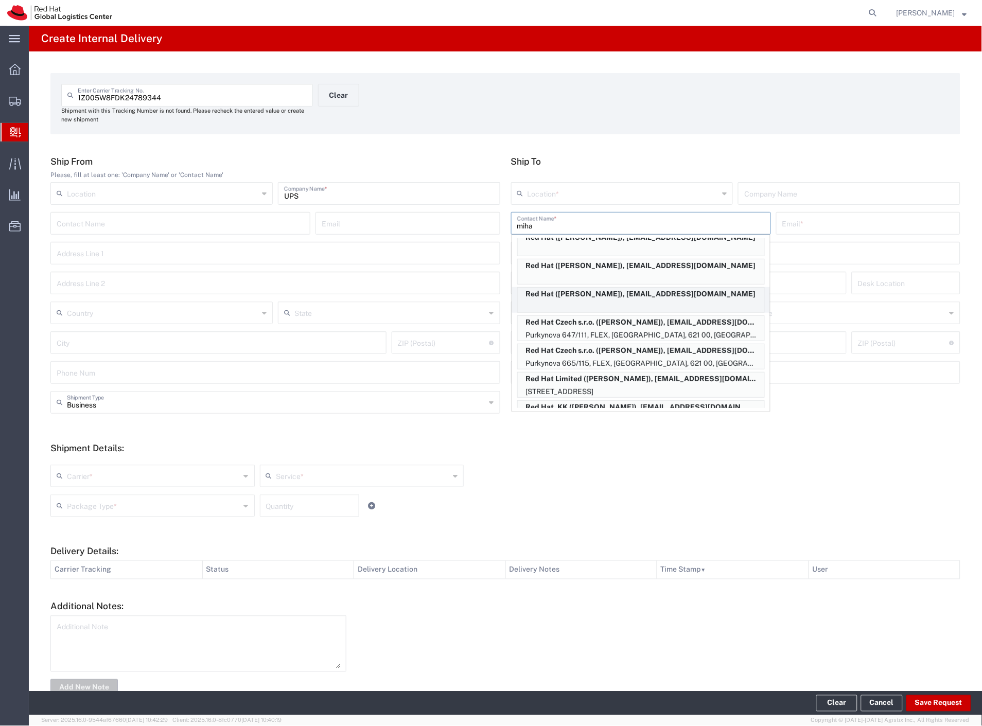
scroll to position [89, 0]
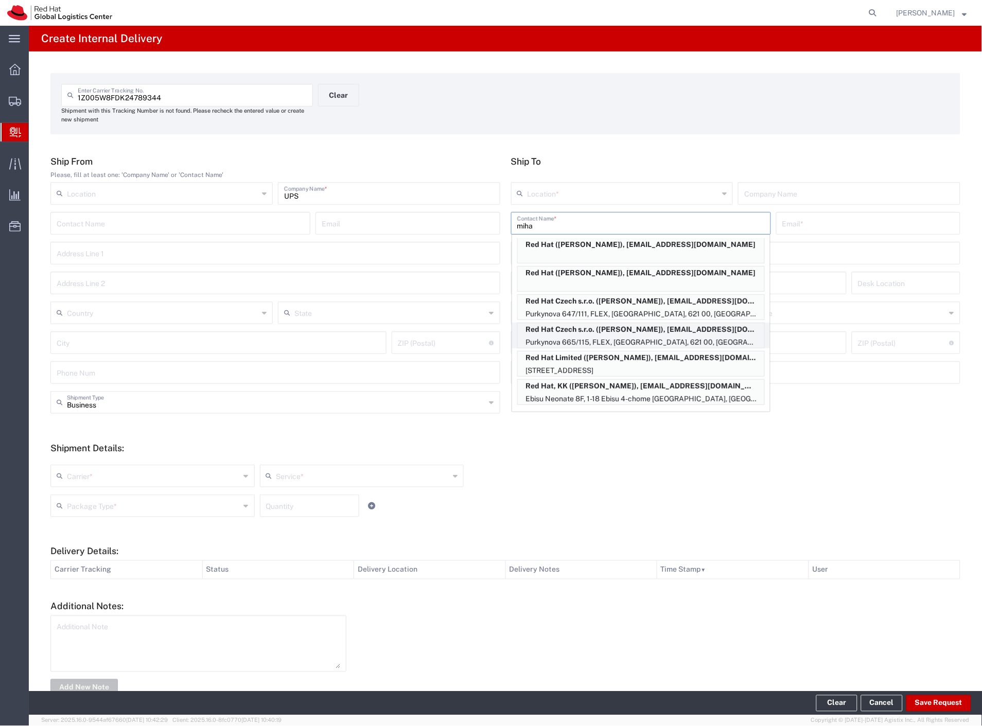
type input "miha"
click at [650, 340] on p "Purkynova 665/115, FLEX, BRNO, 621 00, CZ" at bounding box center [641, 342] width 247 height 13
type input "RH - Brno - Tech Park Brno - C"
type input "Red Hat Czech s.r.o."
type input "Vincent Mihalkovic"
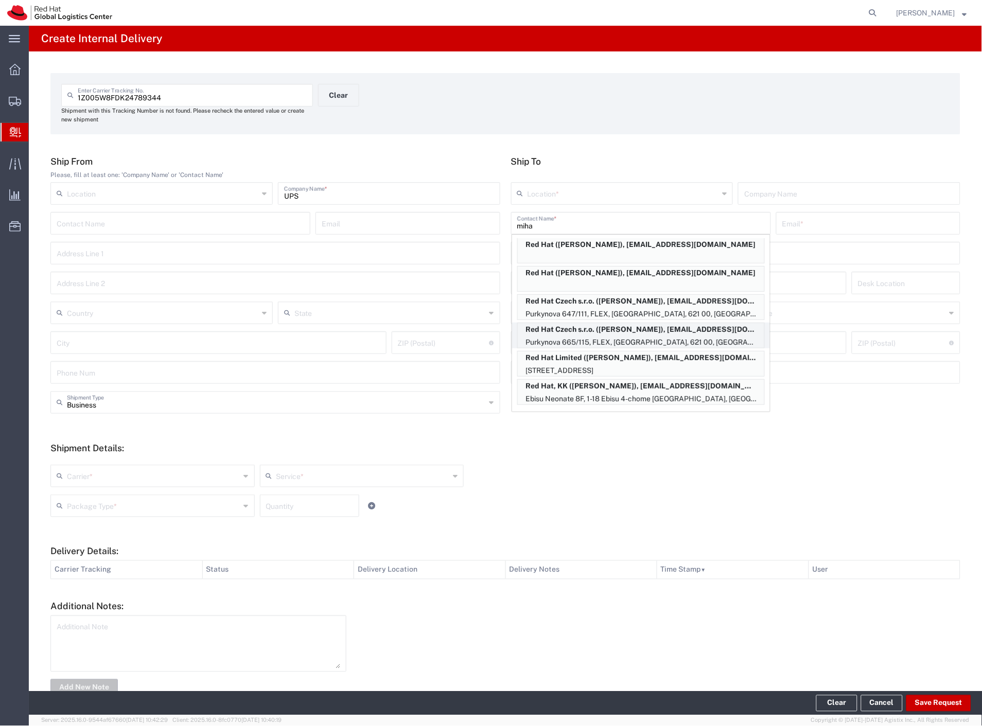
type input "vmihalko@redhat.com"
type input "Purkynova 665/115"
type input "FLEX"
type input "Czechia"
type input "BRNO"
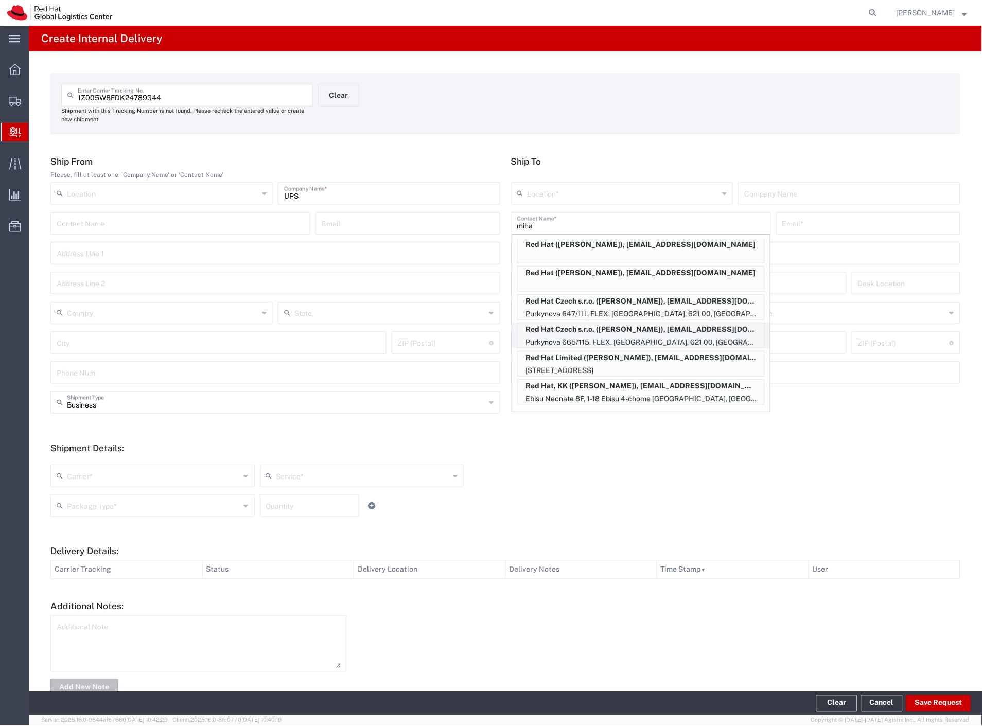
type input "621 00"
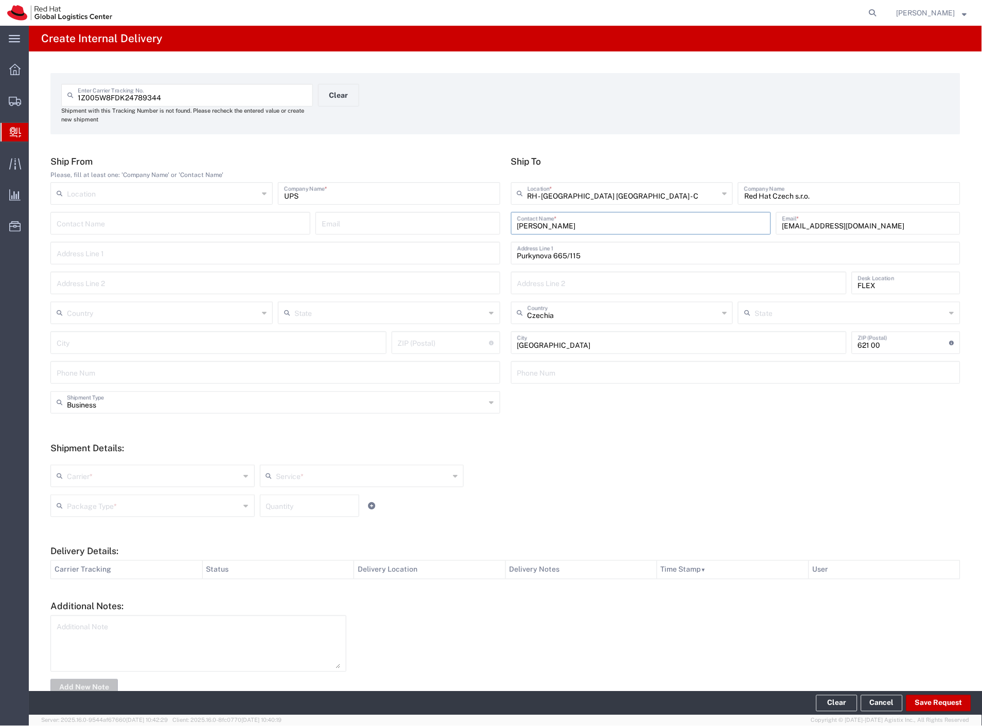
click at [154, 479] on input "text" at bounding box center [153, 475] width 173 height 18
click at [122, 399] on input "text" at bounding box center [276, 402] width 419 height 18
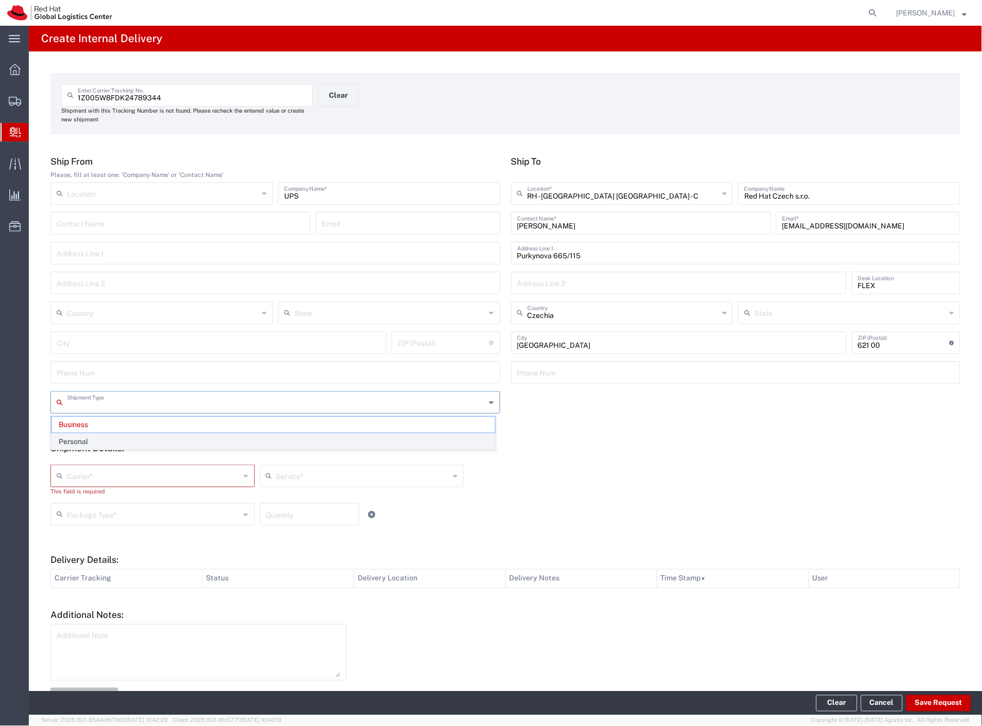
click at [99, 441] on span "Personal" at bounding box center [273, 442] width 444 height 16
type input "Personal"
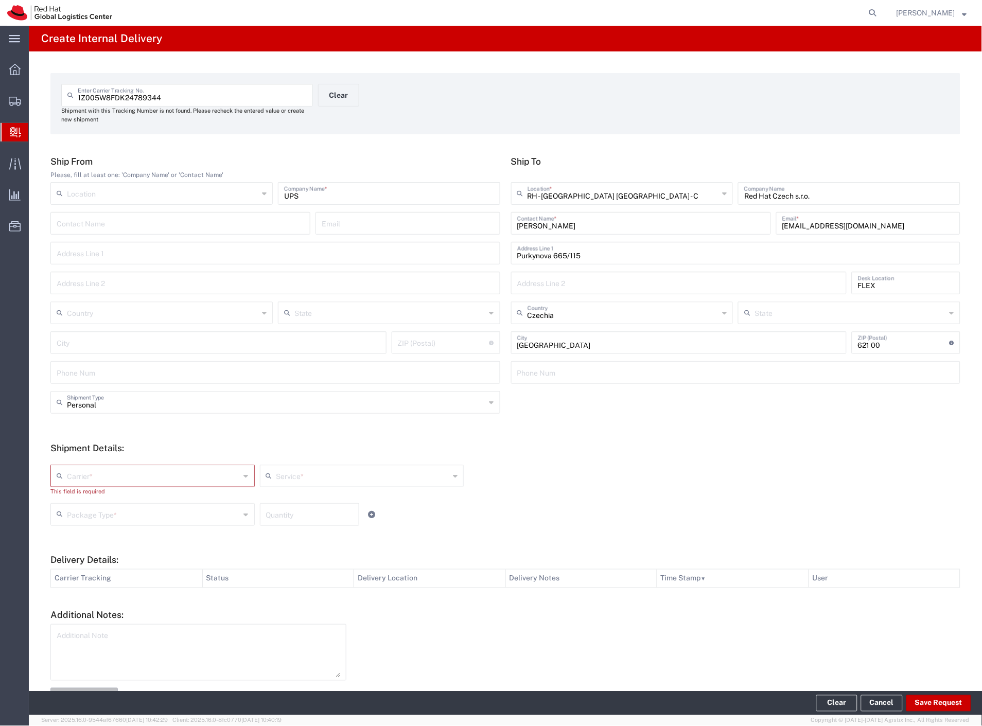
click at [91, 480] on input "text" at bounding box center [153, 475] width 173 height 18
click at [88, 497] on span "Czech Post" at bounding box center [151, 499] width 200 height 16
type input "Czech Post"
click at [88, 495] on div "Package Type *" at bounding box center [152, 506] width 204 height 23
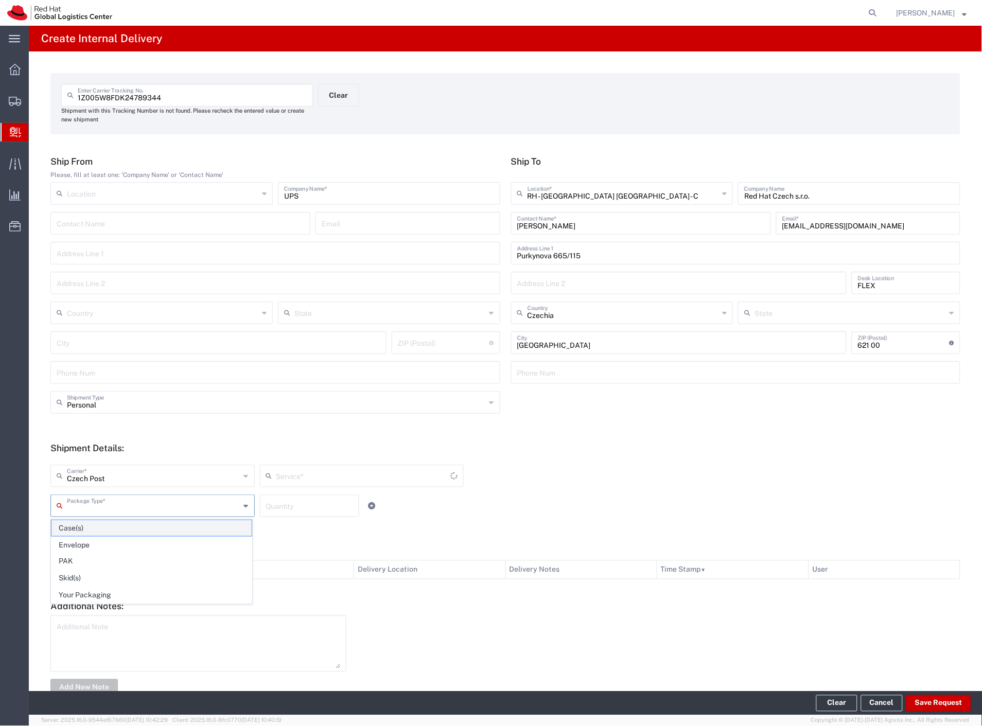
type input "Ground"
drag, startPoint x: 108, startPoint y: 593, endPoint x: 242, endPoint y: 589, distance: 133.9
click at [109, 593] on span "Your Packaging" at bounding box center [151, 596] width 200 height 16
type input "Your Packaging"
click at [924, 705] on button "Save Request" at bounding box center [938, 703] width 65 height 16
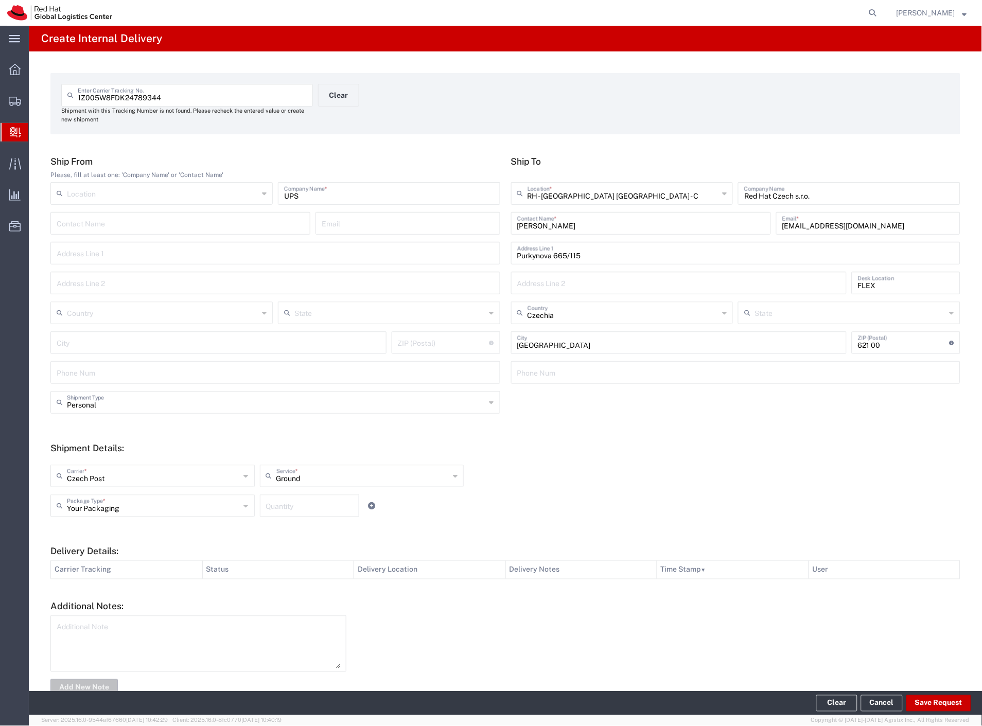
type input "Personal"
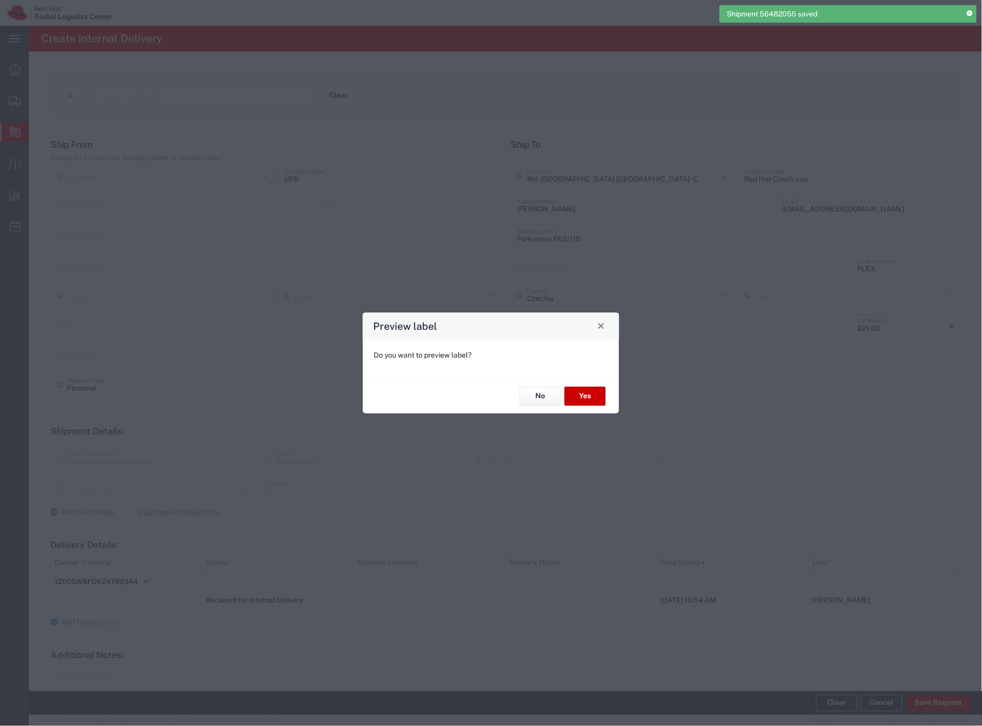
type input "Your Packaging"
type input "Ground"
click at [593, 398] on button "Yes" at bounding box center [585, 396] width 41 height 19
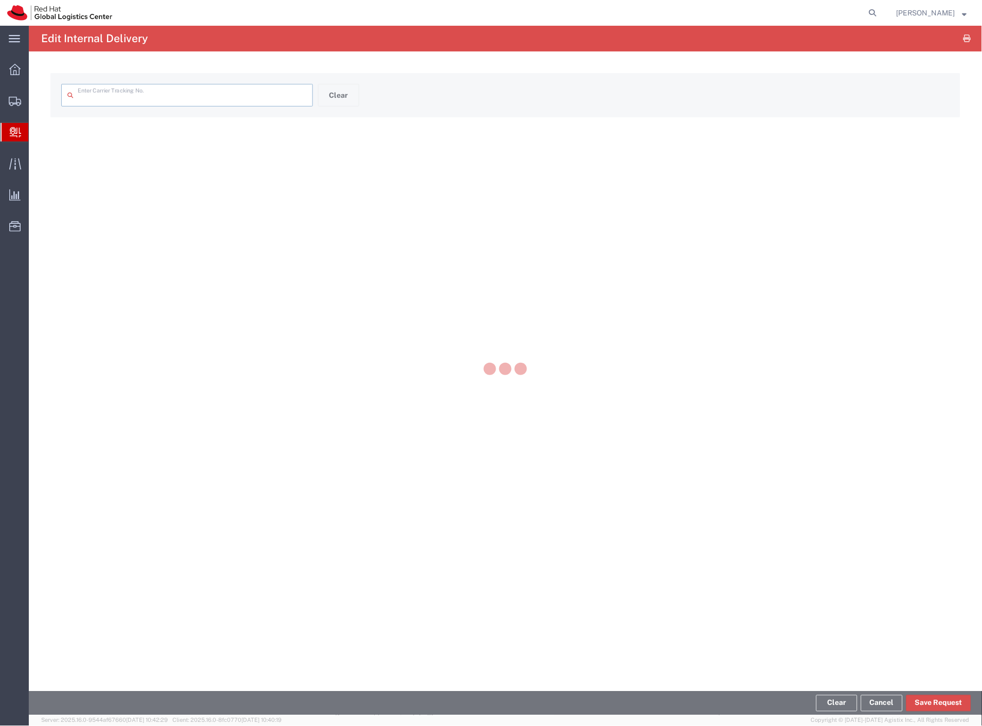
type input "1Z005W8FDK24789344"
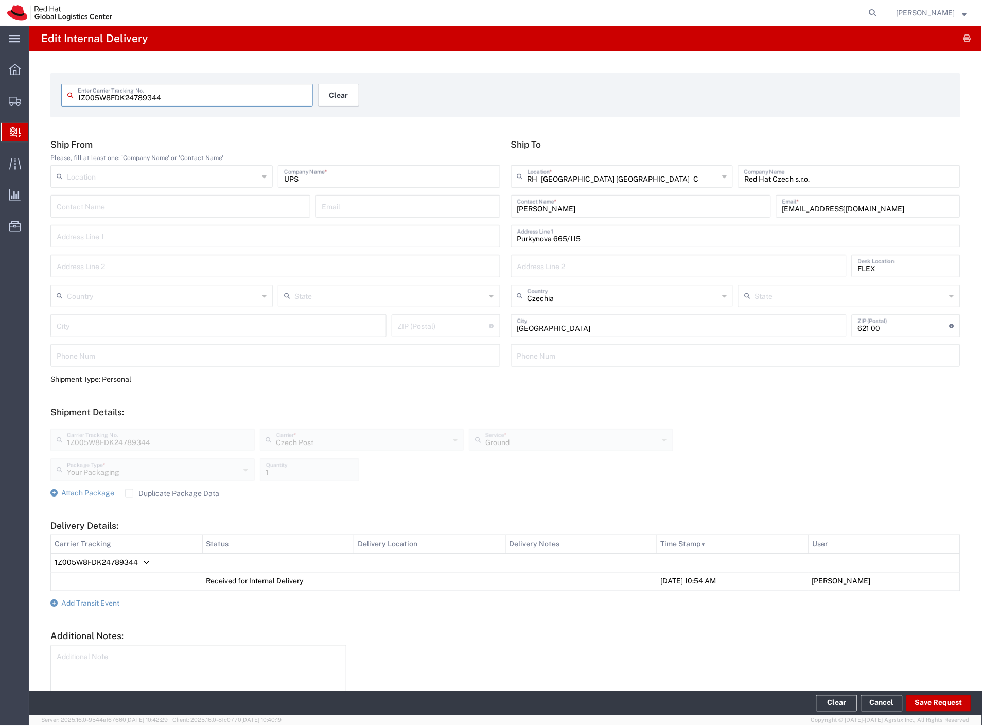
click at [340, 95] on button "Clear" at bounding box center [338, 95] width 41 height 23
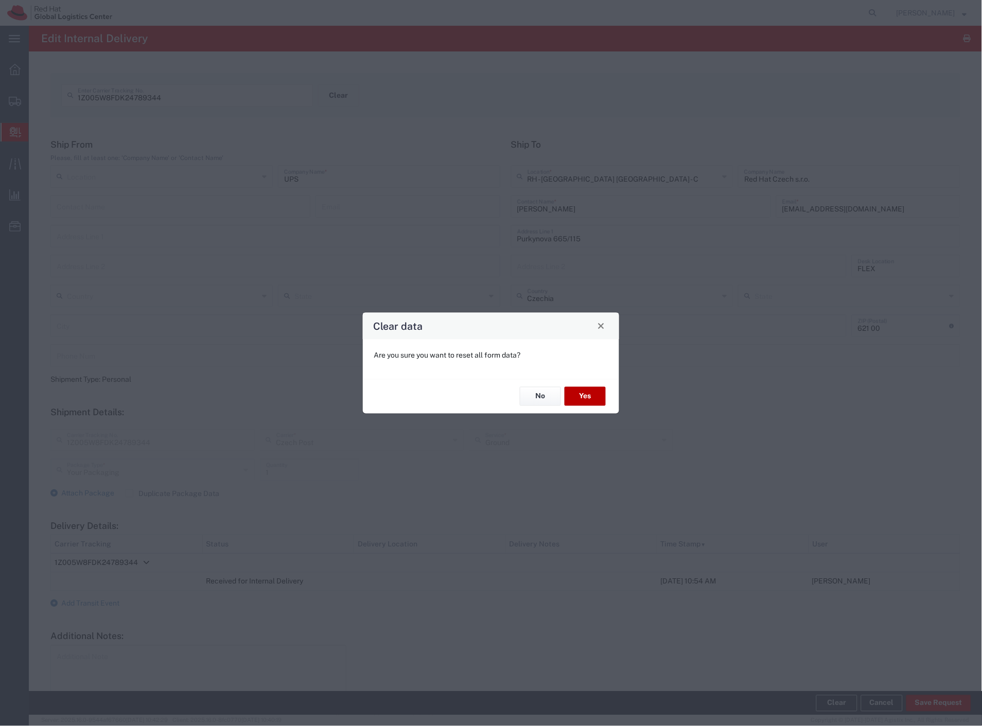
drag, startPoint x: 590, startPoint y: 395, endPoint x: 477, endPoint y: 19, distance: 392.9
click at [590, 395] on button "Yes" at bounding box center [585, 396] width 41 height 19
